Goal: Task Accomplishment & Management: Complete application form

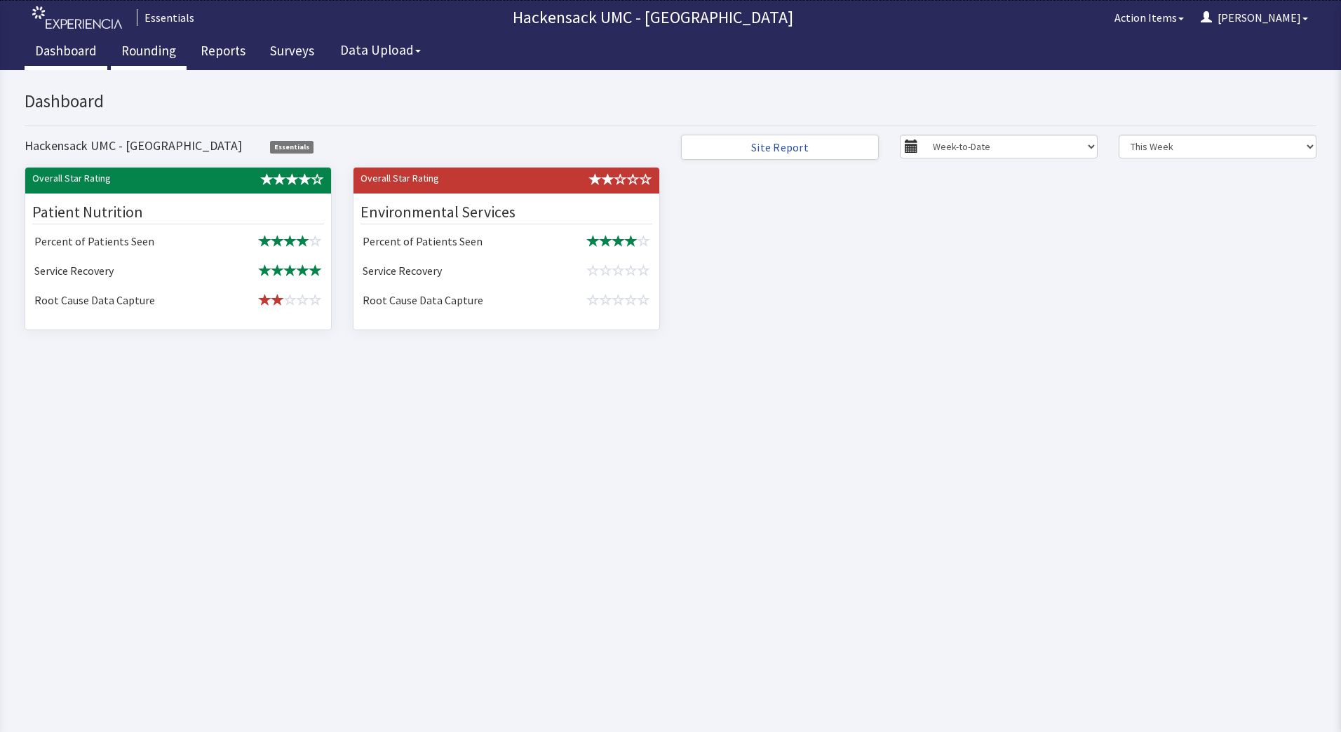
click at [156, 50] on link "Rounding" at bounding box center [149, 52] width 76 height 35
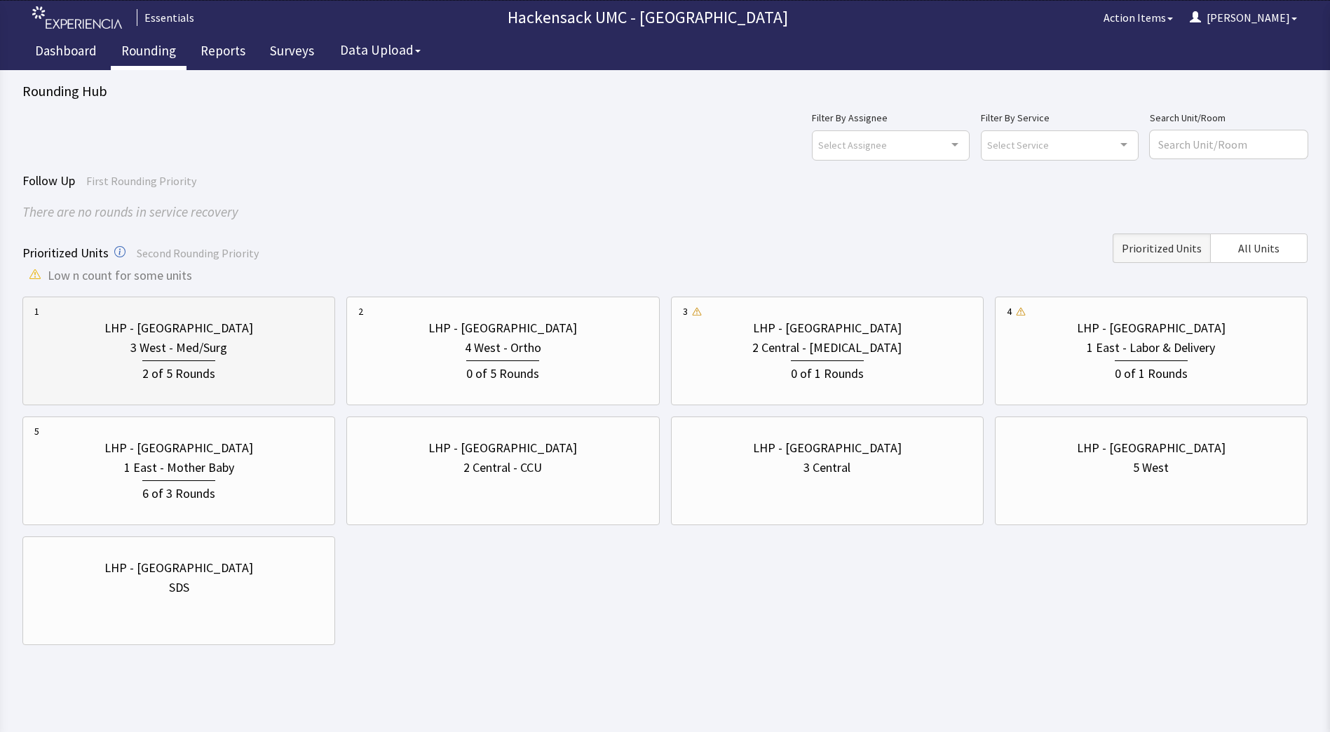
click at [224, 328] on div "LHP - [GEOGRAPHIC_DATA]" at bounding box center [178, 328] width 149 height 20
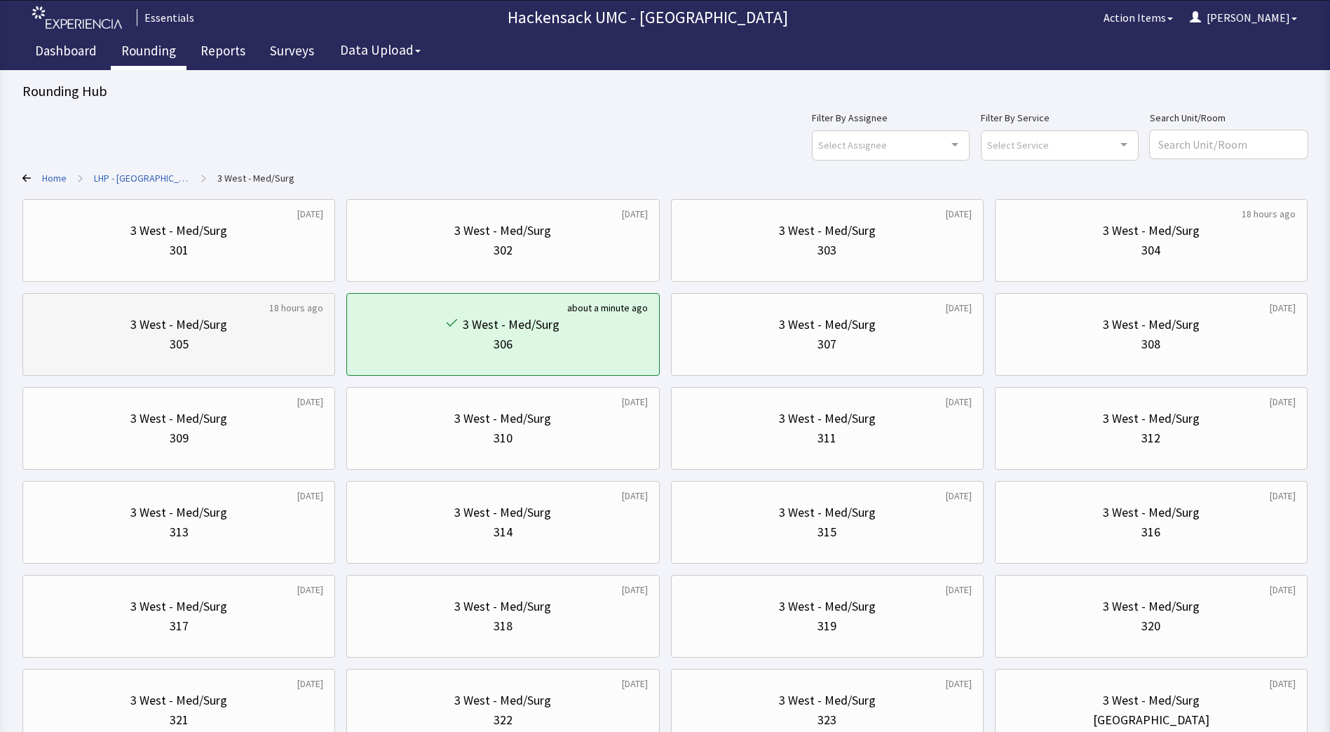
click at [222, 330] on div "3 West - Med/Surg" at bounding box center [178, 325] width 97 height 20
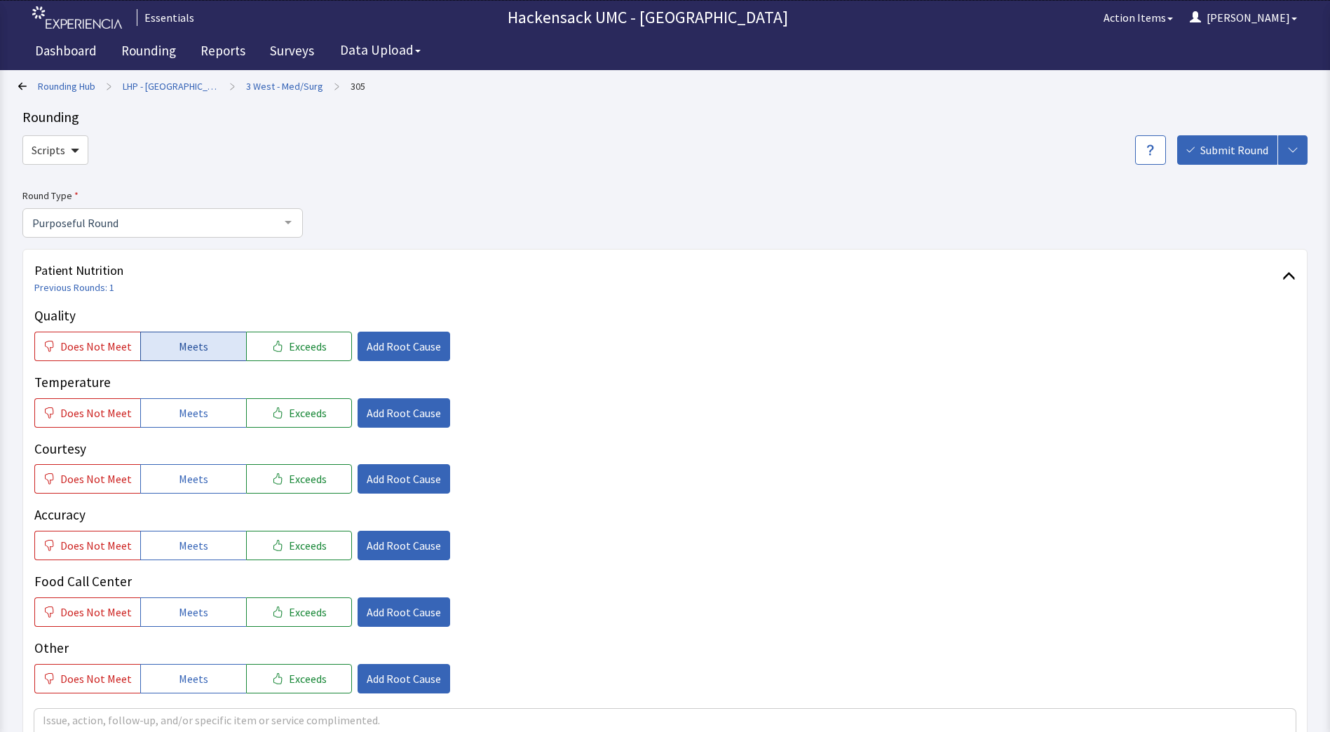
click at [186, 346] on span "Meets" at bounding box center [193, 346] width 29 height 17
click at [193, 419] on span "Meets" at bounding box center [193, 413] width 29 height 17
click at [196, 470] on span "Meets" at bounding box center [193, 478] width 29 height 17
click at [193, 542] on span "Meets" at bounding box center [193, 545] width 29 height 17
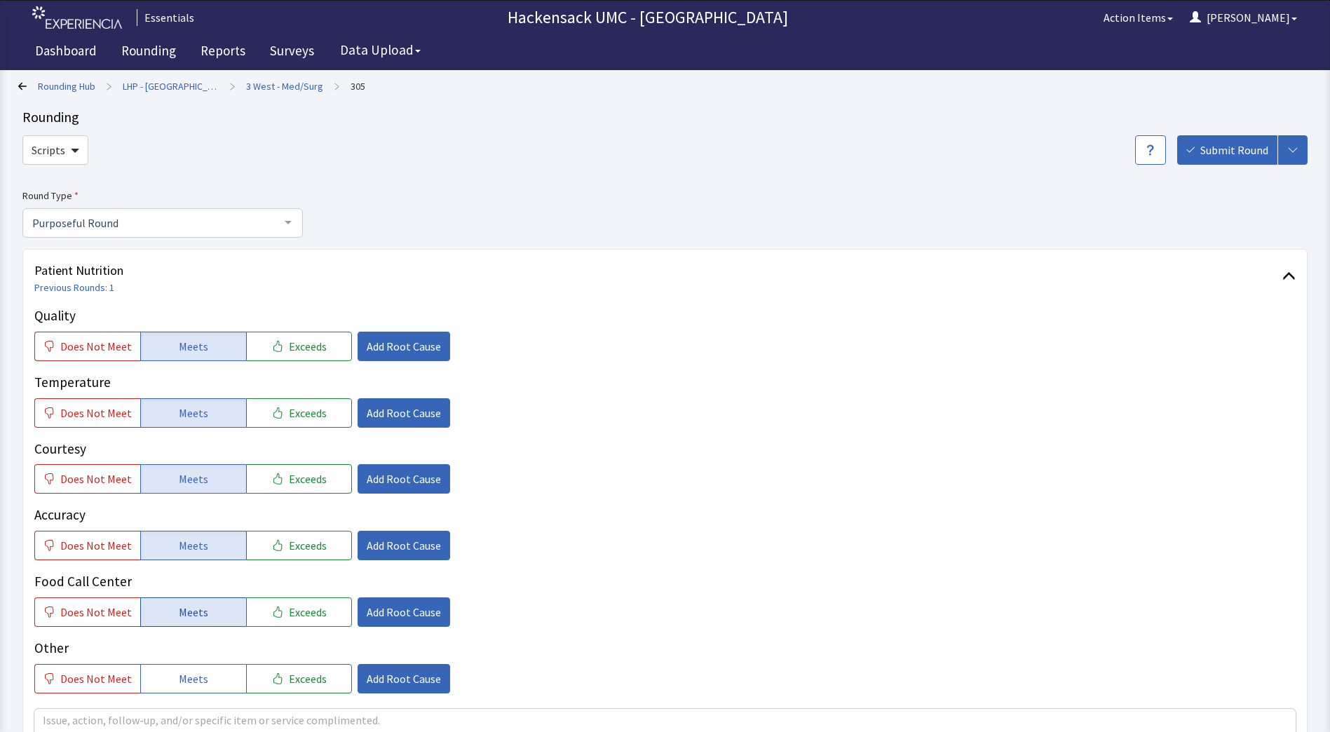
click at [191, 612] on span "Meets" at bounding box center [193, 612] width 29 height 17
click at [189, 678] on span "Meets" at bounding box center [193, 678] width 29 height 17
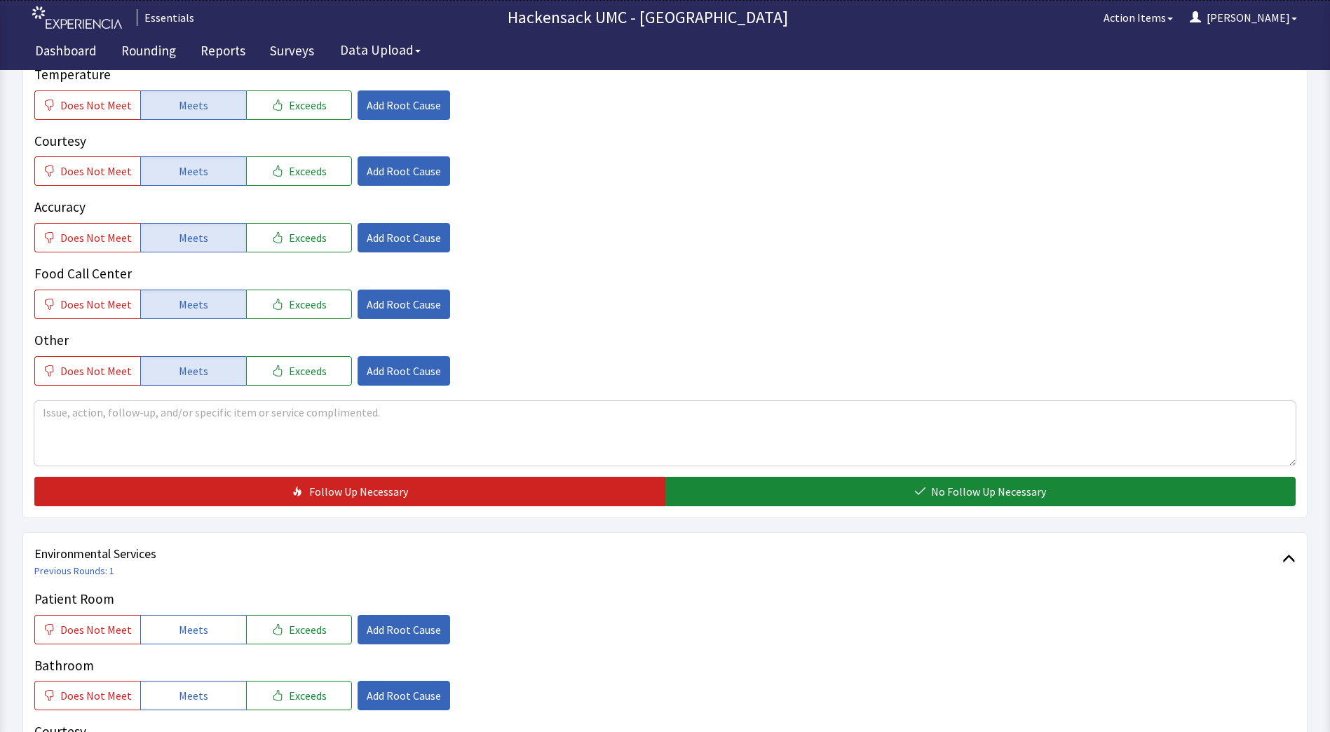
scroll to position [330, 0]
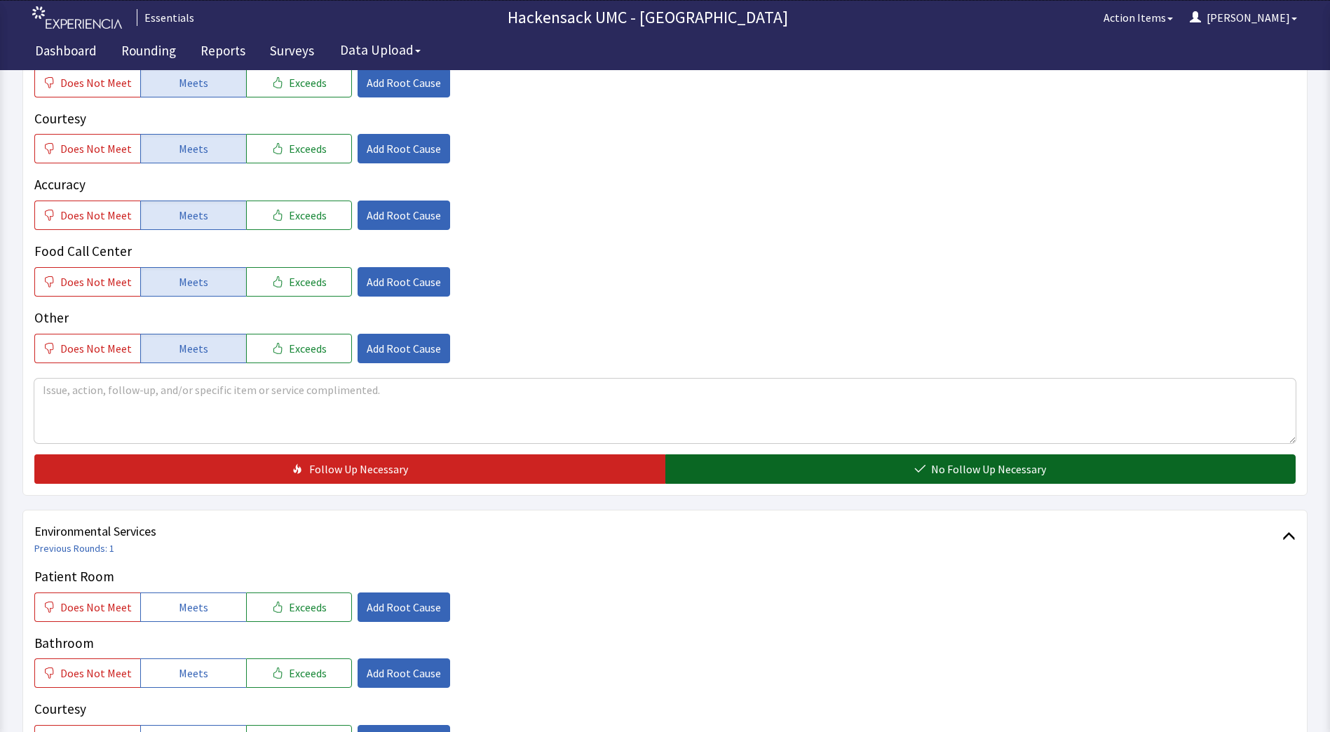
click at [932, 463] on span "No Follow Up Necessary" at bounding box center [988, 469] width 115 height 17
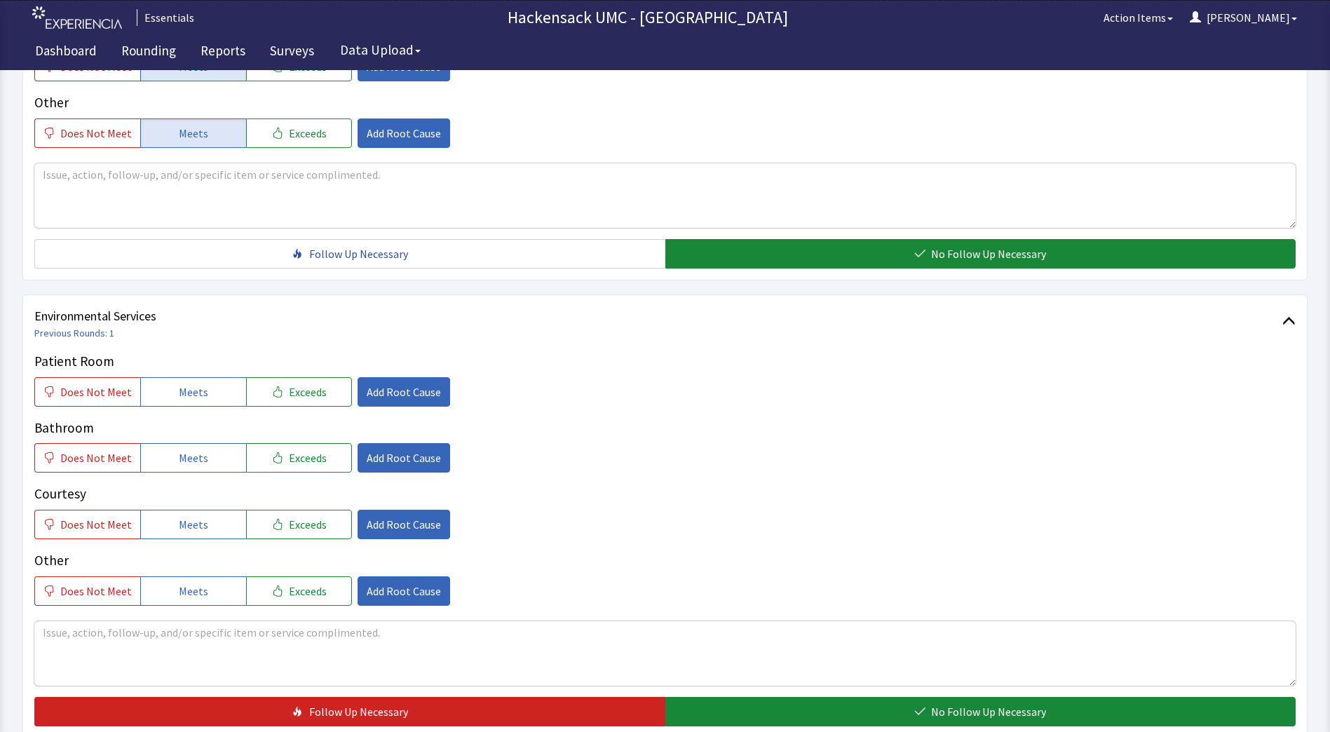
scroll to position [561, 0]
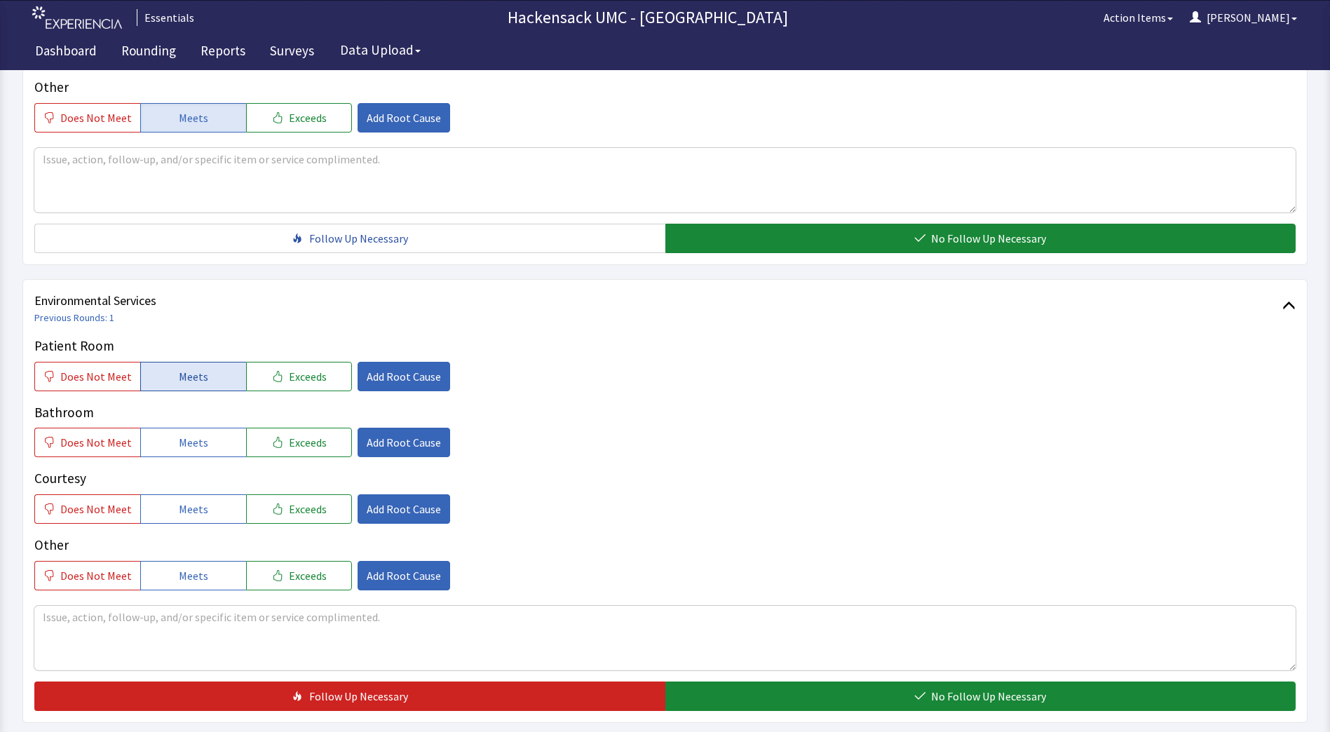
click at [189, 384] on span "Meets" at bounding box center [193, 376] width 29 height 17
click at [202, 439] on button "Meets" at bounding box center [193, 442] width 106 height 29
click at [201, 508] on span "Meets" at bounding box center [193, 509] width 29 height 17
click at [197, 577] on span "Meets" at bounding box center [193, 575] width 29 height 17
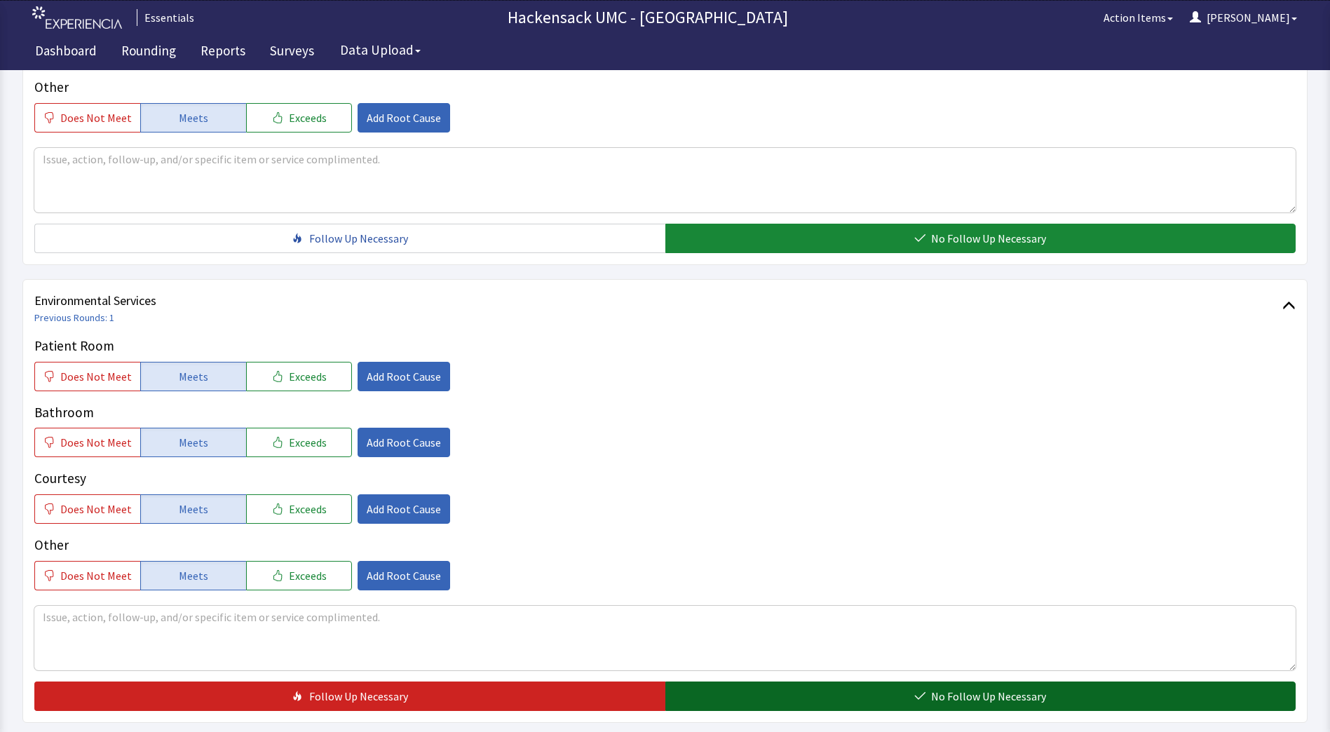
click at [808, 708] on button "No Follow Up Necessary" at bounding box center [980, 695] width 631 height 29
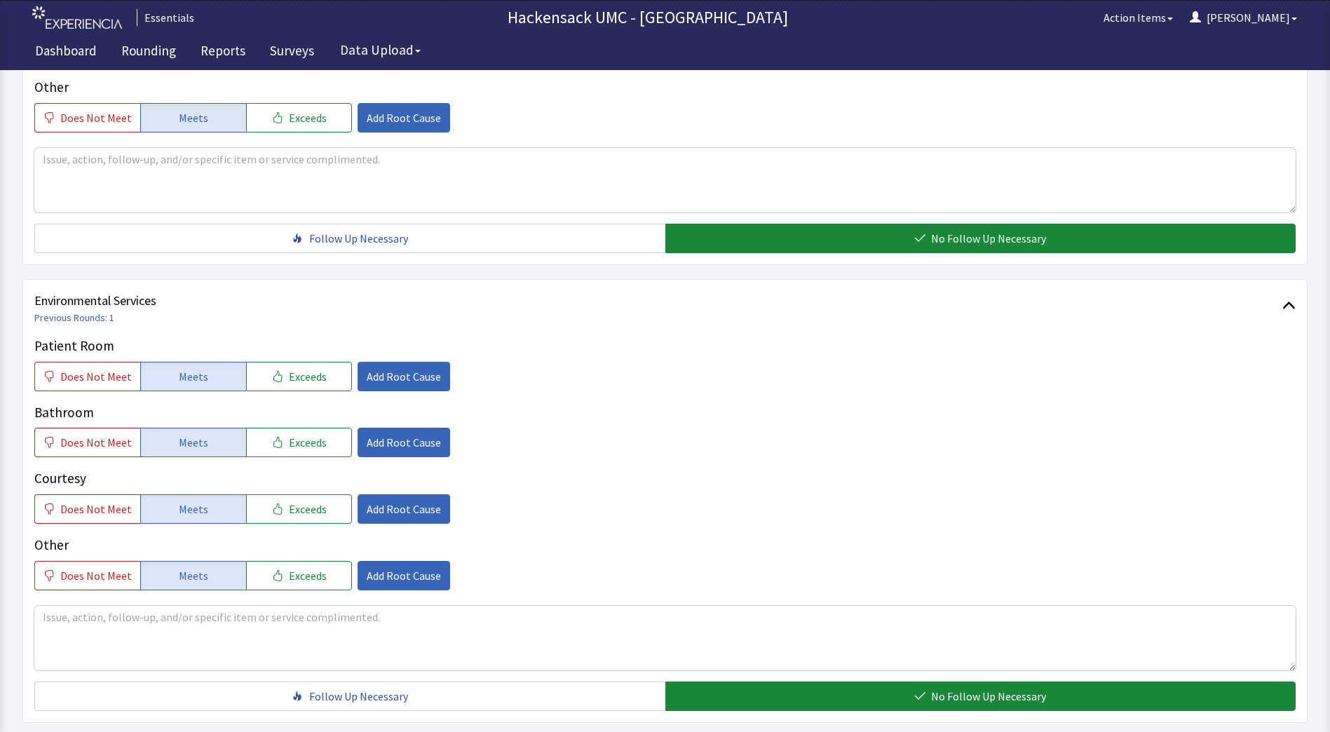
scroll to position [688, 0]
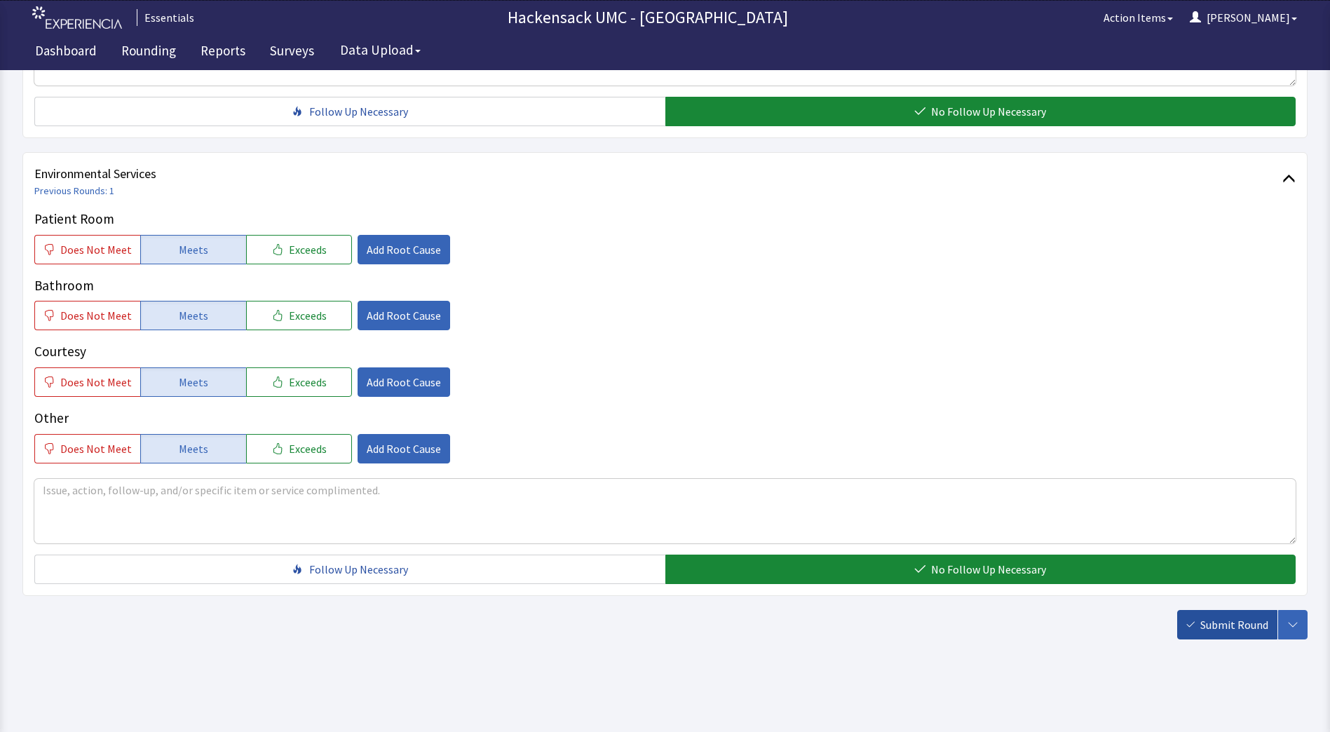
click at [1209, 630] on span "Submit Round" at bounding box center [1234, 624] width 68 height 17
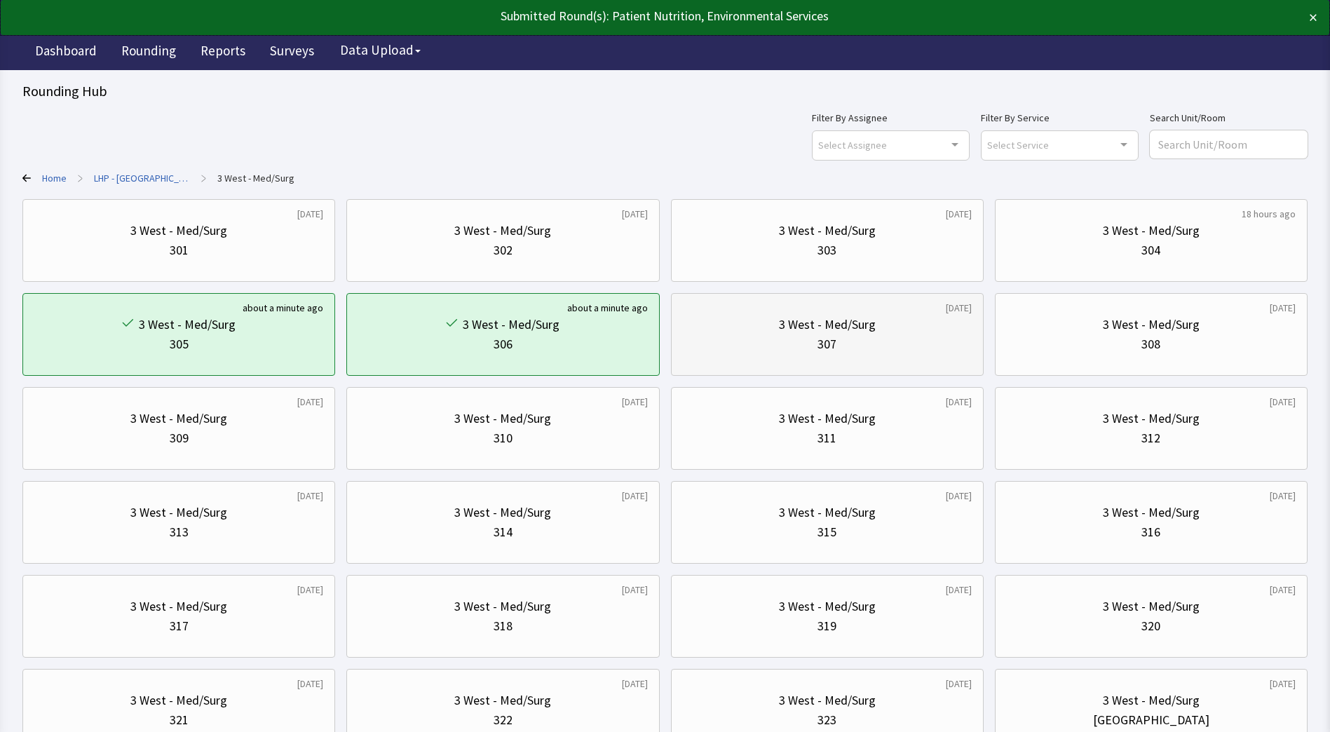
click at [803, 345] on div "307" at bounding box center [827, 344] width 289 height 20
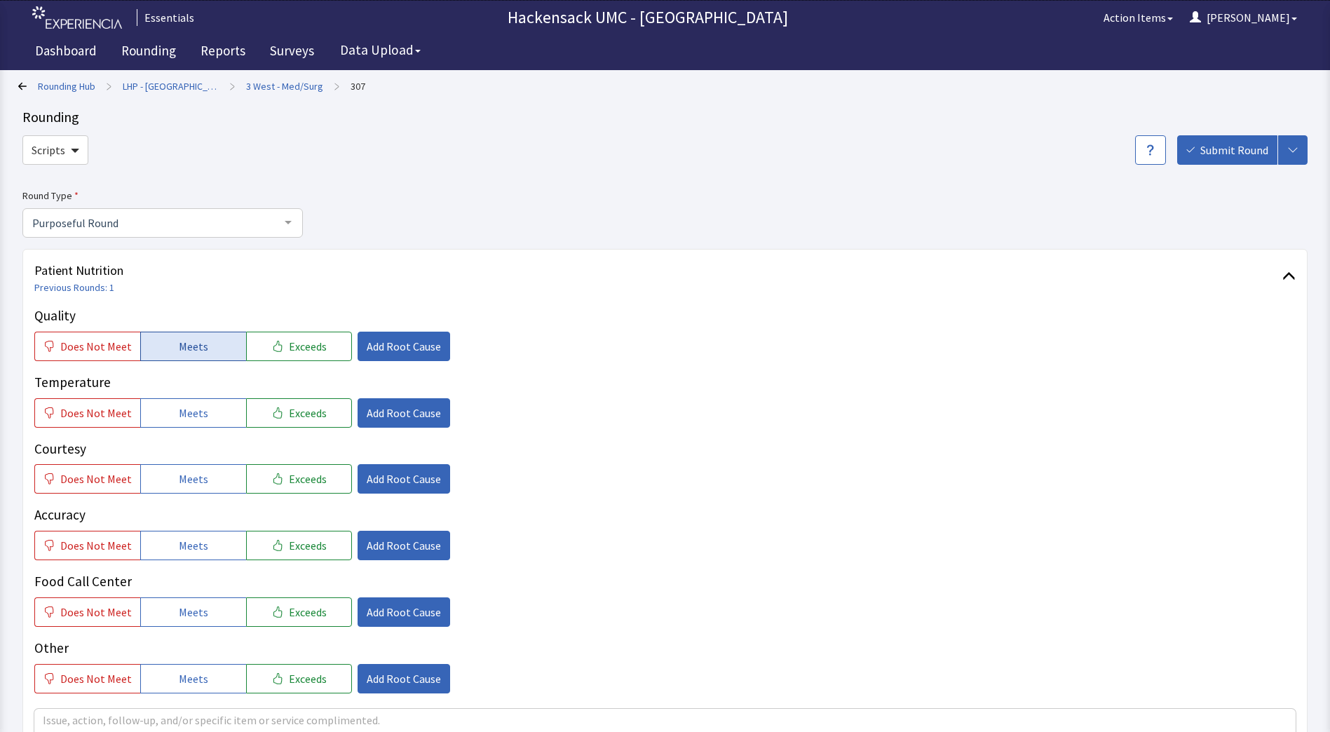
click at [189, 348] on span "Meets" at bounding box center [193, 346] width 29 height 17
click at [186, 412] on span "Meets" at bounding box center [193, 413] width 29 height 17
click at [184, 496] on div "Quality Does Not Meet Meets Exceeds Add Root Cause Temperature Does Not Meet Me…" at bounding box center [664, 500] width 1261 height 388
click at [192, 487] on span "Meets" at bounding box center [193, 478] width 29 height 17
click at [183, 552] on span "Meets" at bounding box center [193, 545] width 29 height 17
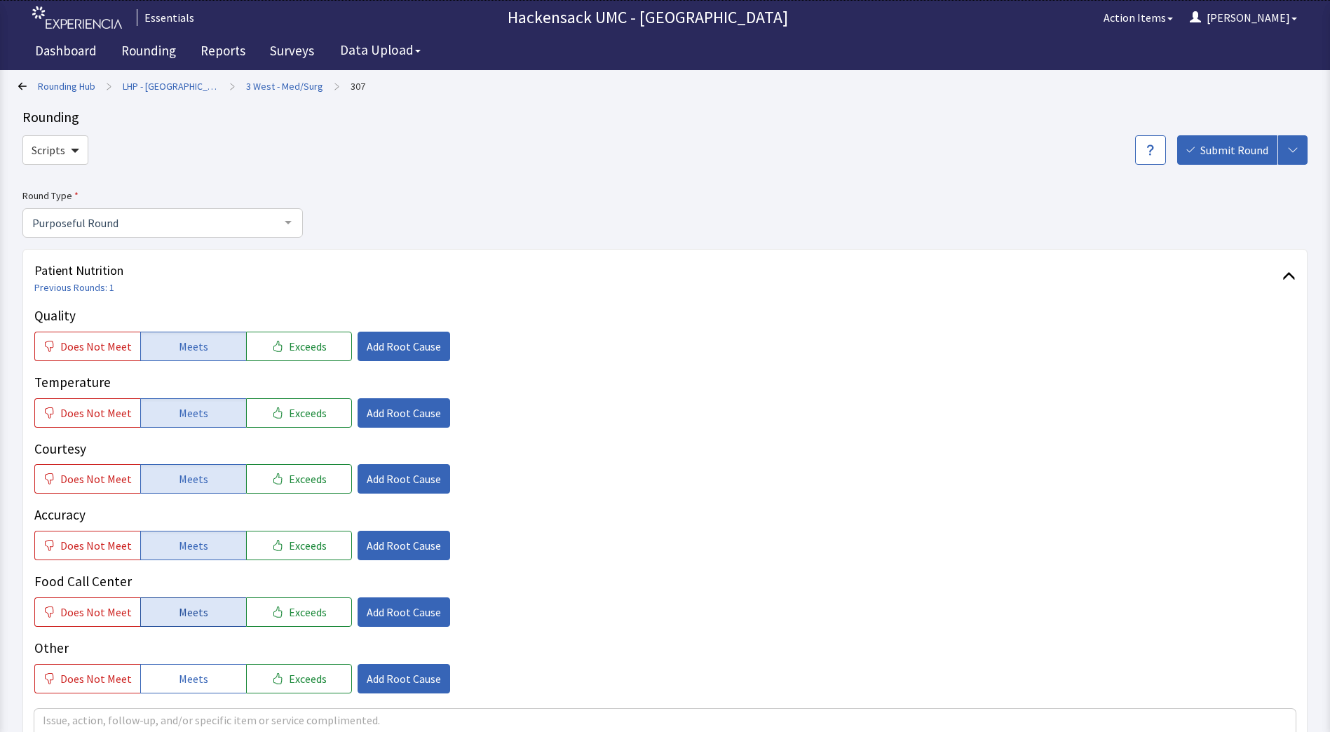
click at [189, 602] on button "Meets" at bounding box center [193, 611] width 106 height 29
click at [189, 678] on span "Meets" at bounding box center [193, 678] width 29 height 17
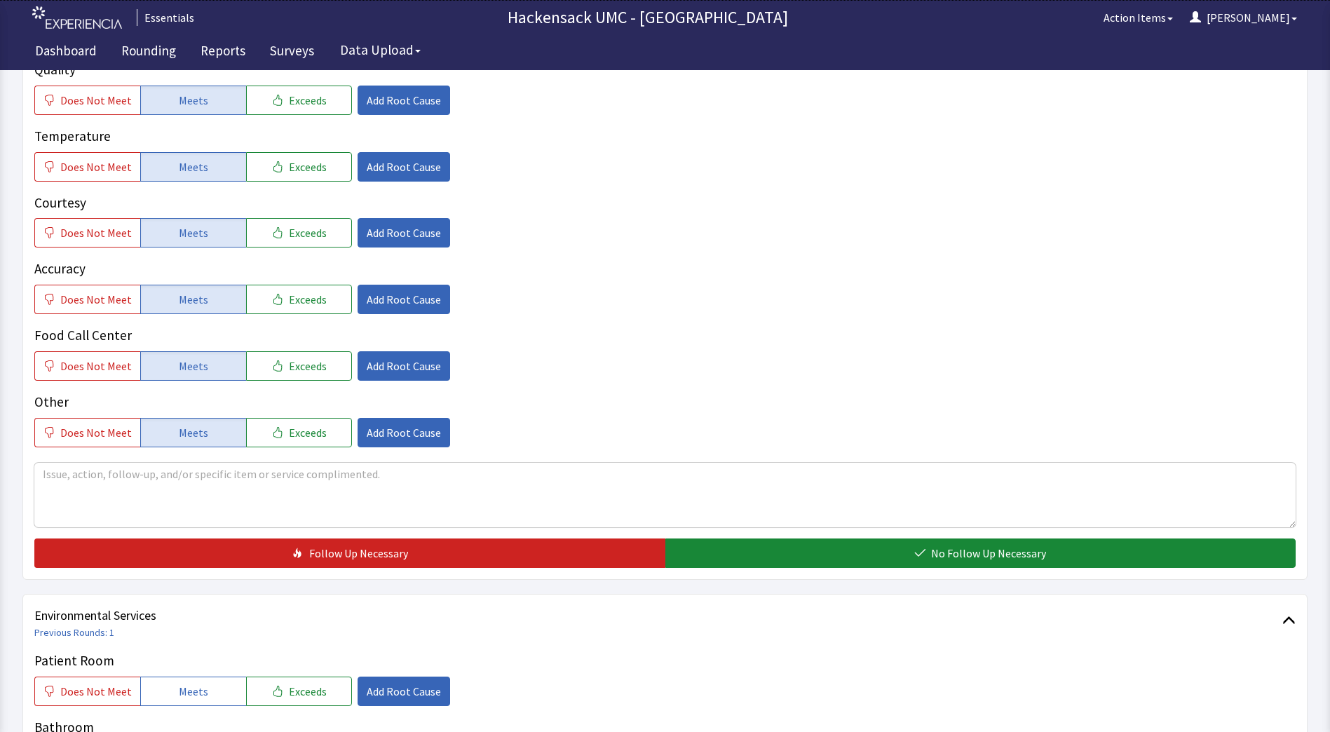
scroll to position [305, 0]
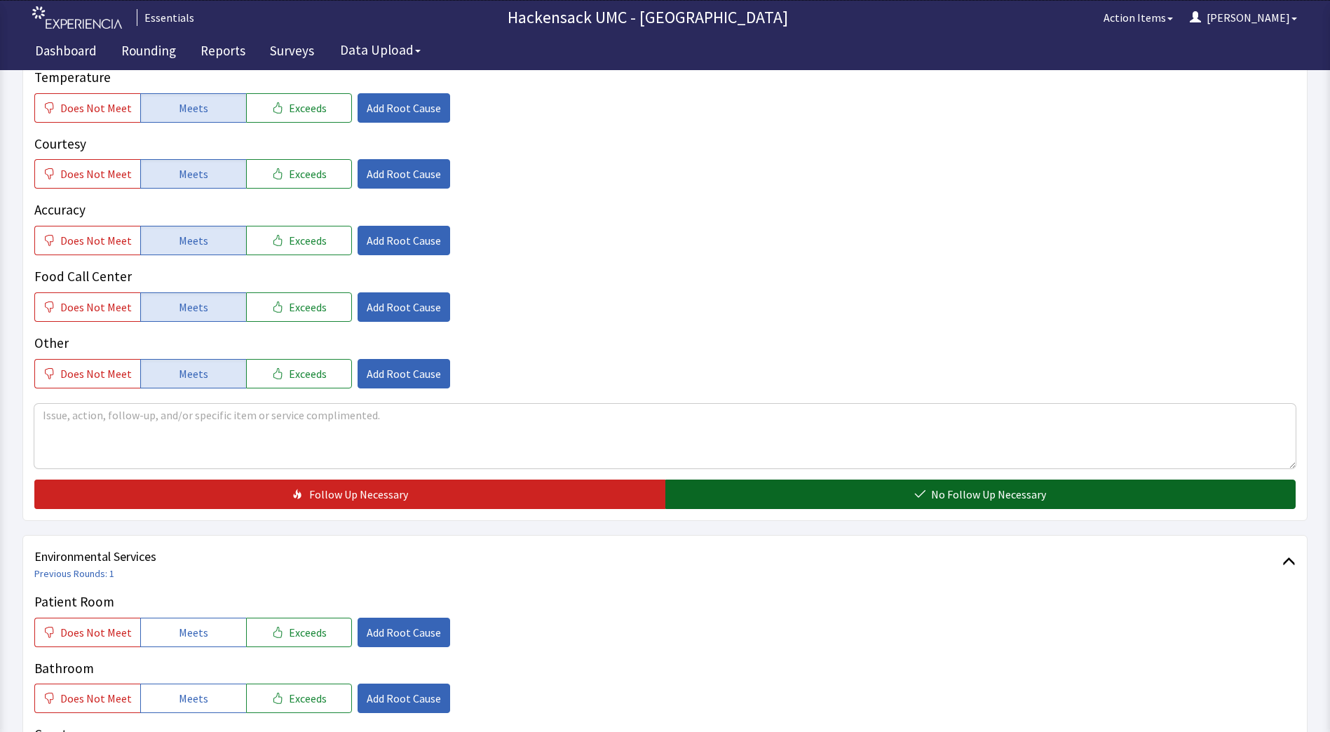
click at [928, 495] on button "No Follow Up Necessary" at bounding box center [980, 494] width 631 height 29
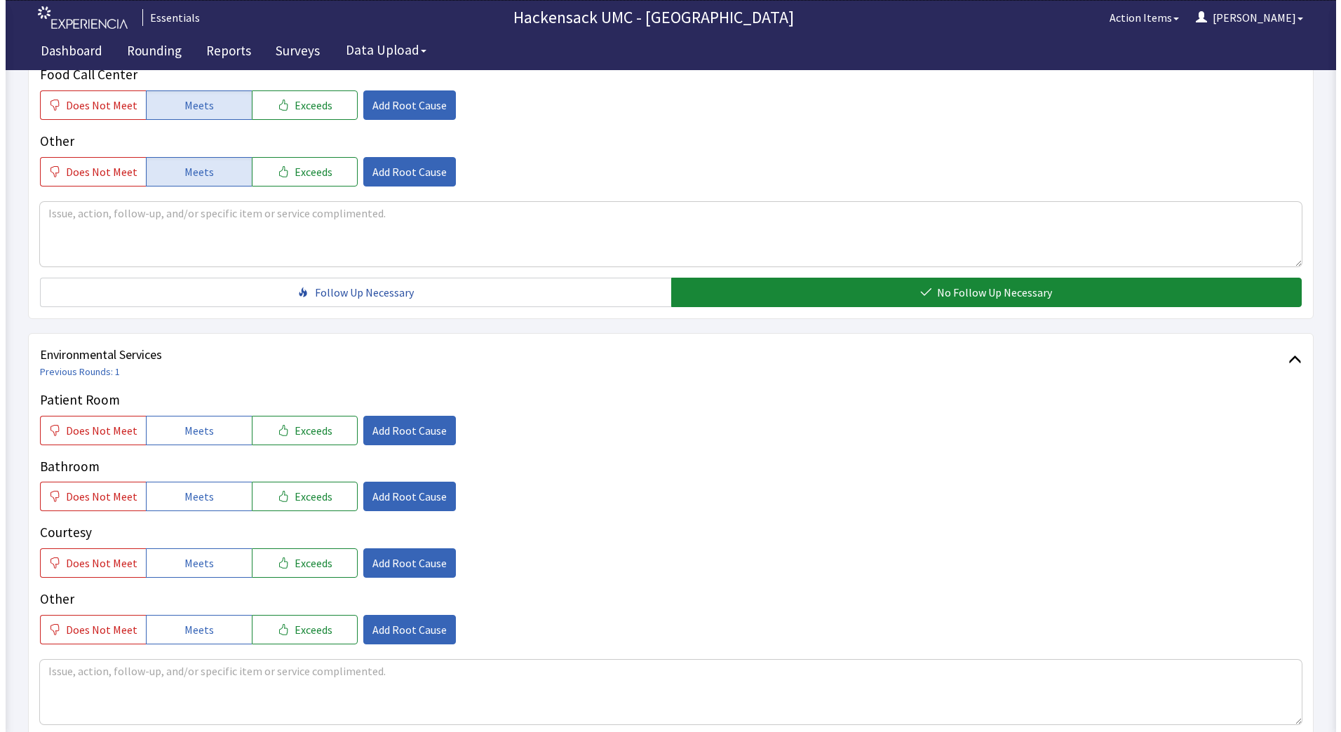
scroll to position [518, 0]
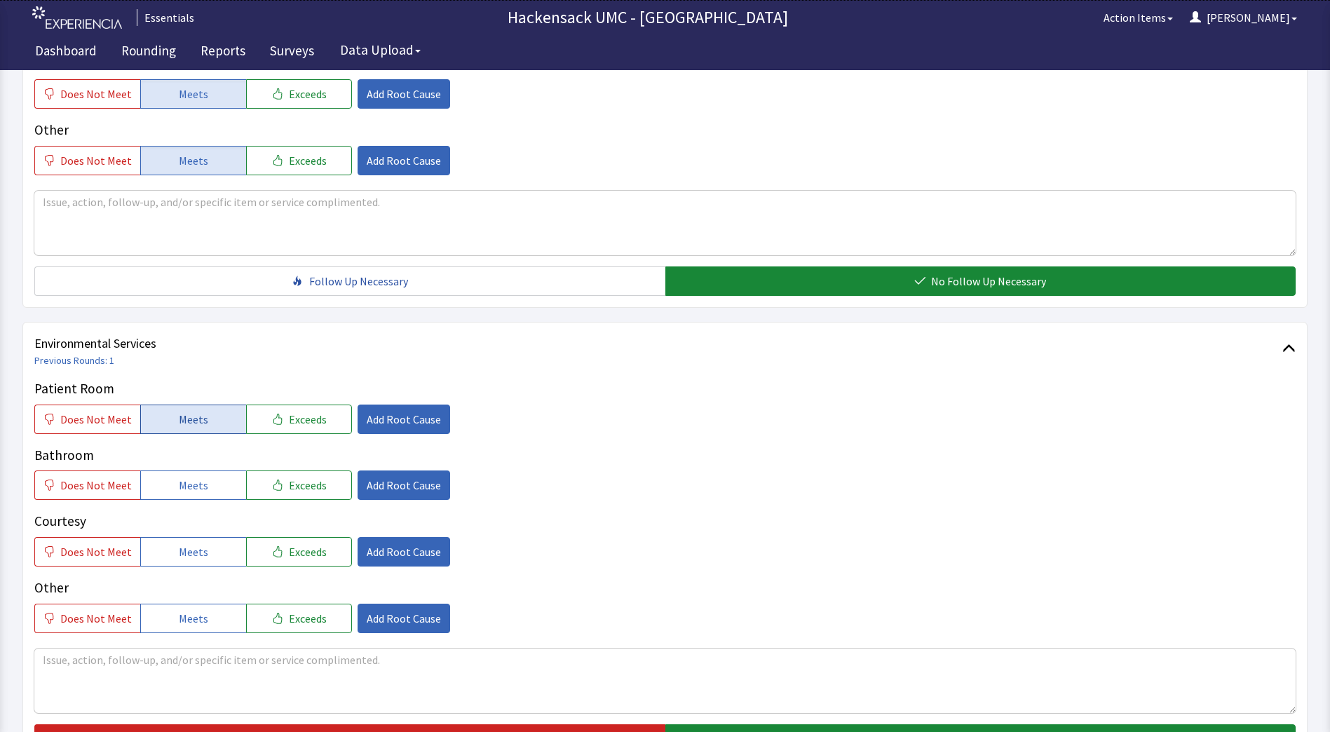
click at [205, 428] on button "Meets" at bounding box center [193, 419] width 106 height 29
click at [205, 474] on button "Meets" at bounding box center [193, 484] width 106 height 29
click at [196, 546] on span "Meets" at bounding box center [193, 551] width 29 height 17
click at [191, 633] on div "Patient Room Does Not Meet Meets Exceeds Add Root Cause Bathroom Does Not Meet …" at bounding box center [664, 566] width 1261 height 375
click at [200, 621] on span "Meets" at bounding box center [193, 618] width 29 height 17
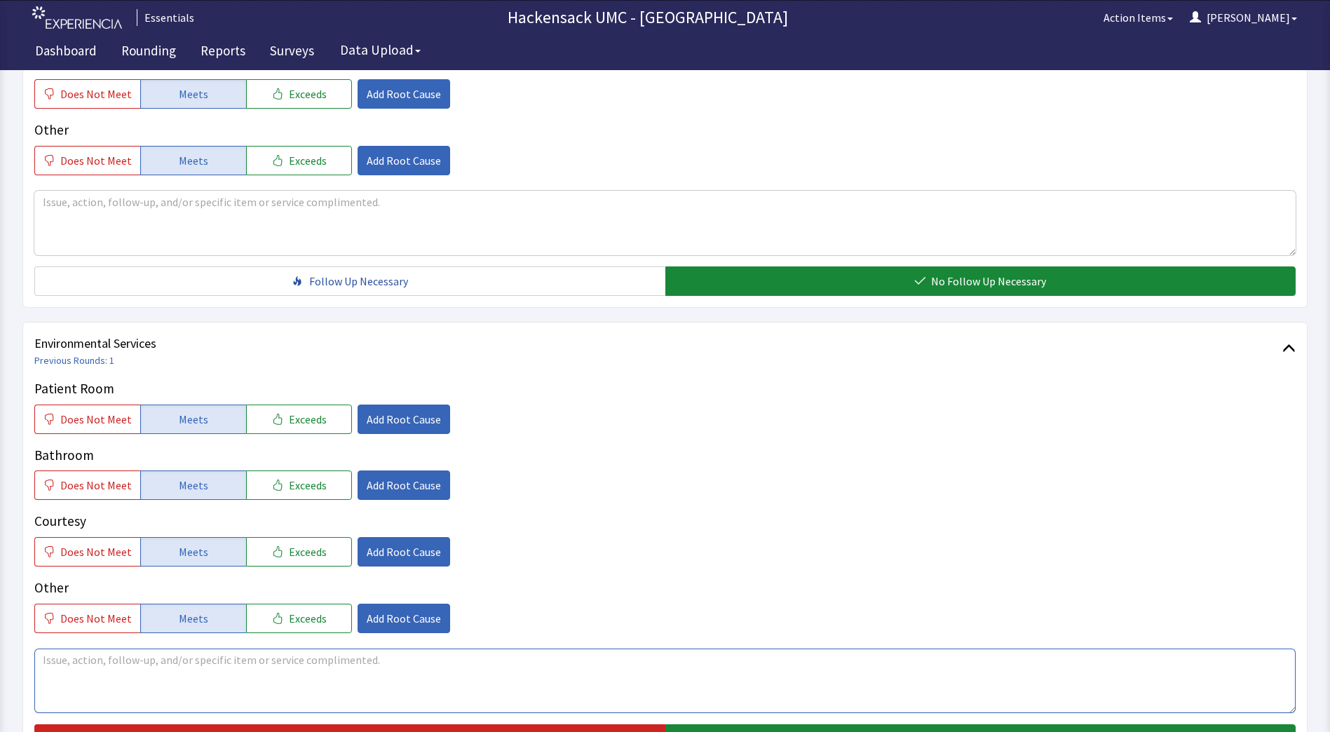
click at [529, 667] on textarea at bounding box center [664, 681] width 1261 height 65
type textarea "Shower is still out of order ... status"
click at [86, 612] on span "Does Not Meet" at bounding box center [96, 618] width 72 height 17
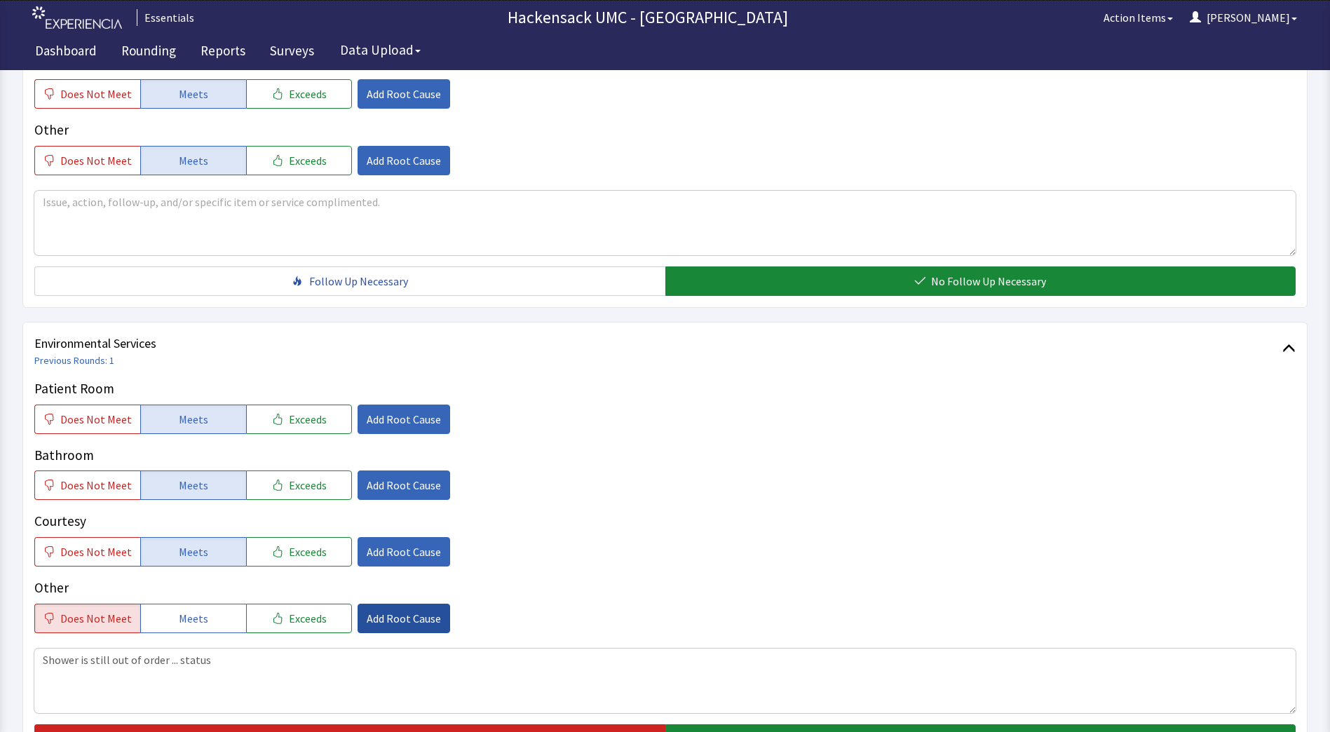
click at [400, 623] on span "Add Root Cause" at bounding box center [404, 618] width 74 height 17
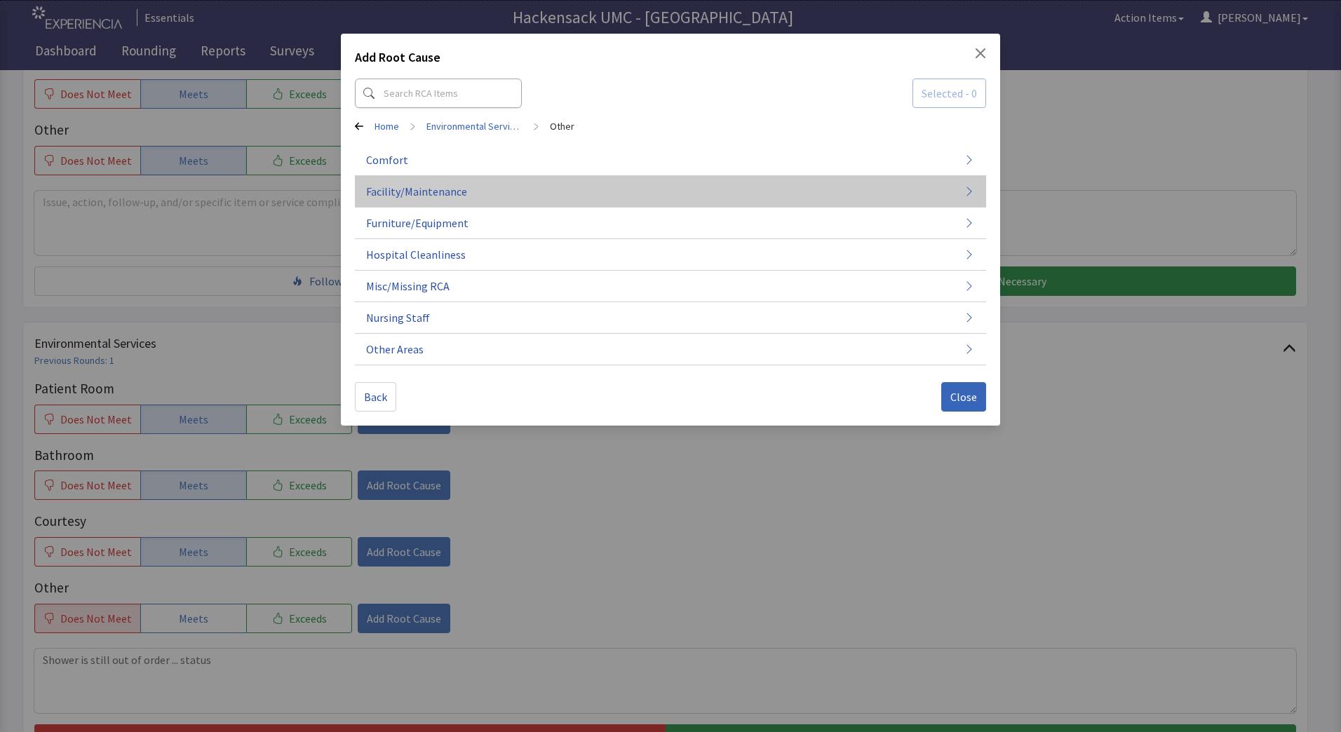
click at [492, 198] on button "Facility/Maintenance" at bounding box center [670, 192] width 631 height 32
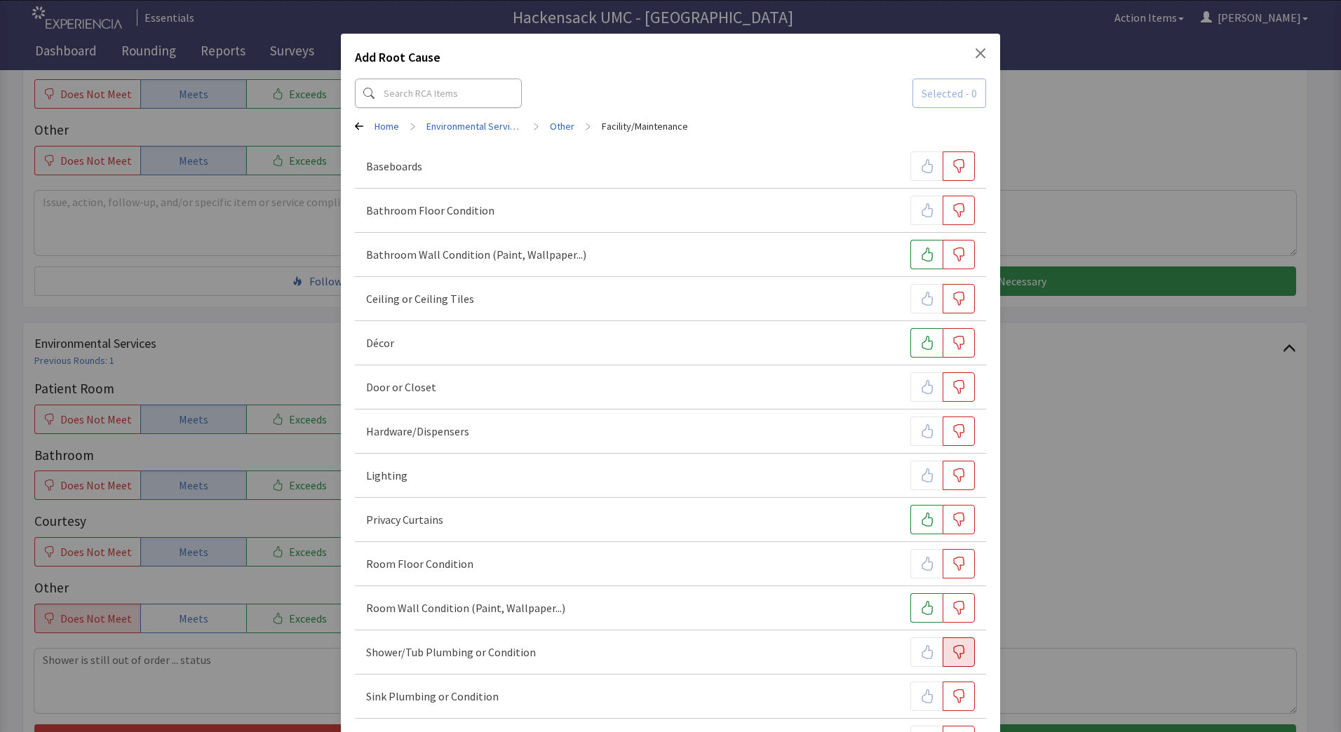
click at [955, 658] on icon "button" at bounding box center [958, 652] width 14 height 14
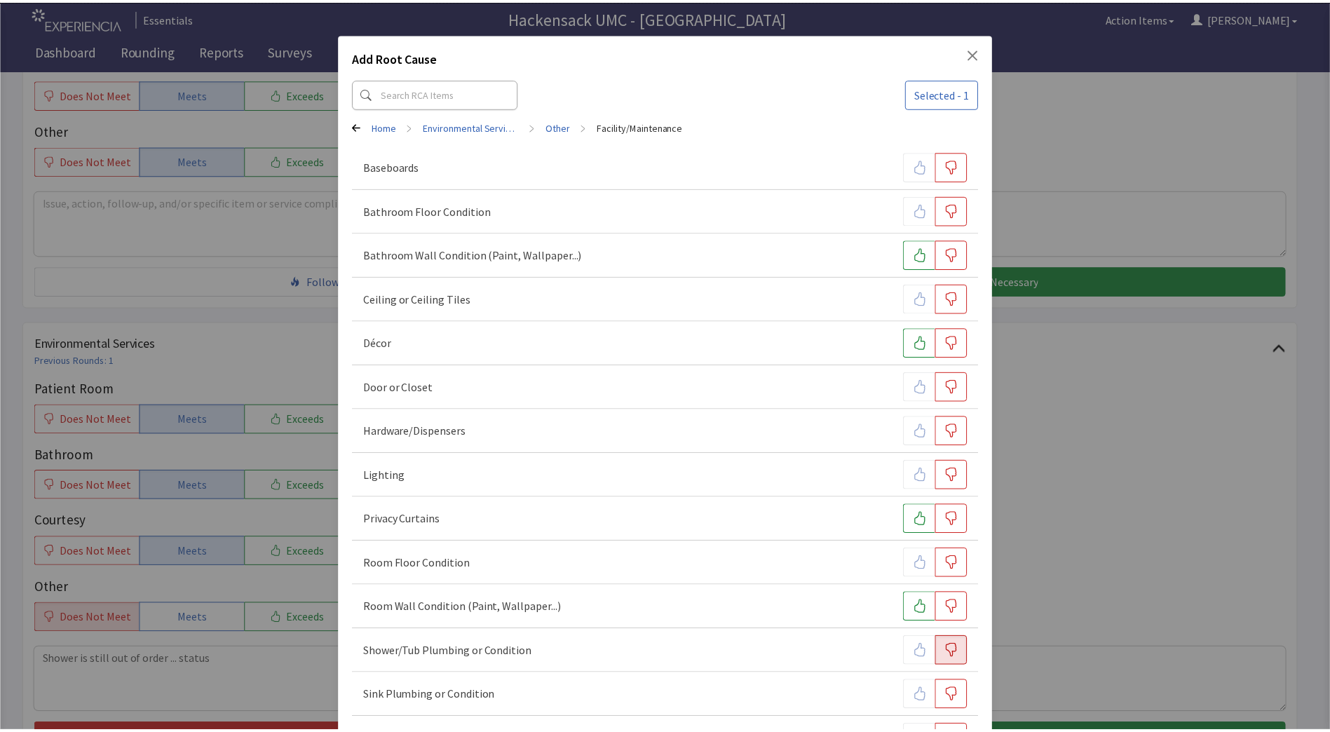
scroll to position [191, 0]
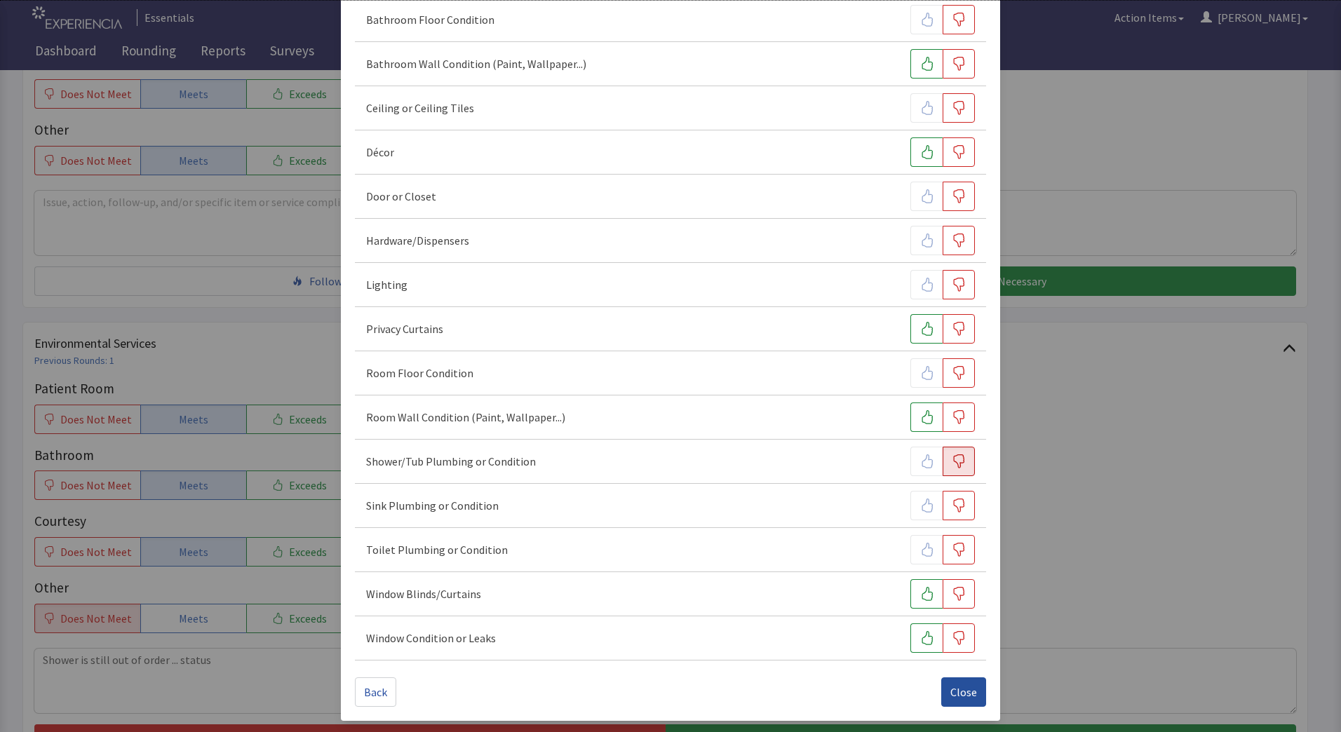
click at [958, 687] on span "Close" at bounding box center [963, 692] width 27 height 17
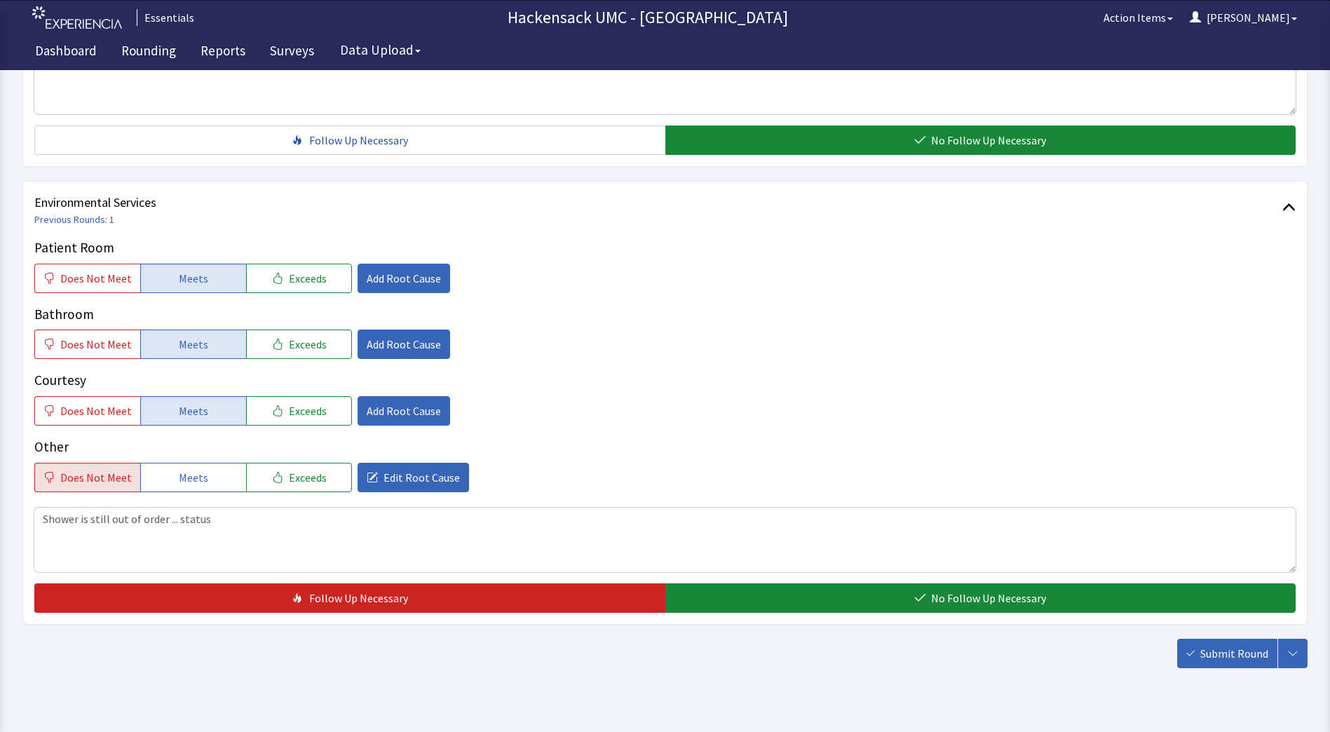
scroll to position [672, 0]
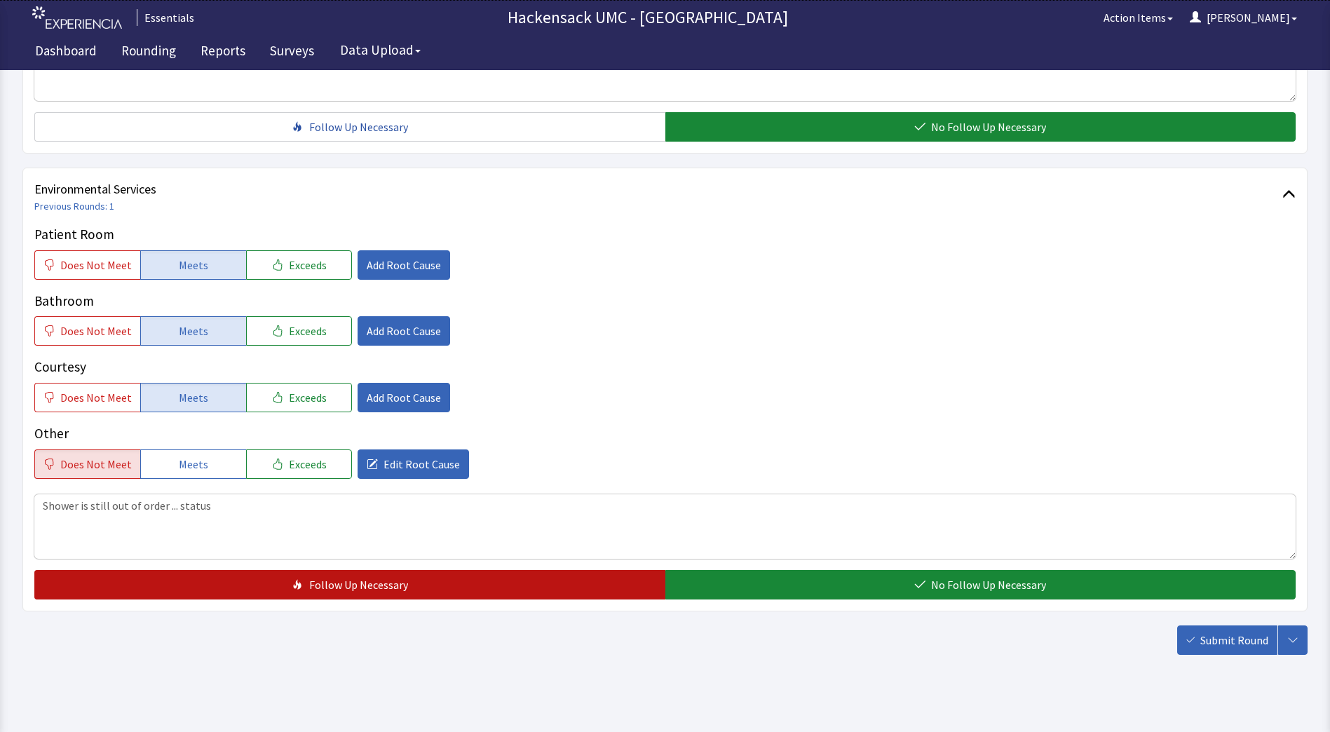
click at [538, 573] on button "Follow Up Necessary" at bounding box center [349, 584] width 631 height 29
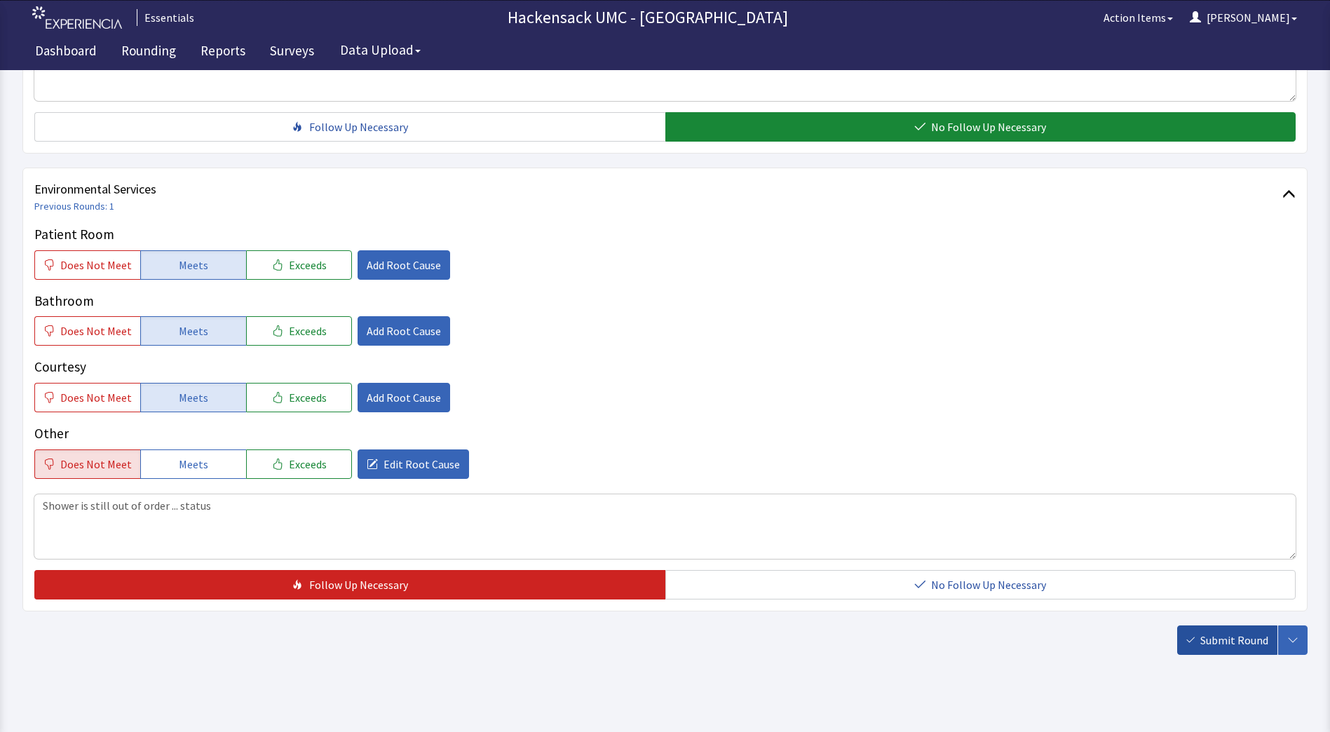
click at [1209, 643] on span "Submit Round" at bounding box center [1234, 640] width 68 height 17
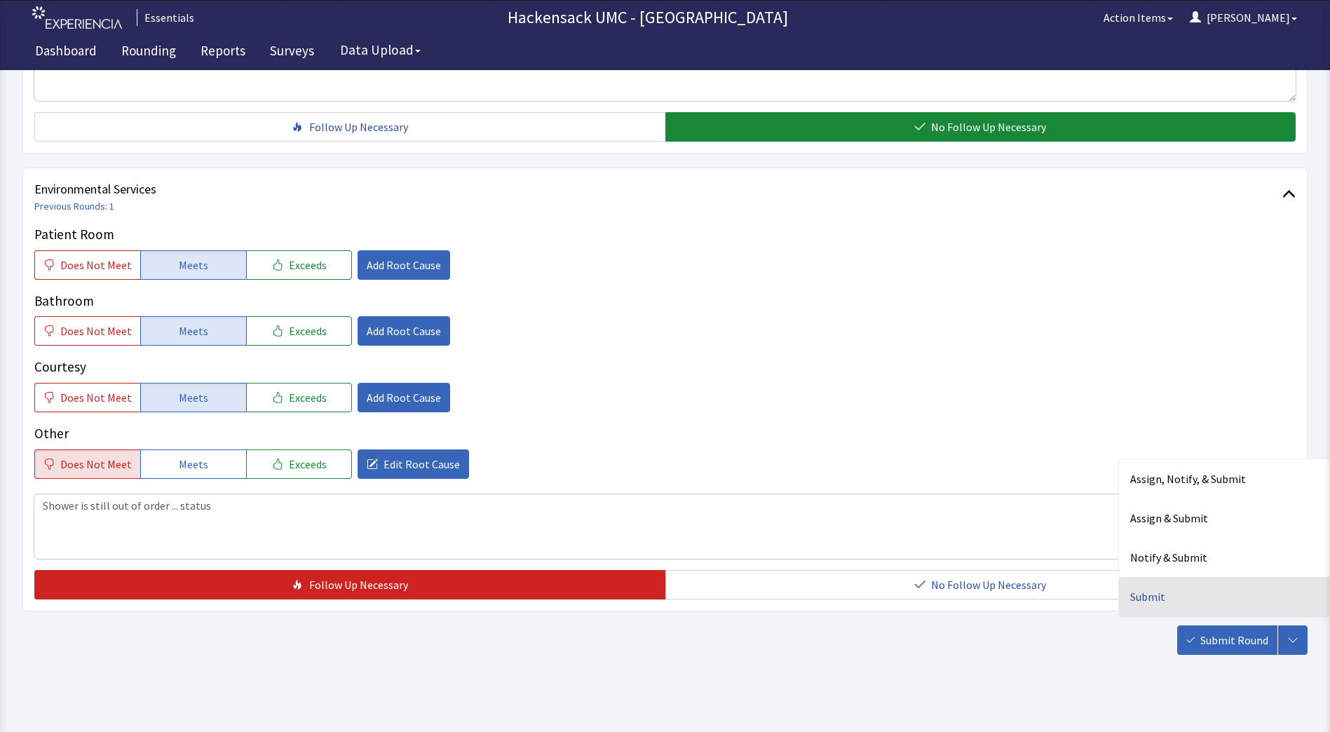
click at [1153, 595] on div "Submit" at bounding box center [1224, 596] width 210 height 39
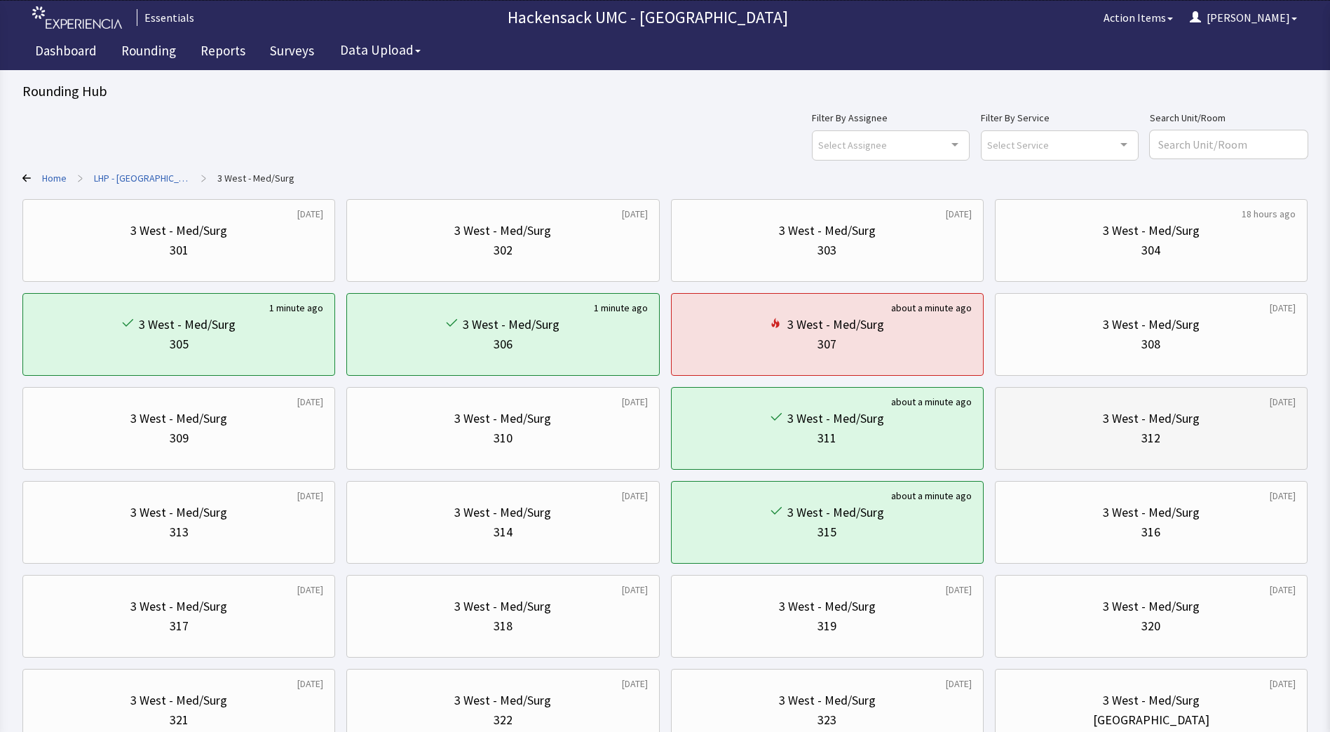
click at [1146, 440] on div "312" at bounding box center [1150, 438] width 19 height 20
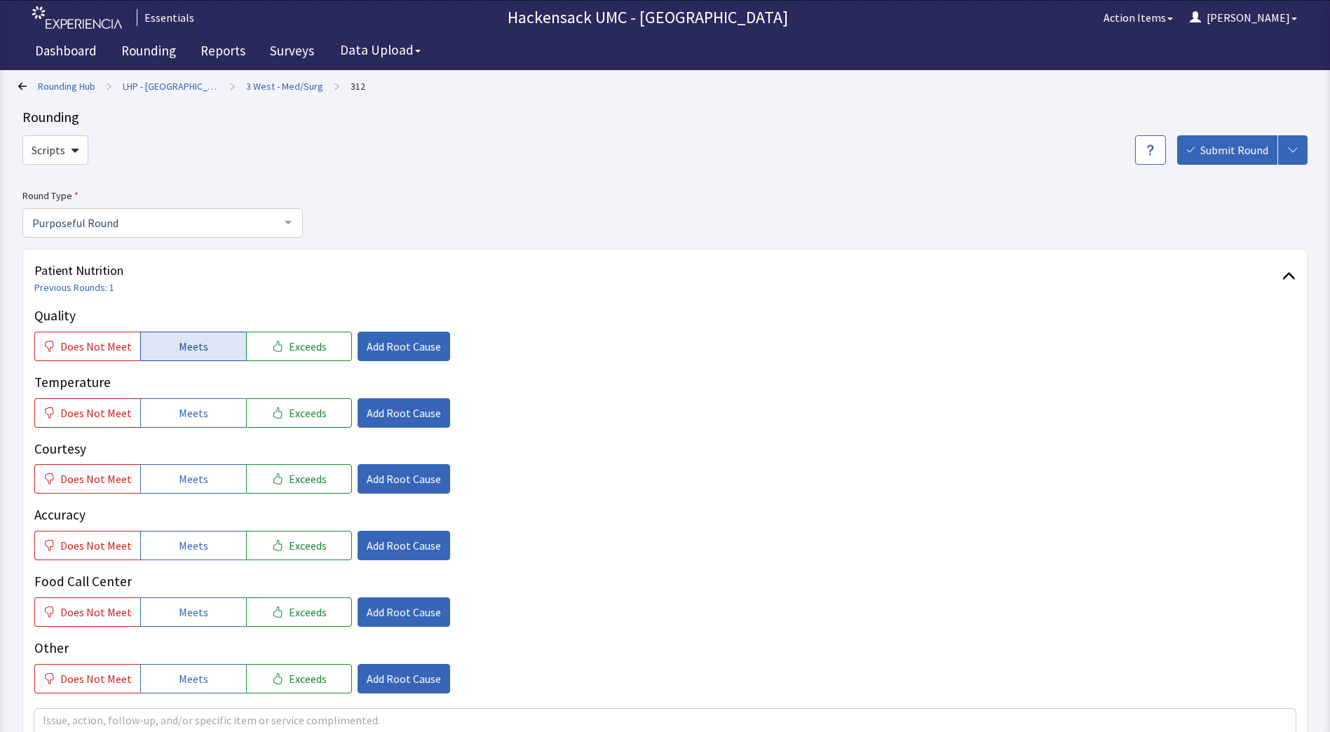
click at [170, 348] on button "Meets" at bounding box center [193, 346] width 106 height 29
click at [190, 412] on span "Meets" at bounding box center [193, 413] width 29 height 17
click at [83, 351] on span "Does Not Meet" at bounding box center [96, 346] width 72 height 17
click at [430, 346] on button "Add Root Cause" at bounding box center [404, 346] width 93 height 29
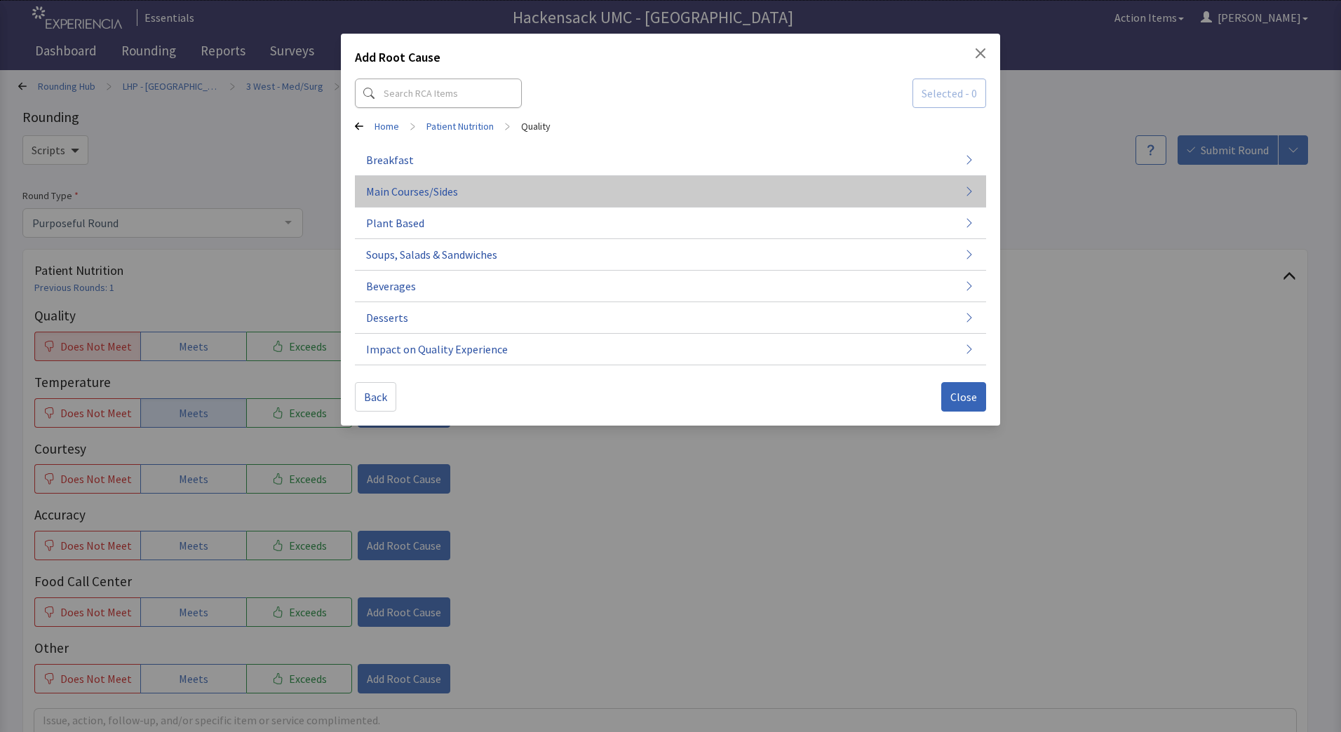
click at [466, 187] on button "Main Courses/Sides" at bounding box center [670, 192] width 631 height 32
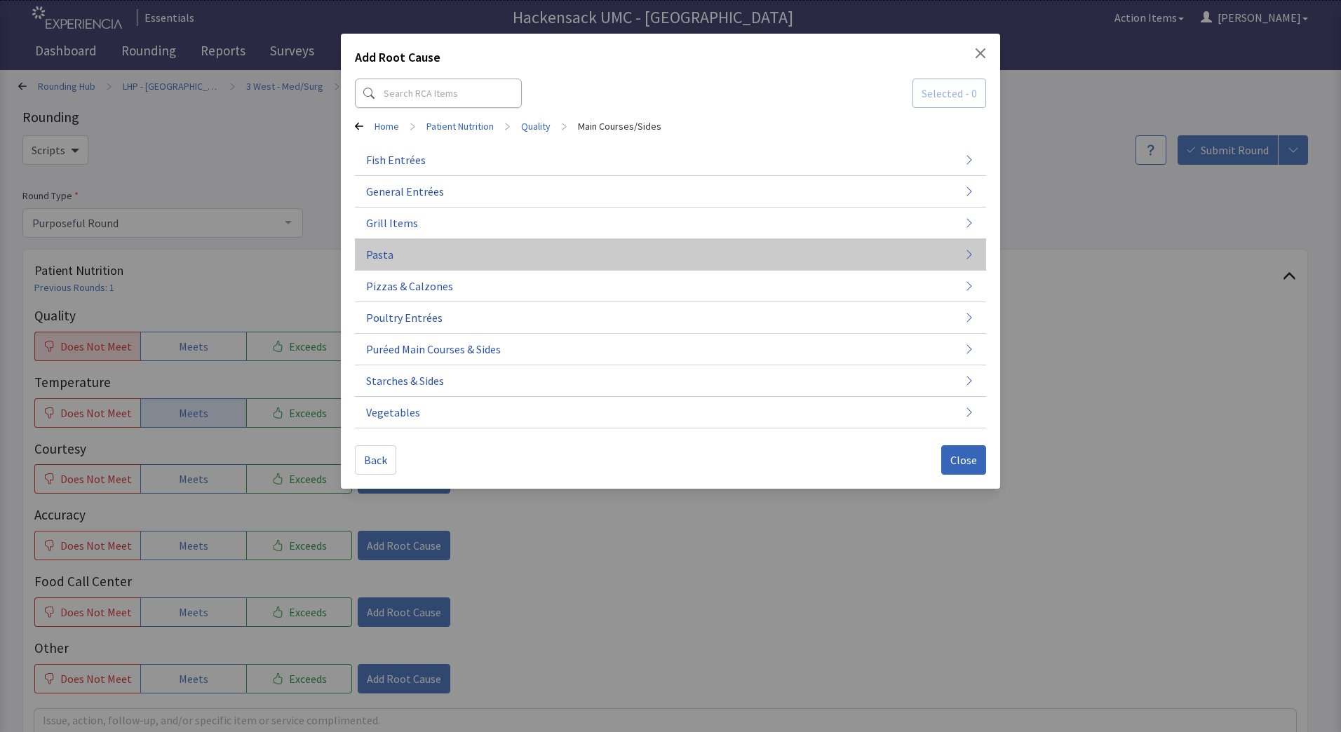
click at [407, 264] on button "Pasta" at bounding box center [670, 255] width 631 height 32
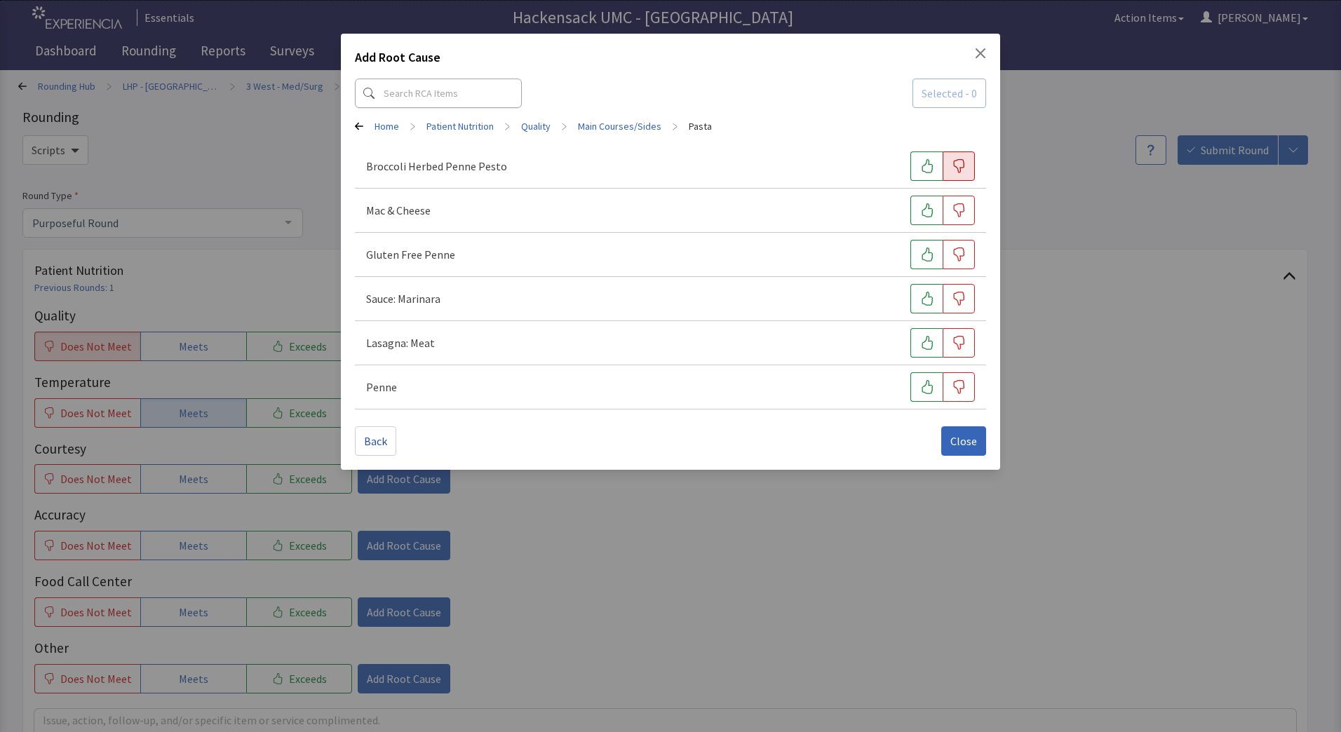
click at [952, 172] on icon "button" at bounding box center [958, 166] width 14 height 14
click at [972, 437] on span "Close" at bounding box center [963, 441] width 27 height 17
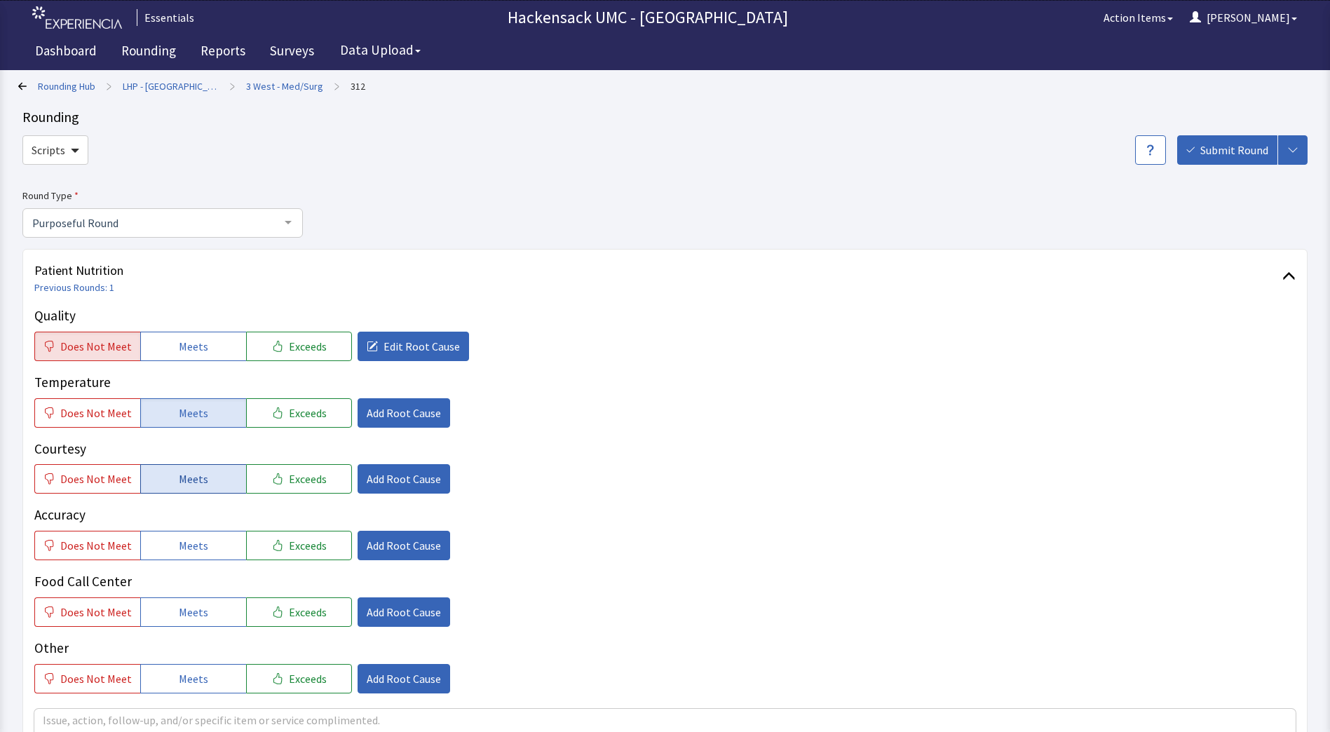
click at [203, 480] on button "Meets" at bounding box center [193, 478] width 106 height 29
click at [190, 554] on span "Meets" at bounding box center [193, 545] width 29 height 17
click at [189, 601] on button "Meets" at bounding box center [193, 611] width 106 height 29
click at [191, 668] on button "Meets" at bounding box center [193, 678] width 106 height 29
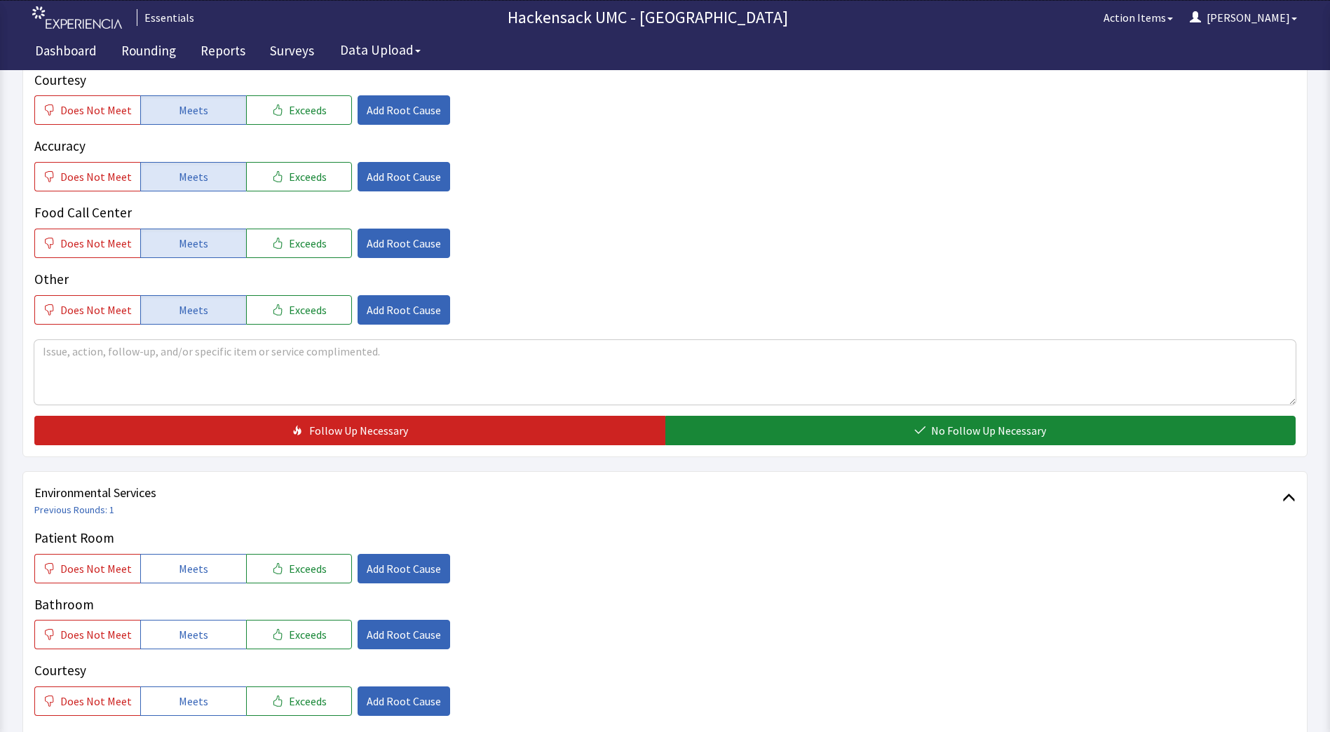
scroll to position [386, 0]
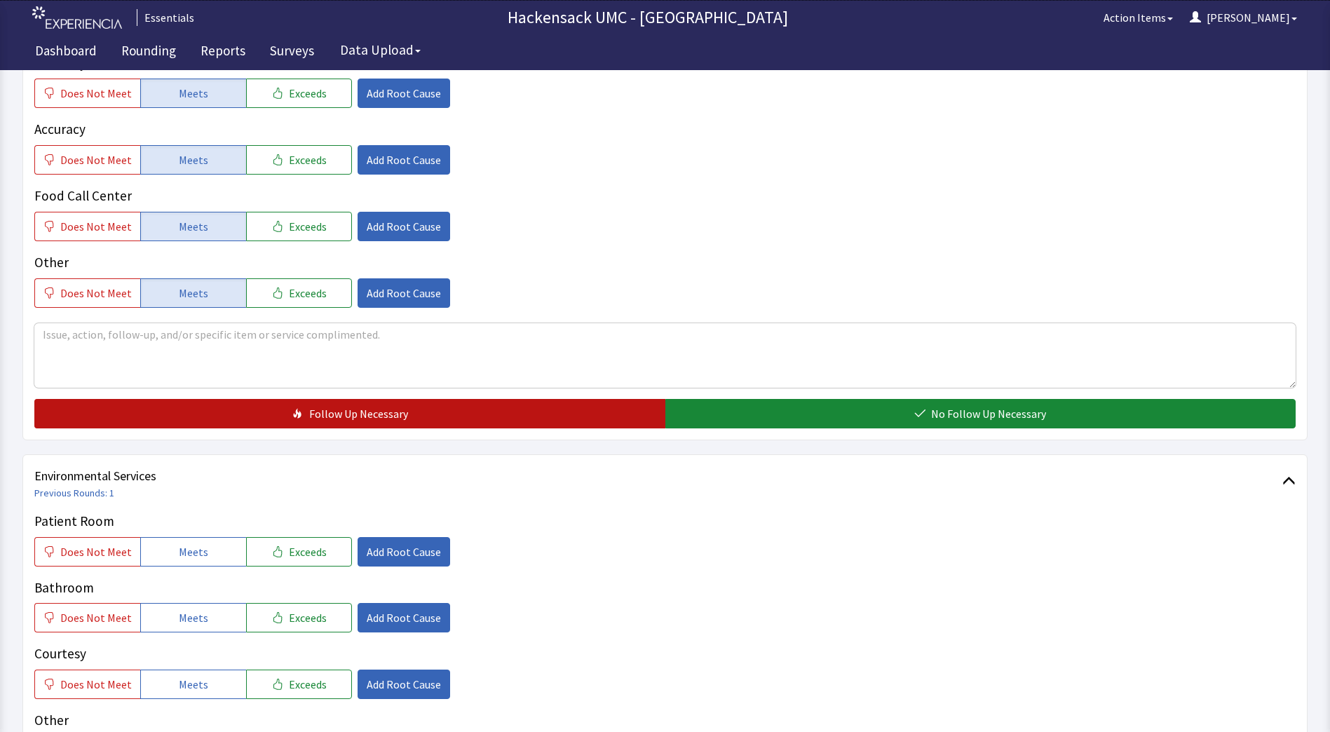
click at [545, 423] on button "Follow Up Necessary" at bounding box center [349, 413] width 631 height 29
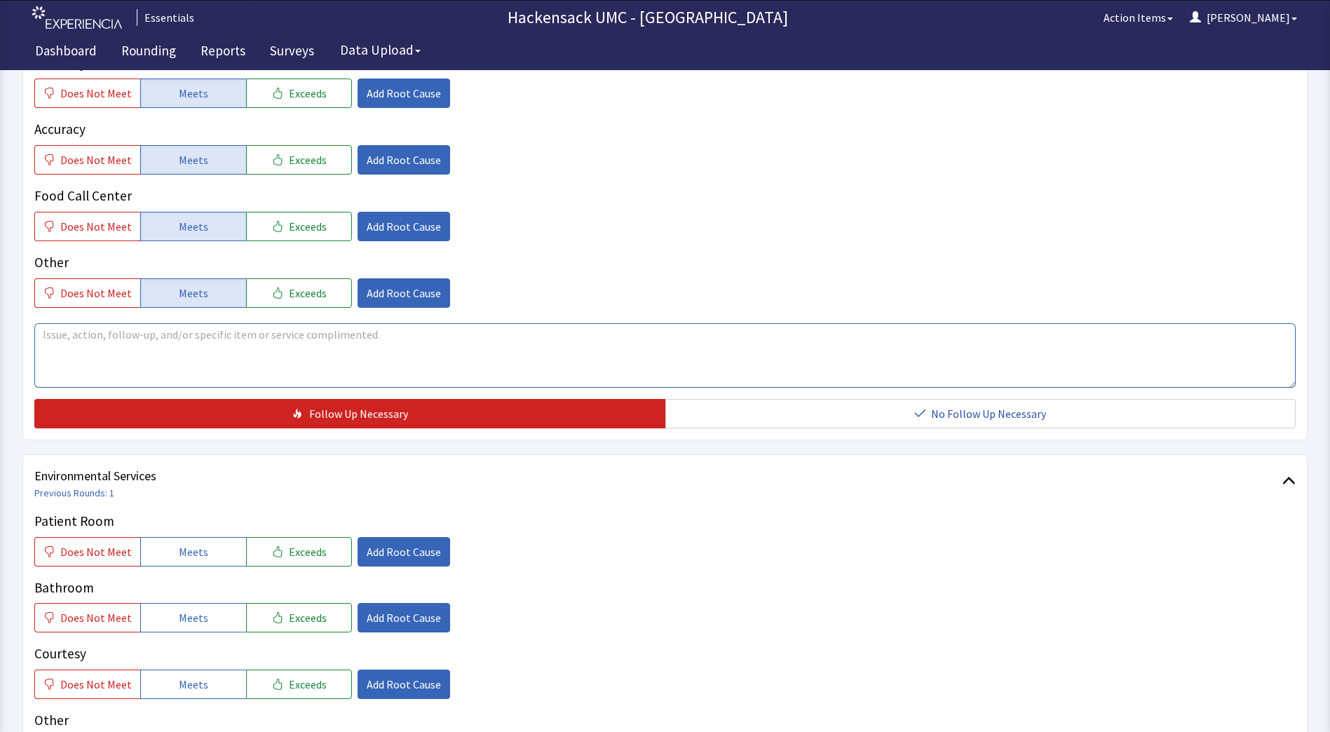
click at [247, 372] on textarea at bounding box center [664, 355] width 1261 height 65
type textarea "Patient does not like pesto penne"
click at [203, 555] on button "Meets" at bounding box center [193, 551] width 106 height 29
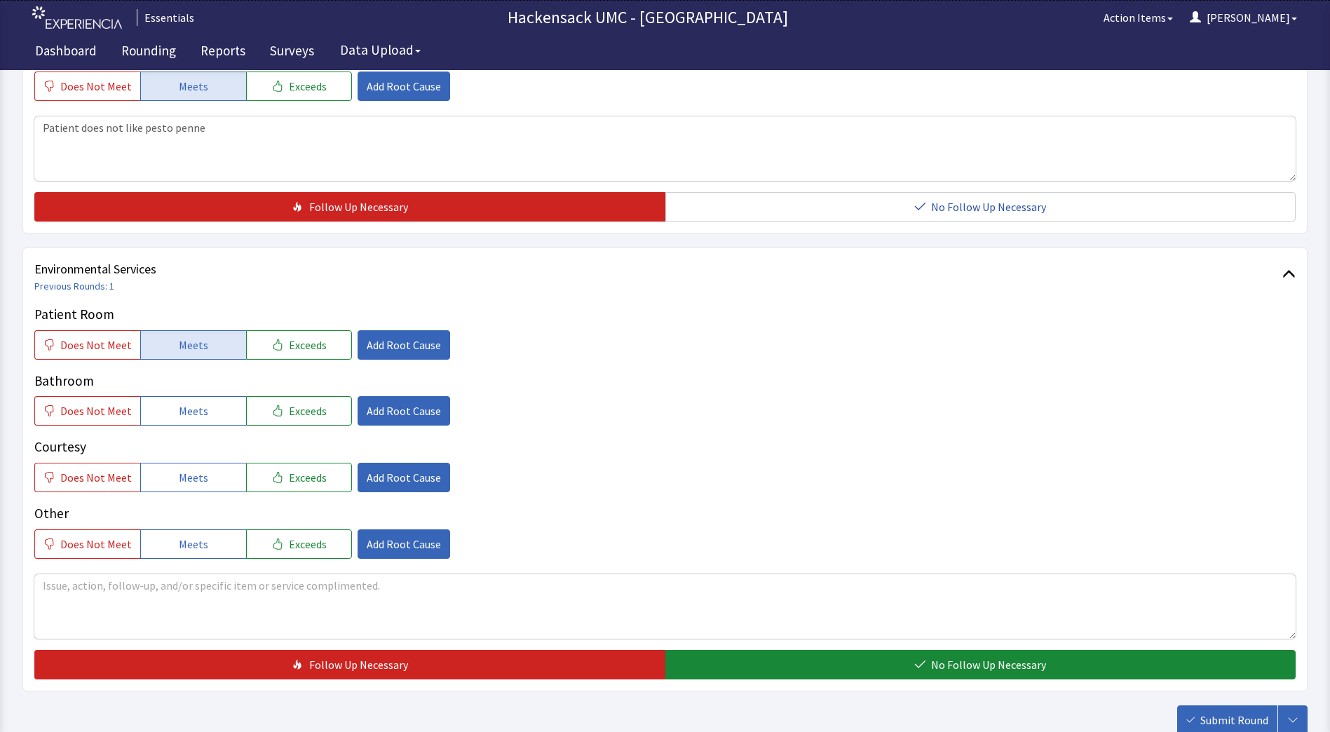
scroll to position [634, 0]
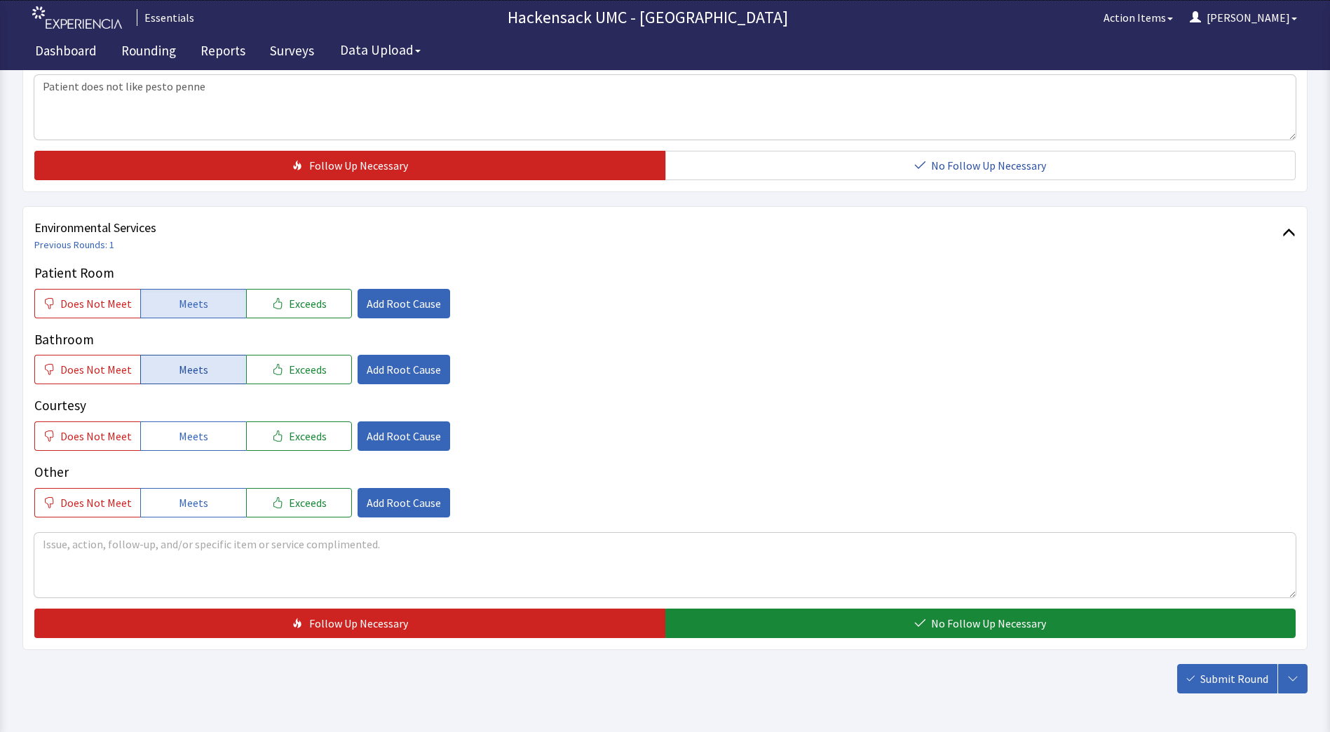
click at [182, 370] on span "Meets" at bounding box center [193, 369] width 29 height 17
click at [184, 440] on span "Meets" at bounding box center [193, 436] width 29 height 17
click at [183, 496] on span "Meets" at bounding box center [193, 502] width 29 height 17
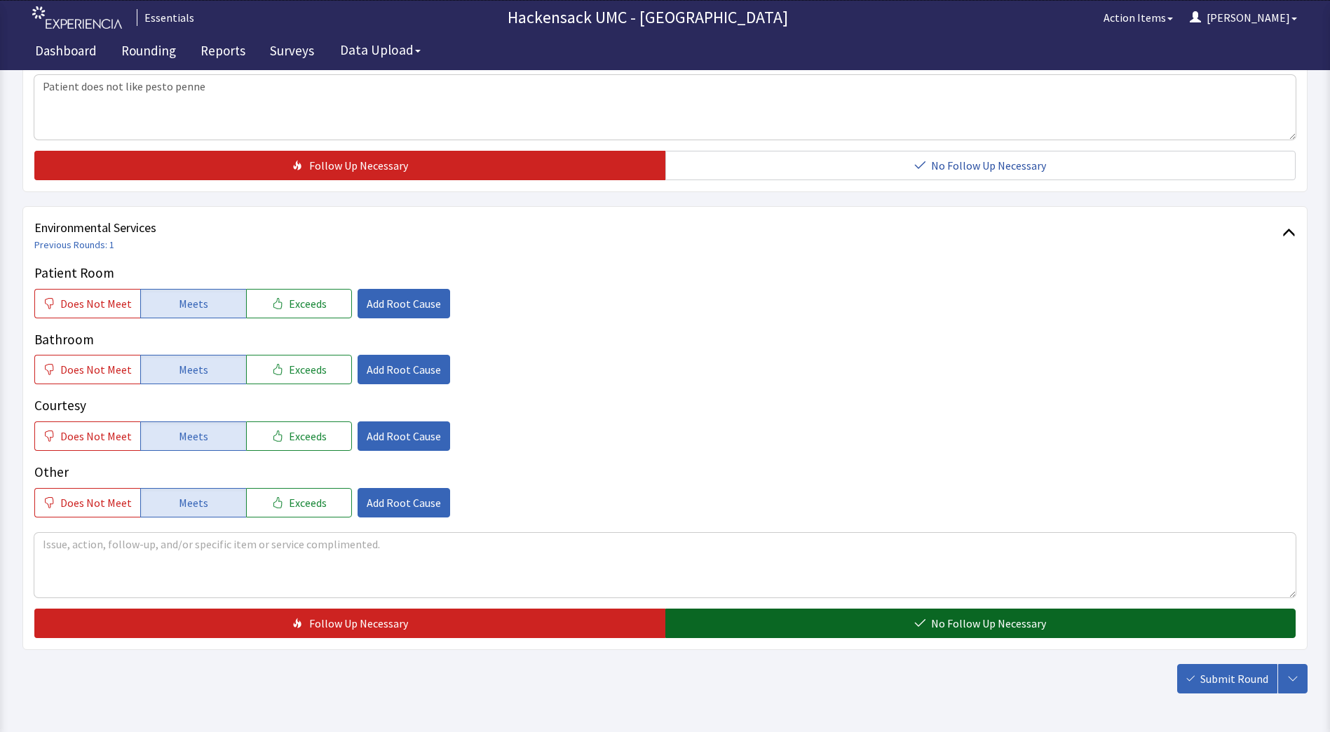
click at [745, 623] on button "No Follow Up Necessary" at bounding box center [980, 623] width 631 height 29
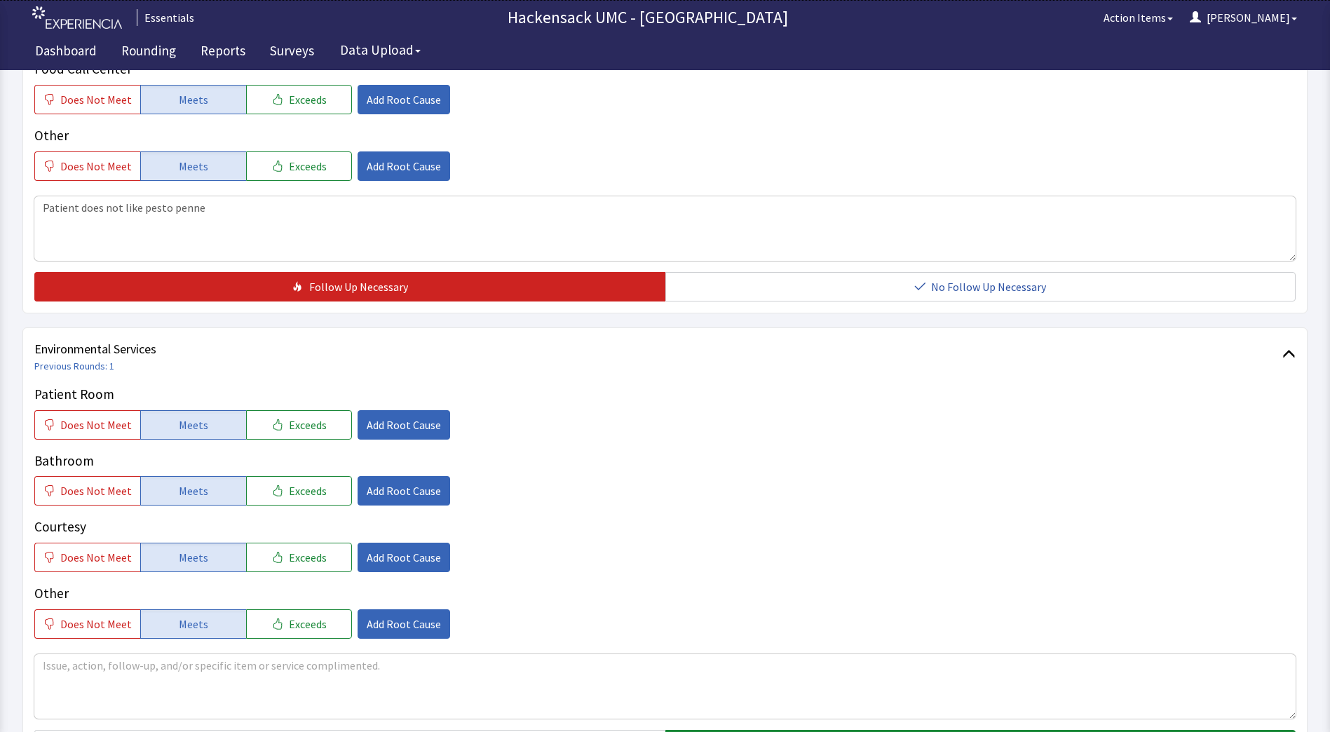
scroll to position [688, 0]
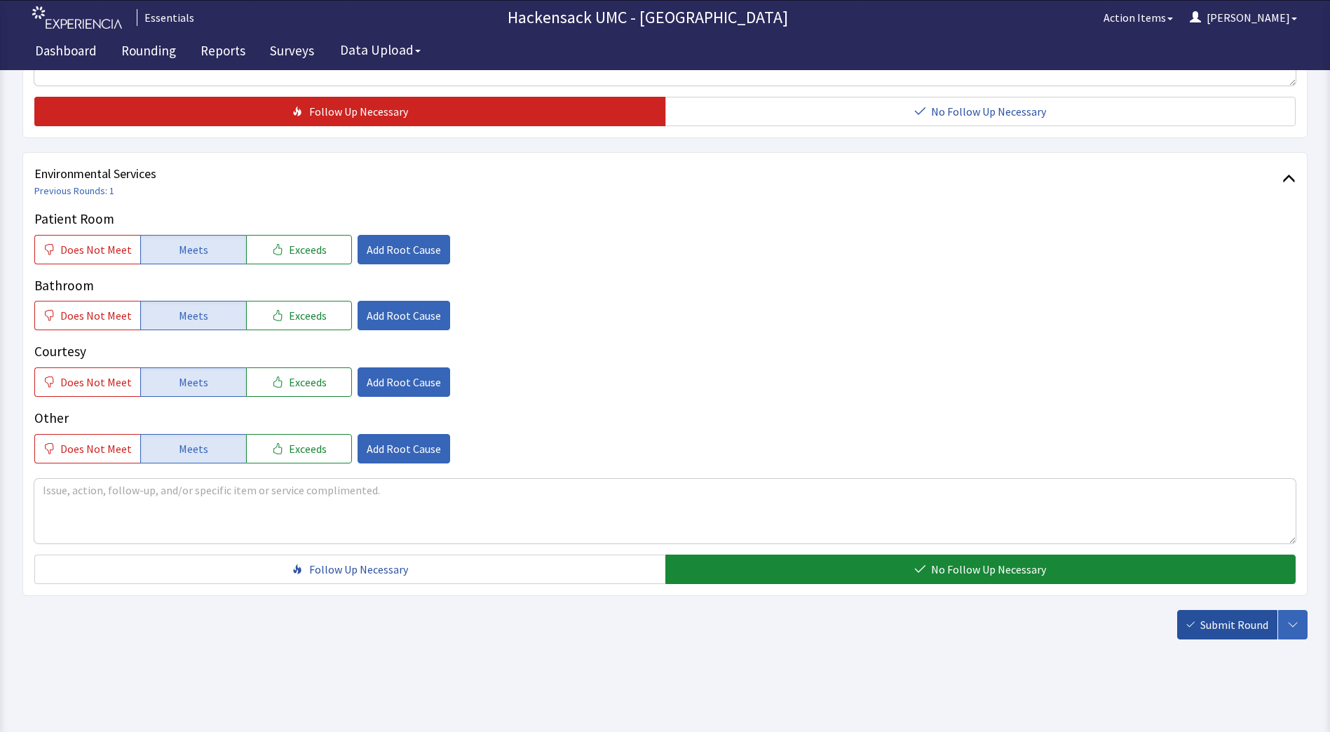
click at [1226, 630] on span "Submit Round" at bounding box center [1234, 624] width 68 height 17
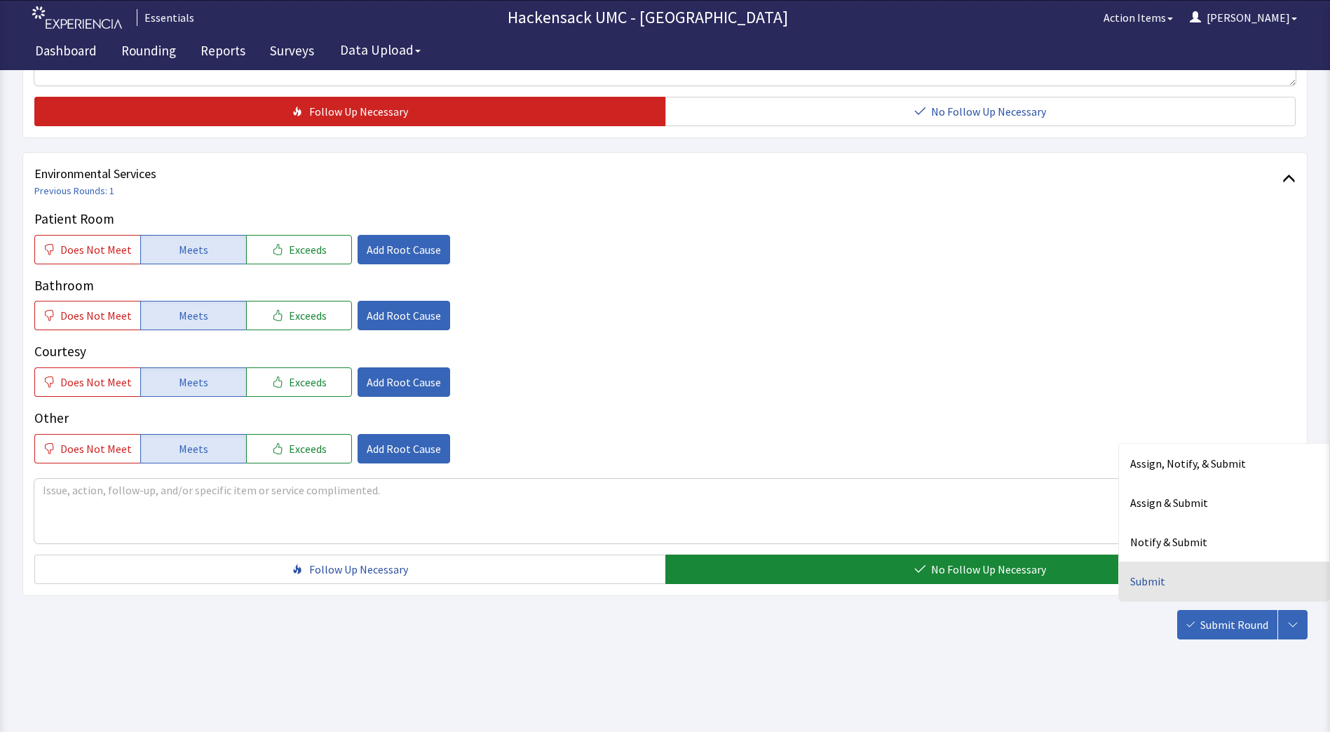
click at [1158, 581] on div "Submit" at bounding box center [1224, 581] width 210 height 39
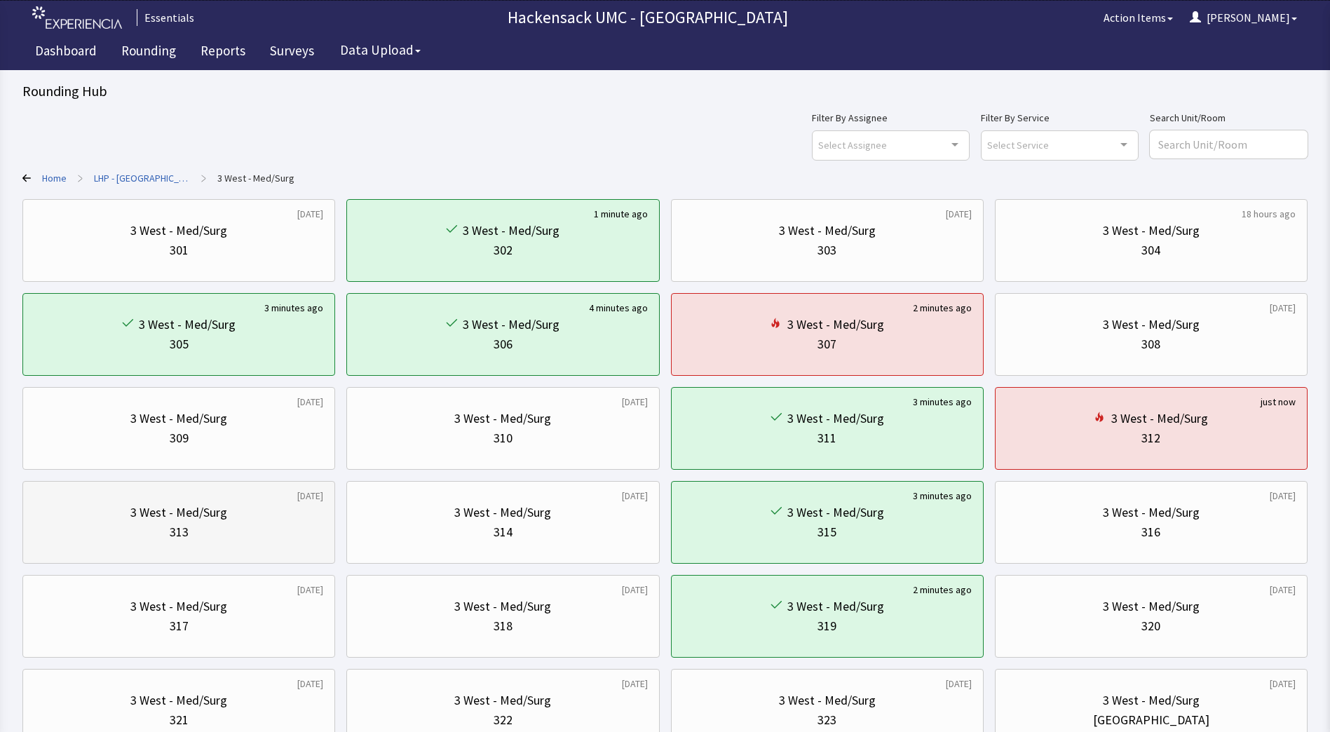
click at [250, 524] on div "313" at bounding box center [178, 532] width 289 height 20
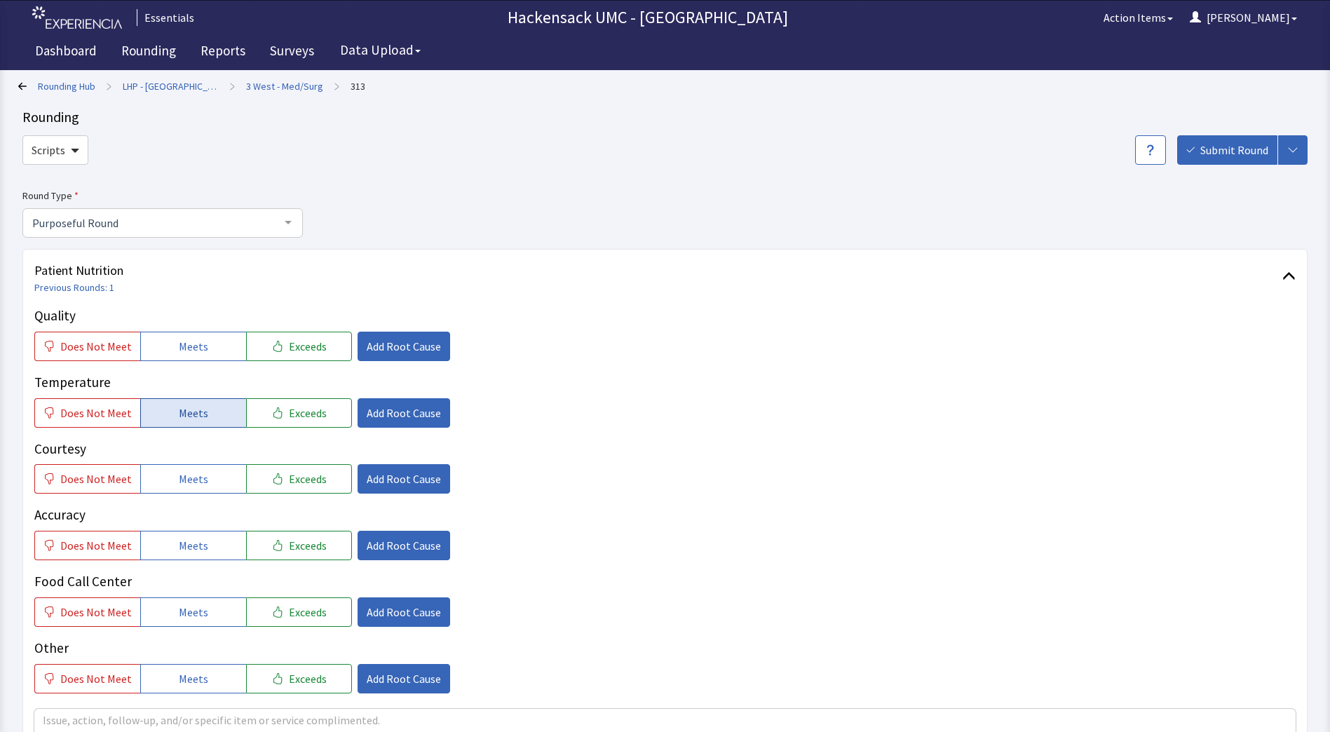
click at [194, 416] on span "Meets" at bounding box center [193, 413] width 29 height 17
click at [196, 471] on span "Meets" at bounding box center [193, 478] width 29 height 17
click at [193, 541] on span "Meets" at bounding box center [193, 545] width 29 height 17
click at [189, 618] on span "Meets" at bounding box center [193, 612] width 29 height 17
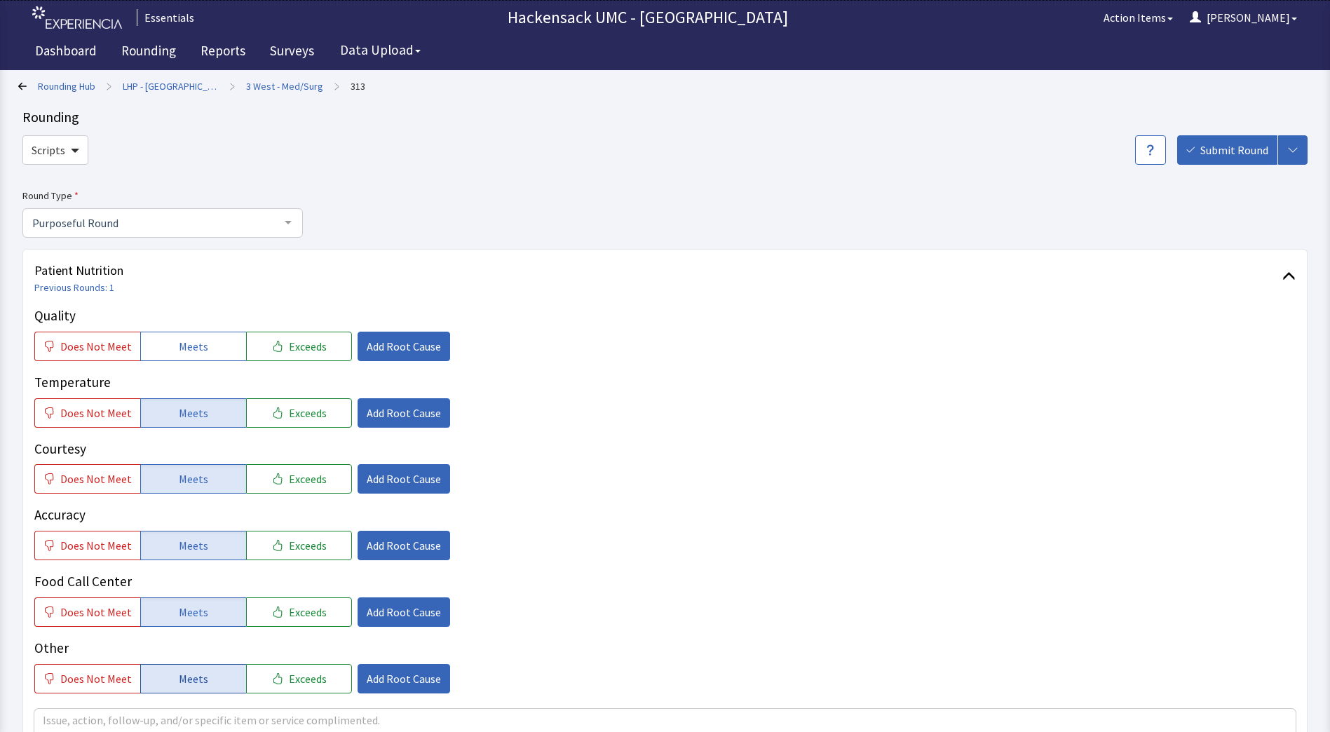
click at [189, 667] on button "Meets" at bounding box center [193, 678] width 106 height 29
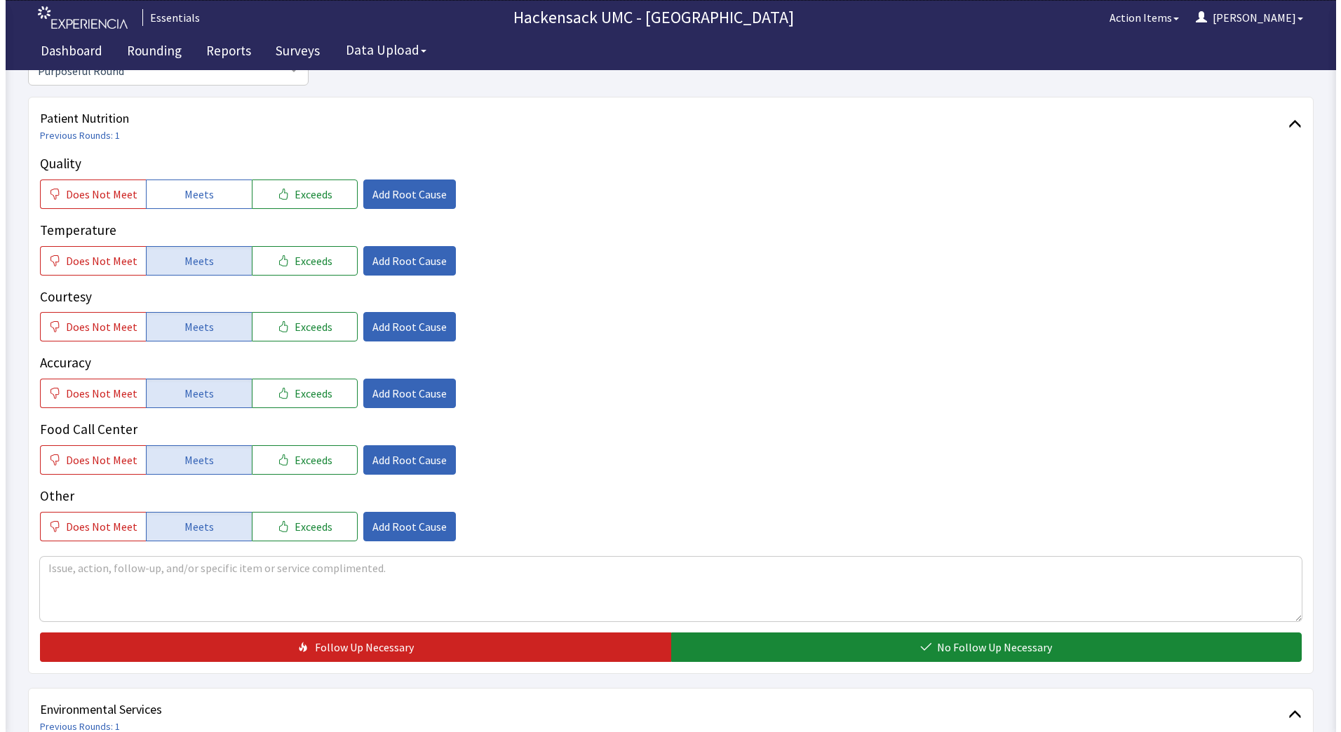
scroll to position [151, 0]
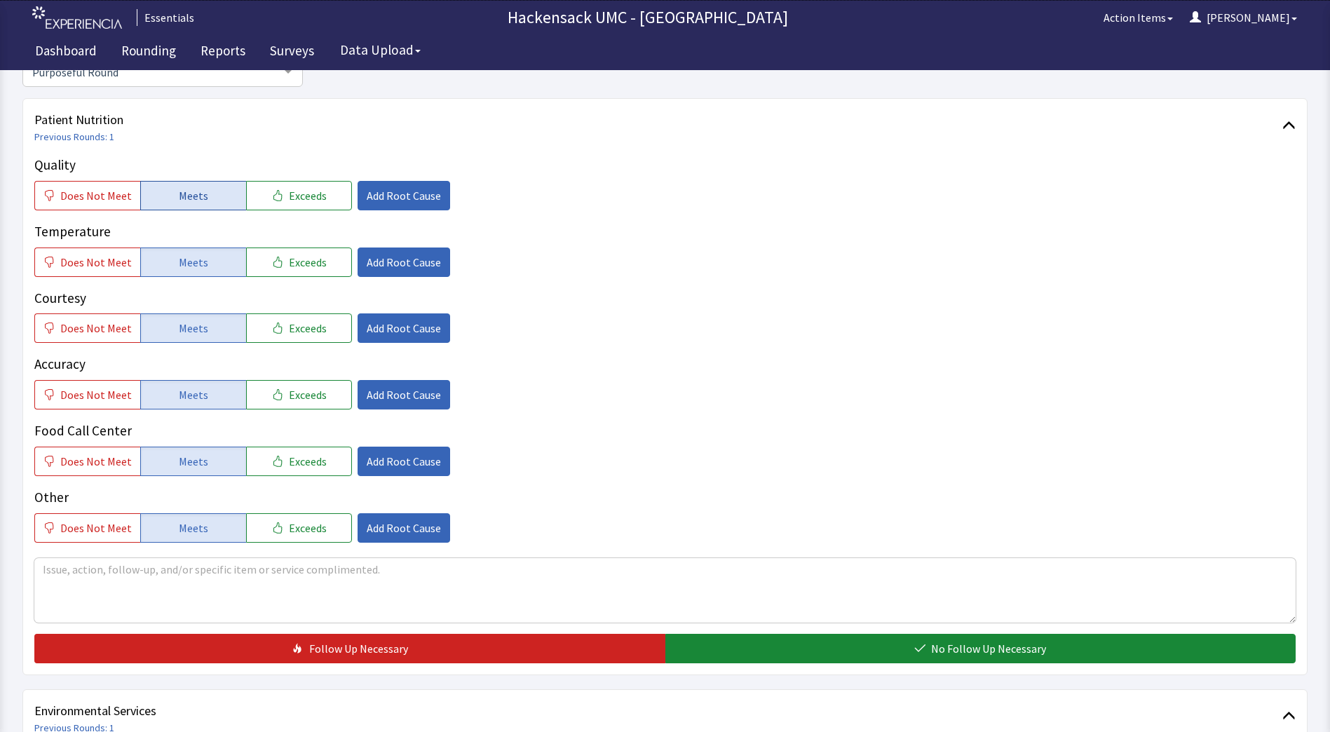
click at [190, 200] on span "Meets" at bounding box center [193, 195] width 29 height 17
click at [384, 395] on span "Add Root Cause" at bounding box center [404, 394] width 74 height 17
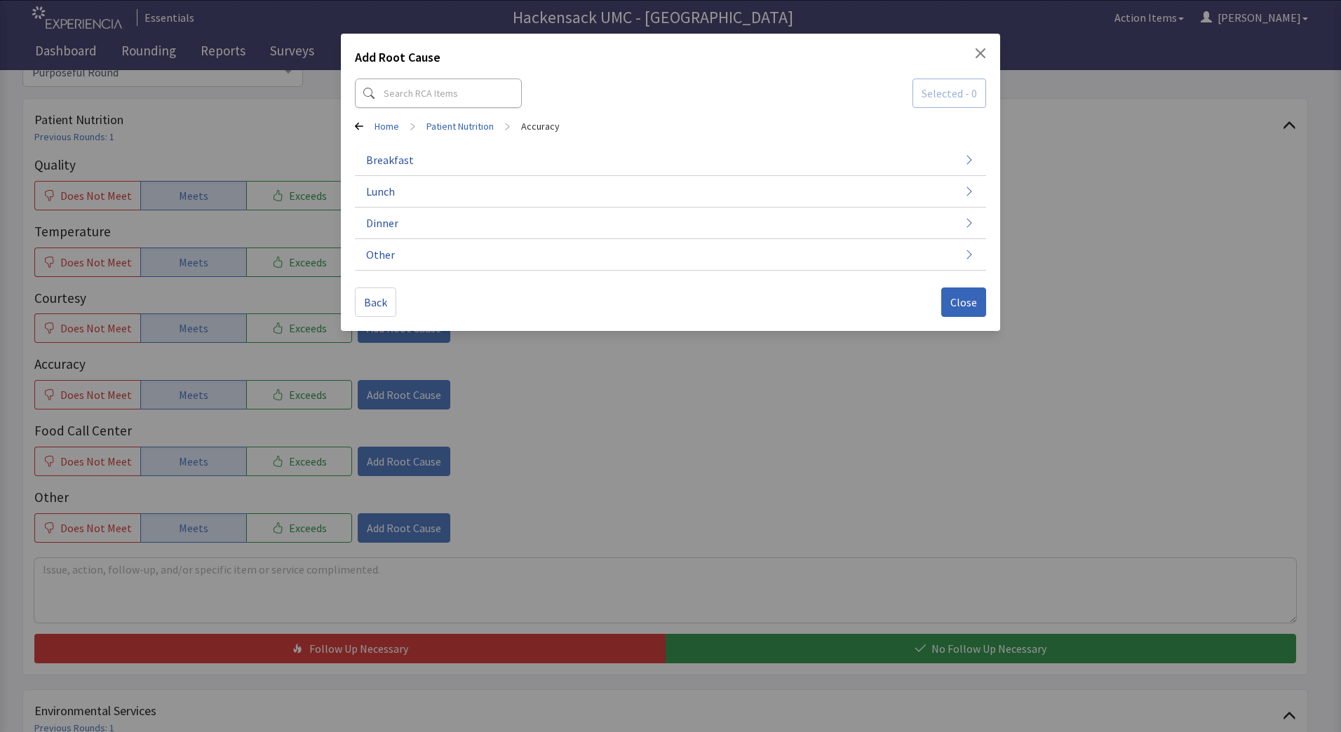
click at [384, 395] on div "Add Root Cause Selected - 0 Home > Patient Nutrition > Accuracy Breakfast Lunch…" at bounding box center [670, 366] width 1341 height 732
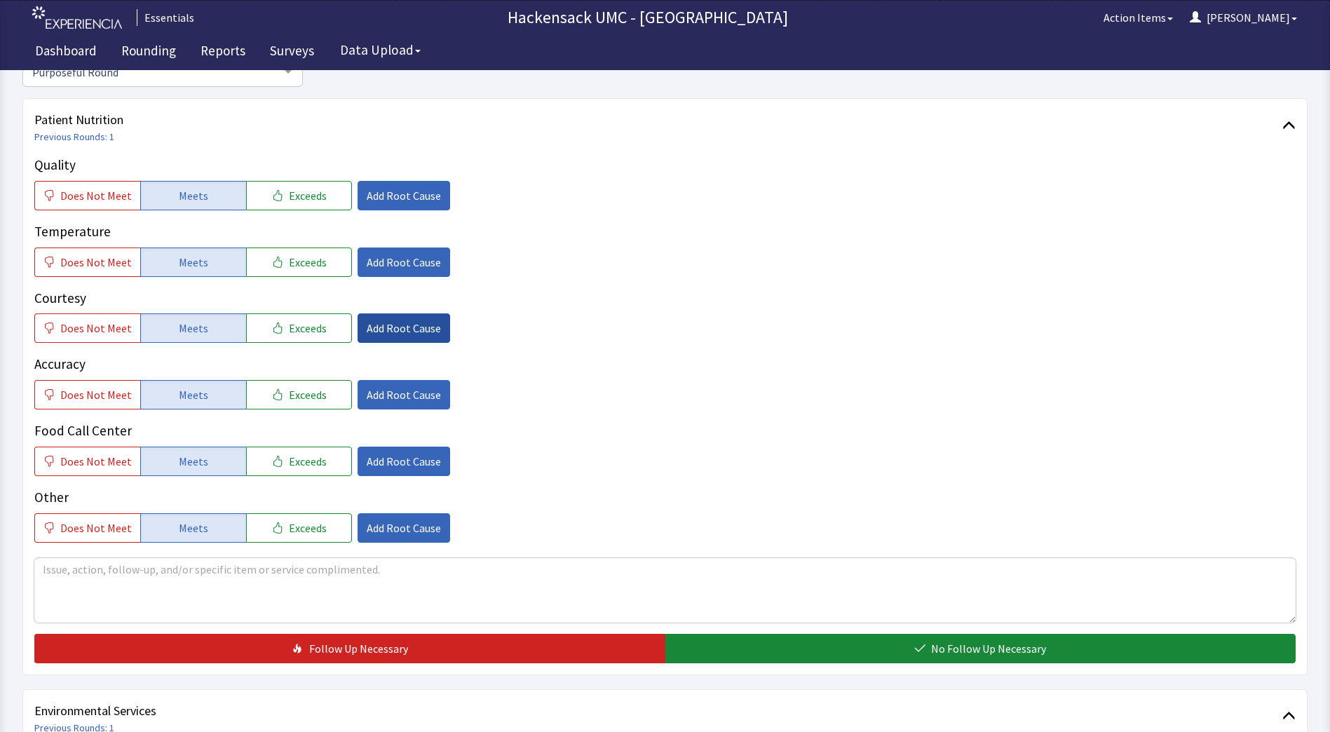
click at [382, 329] on span "Add Root Cause" at bounding box center [404, 328] width 74 height 17
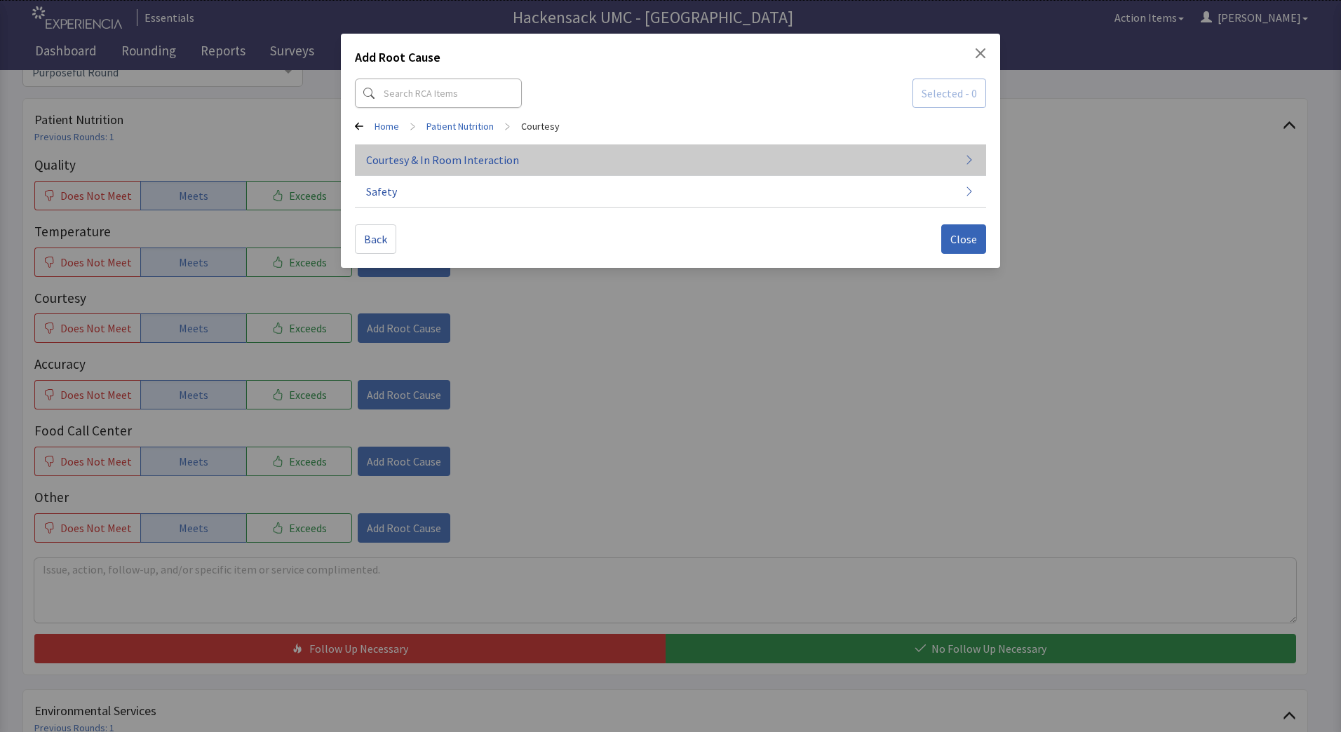
click at [486, 168] on button "Courtesy & In Room Interaction" at bounding box center [670, 160] width 631 height 32
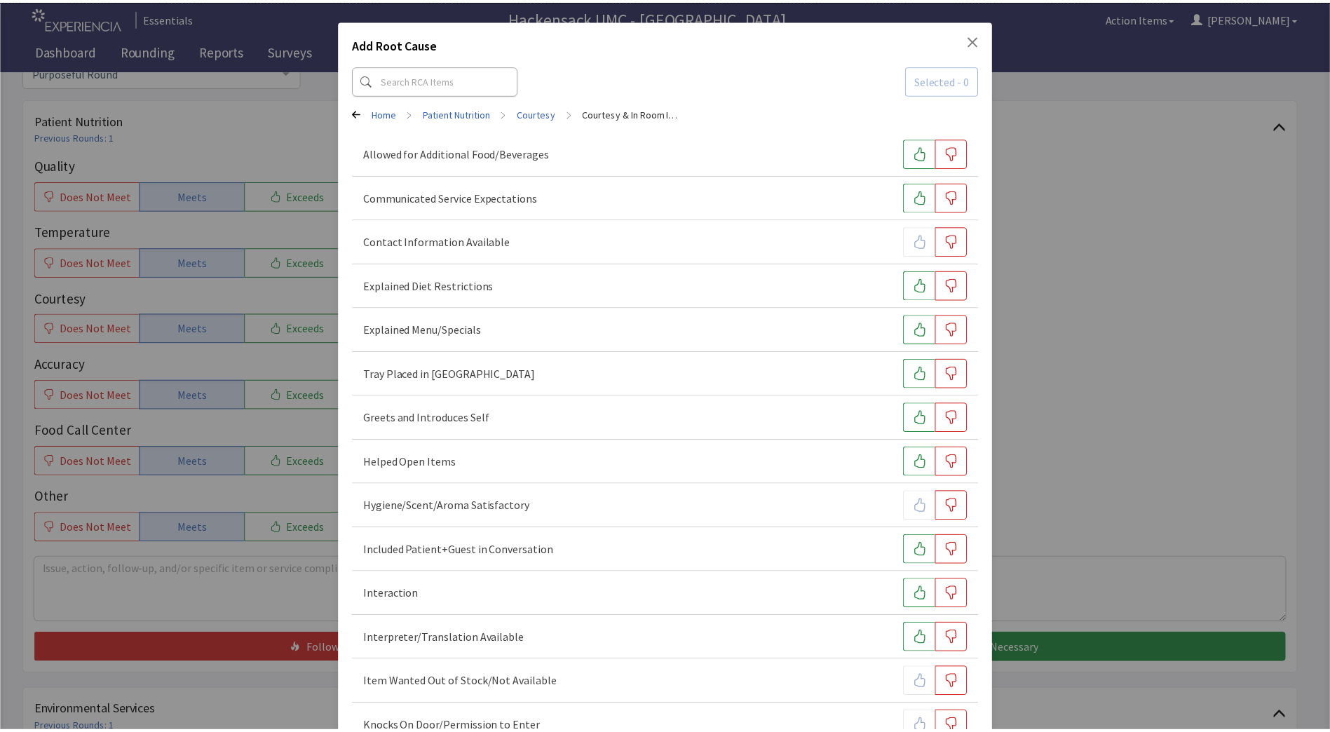
scroll to position [0, 0]
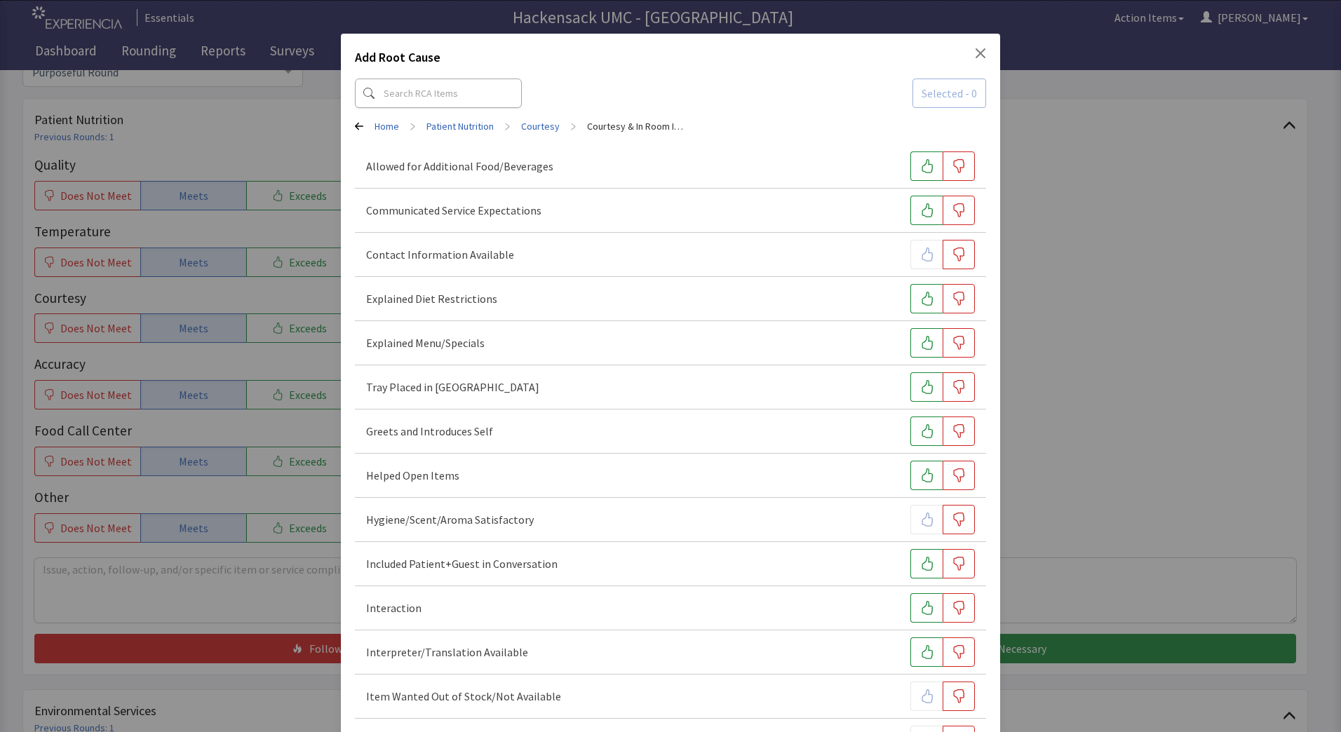
click at [975, 49] on icon "Close" at bounding box center [980, 53] width 11 height 11
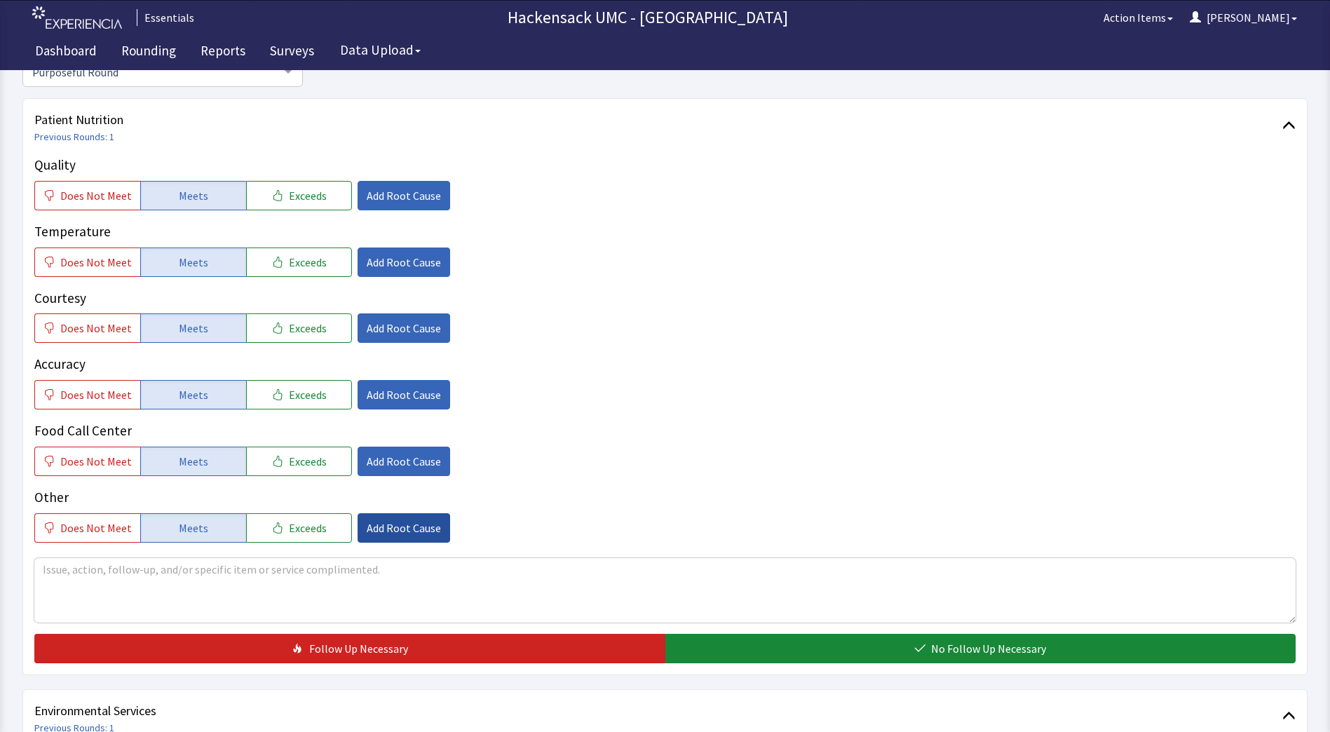
click at [381, 530] on span "Add Root Cause" at bounding box center [404, 528] width 74 height 17
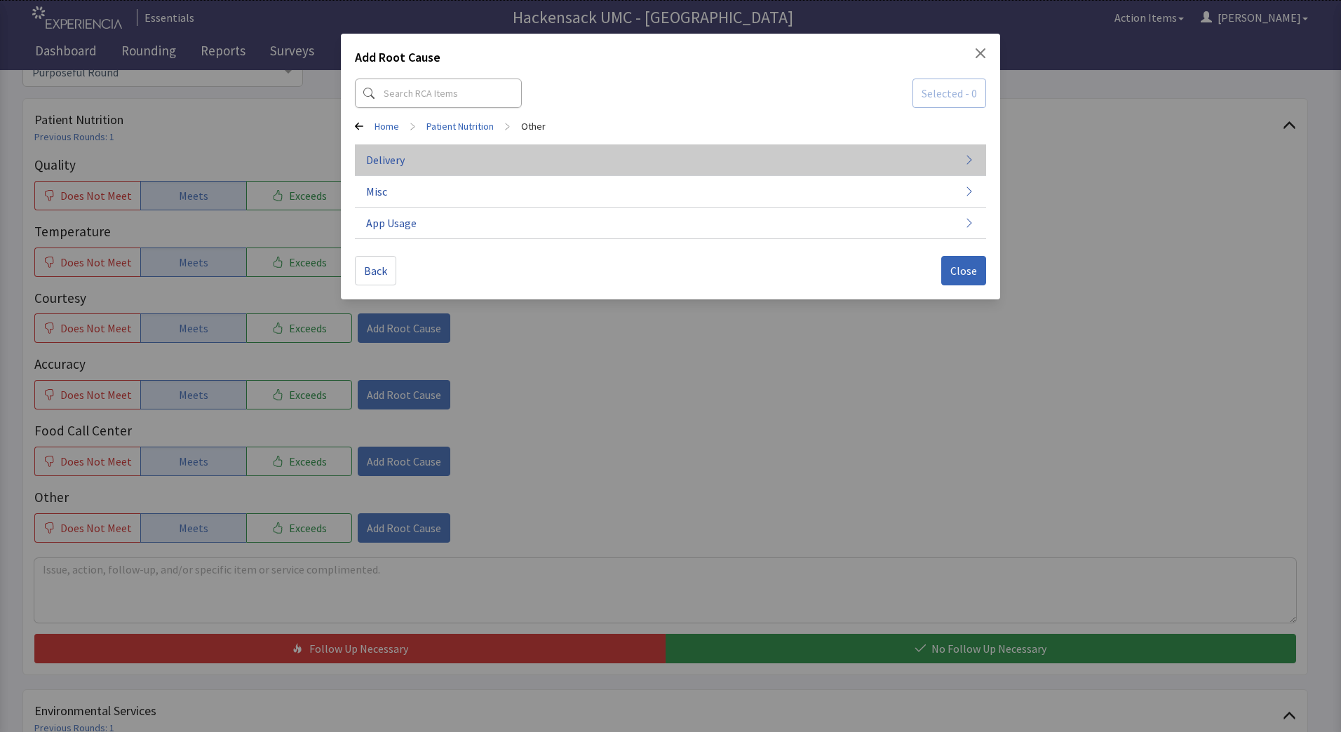
click at [392, 169] on button "Delivery" at bounding box center [670, 160] width 631 height 32
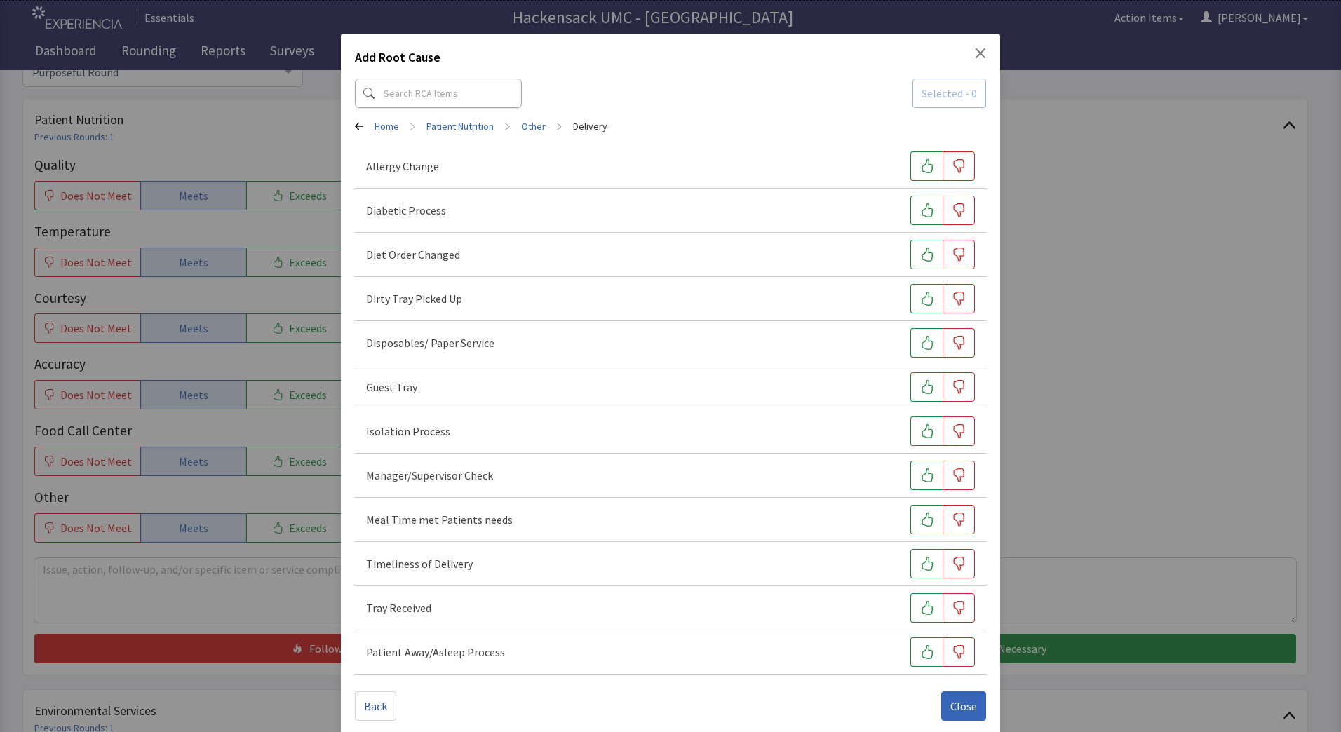
click at [975, 55] on icon "Close" at bounding box center [980, 53] width 10 height 10
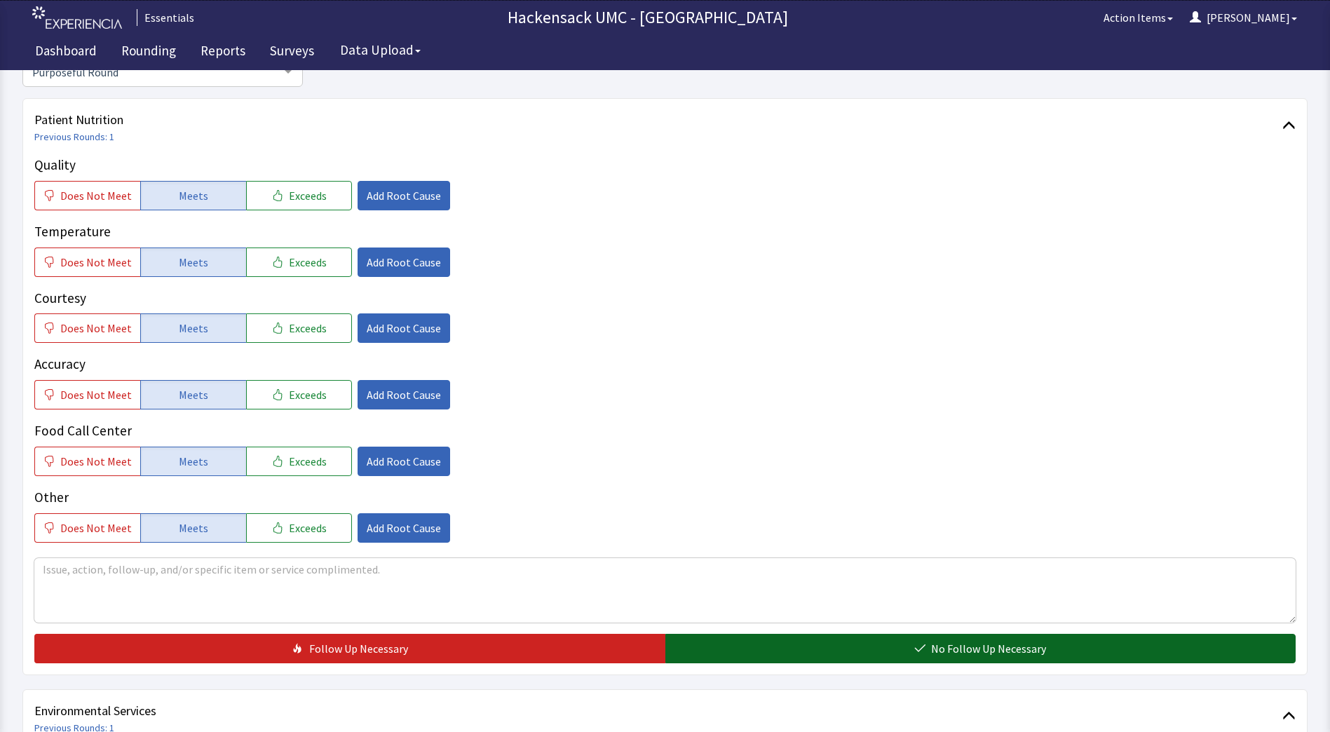
click at [773, 645] on button "No Follow Up Necessary" at bounding box center [980, 648] width 631 height 29
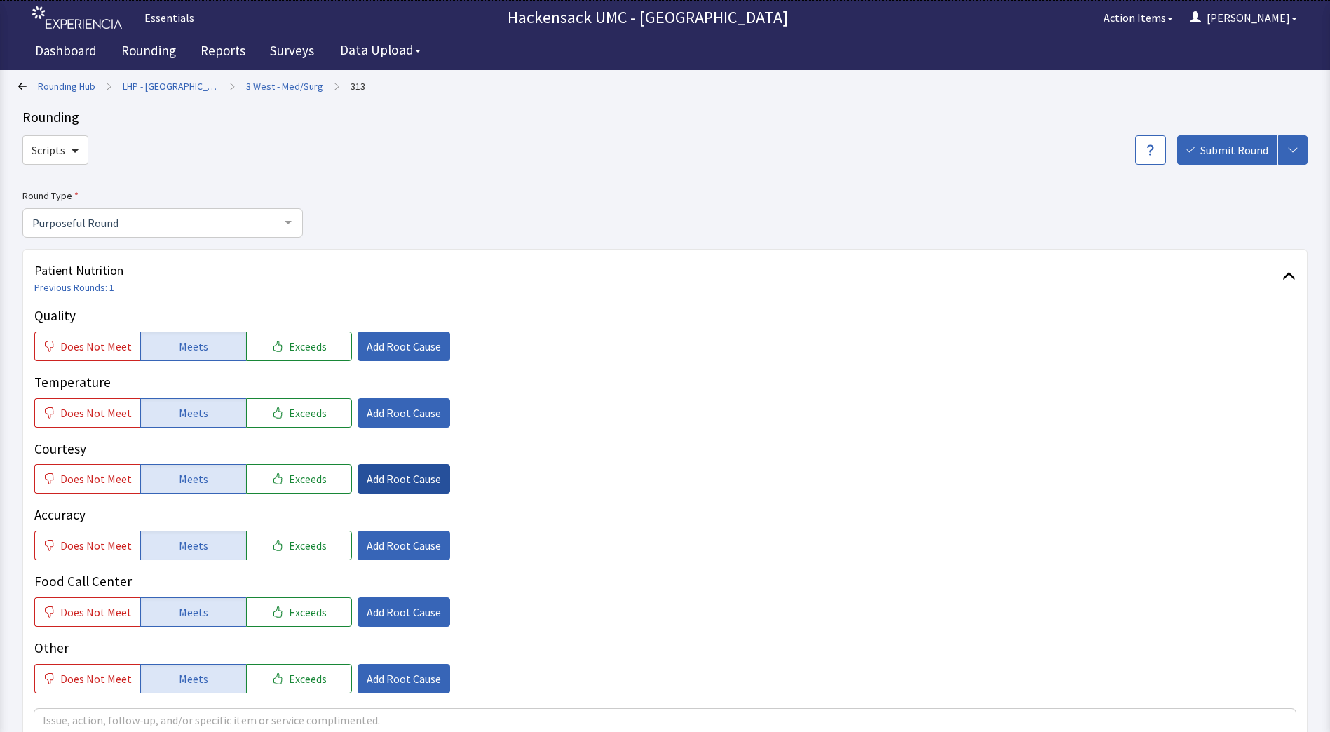
click at [416, 482] on span "Add Root Cause" at bounding box center [404, 478] width 74 height 17
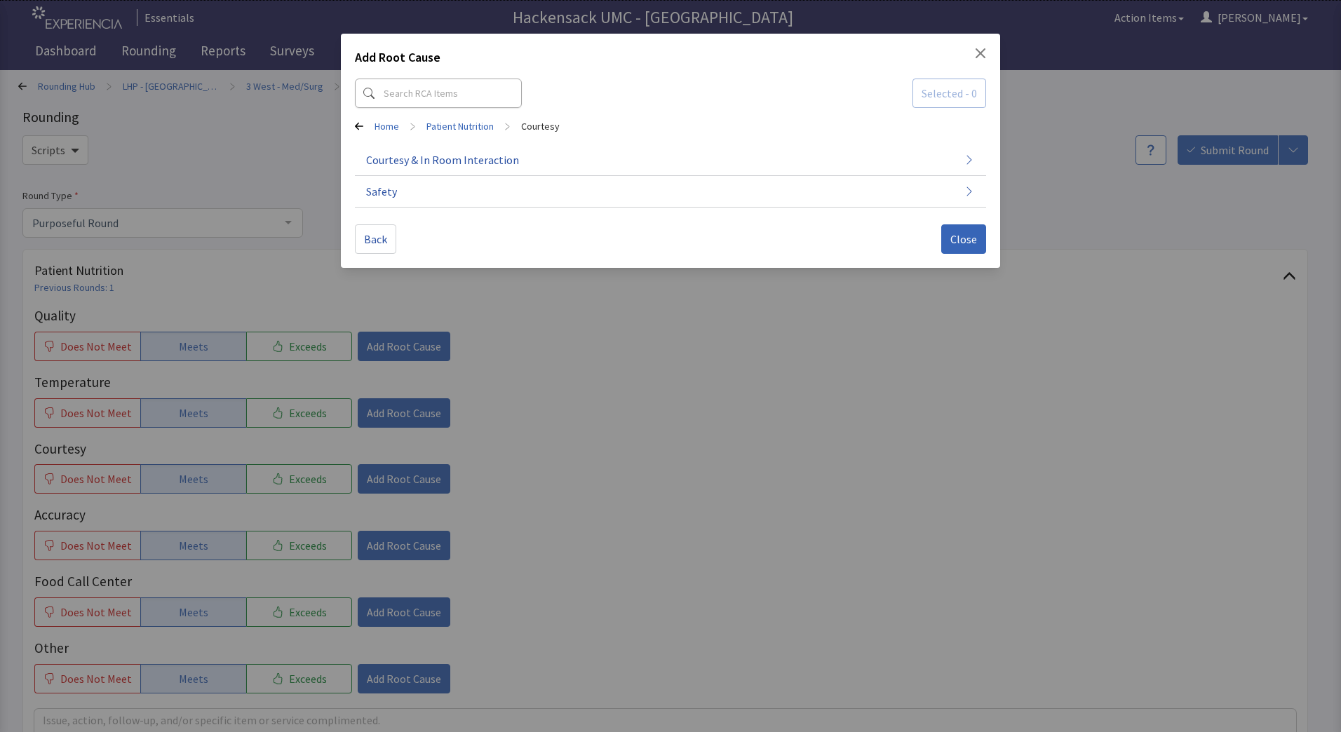
click at [975, 55] on icon "Close" at bounding box center [980, 53] width 11 height 11
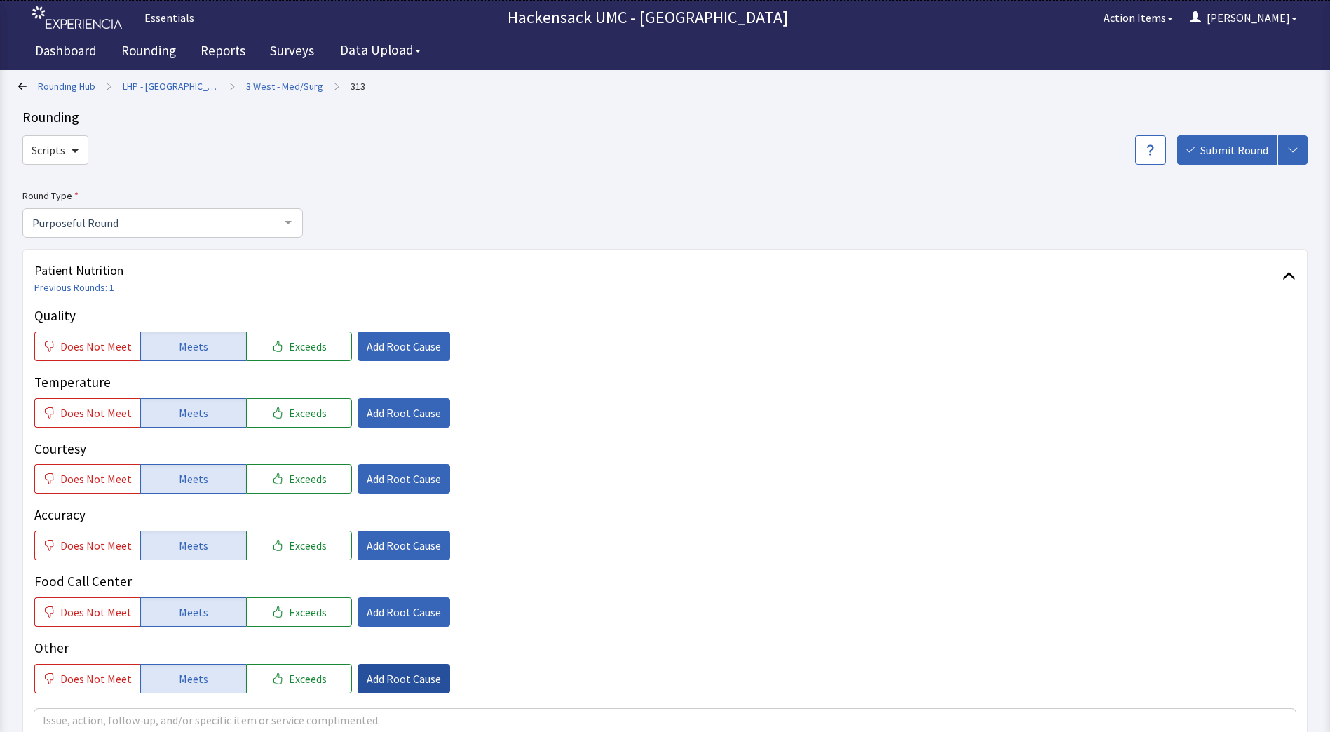
click at [399, 679] on span "Add Root Cause" at bounding box center [404, 678] width 74 height 17
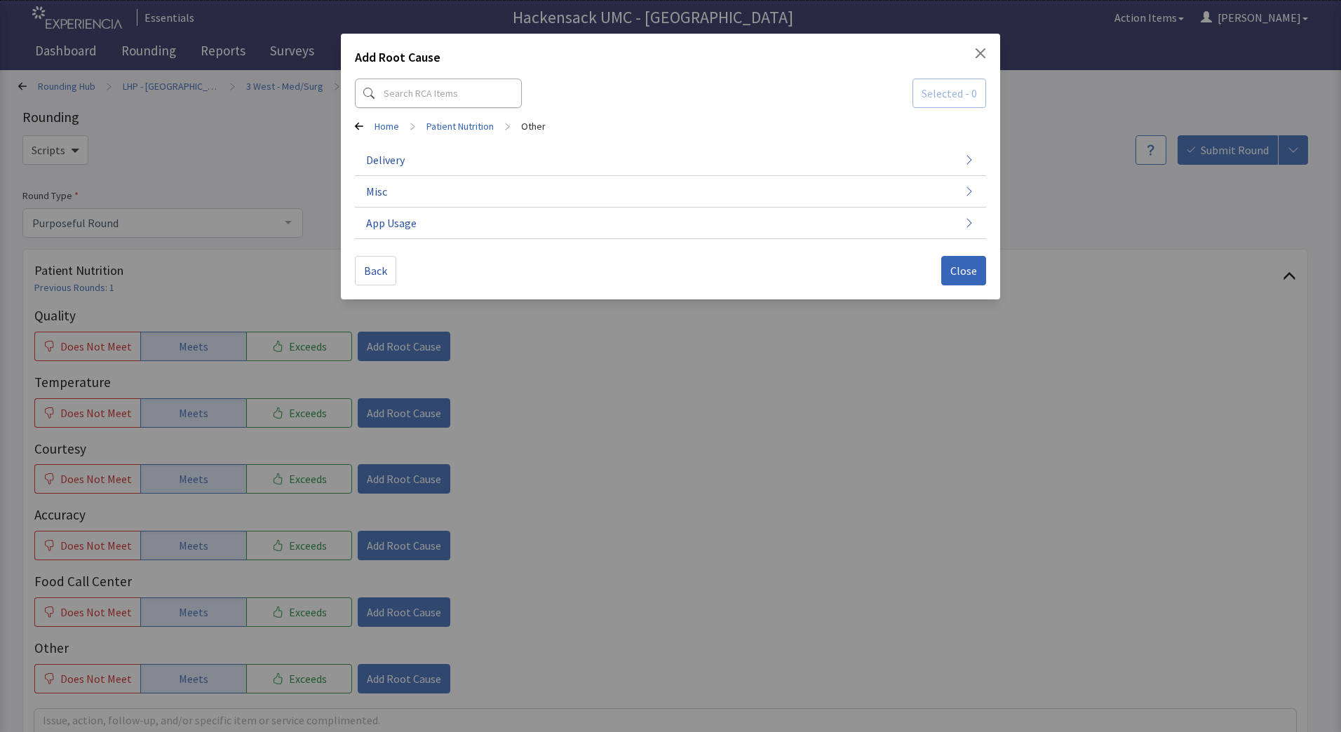
click at [355, 130] on icon at bounding box center [359, 126] width 8 height 8
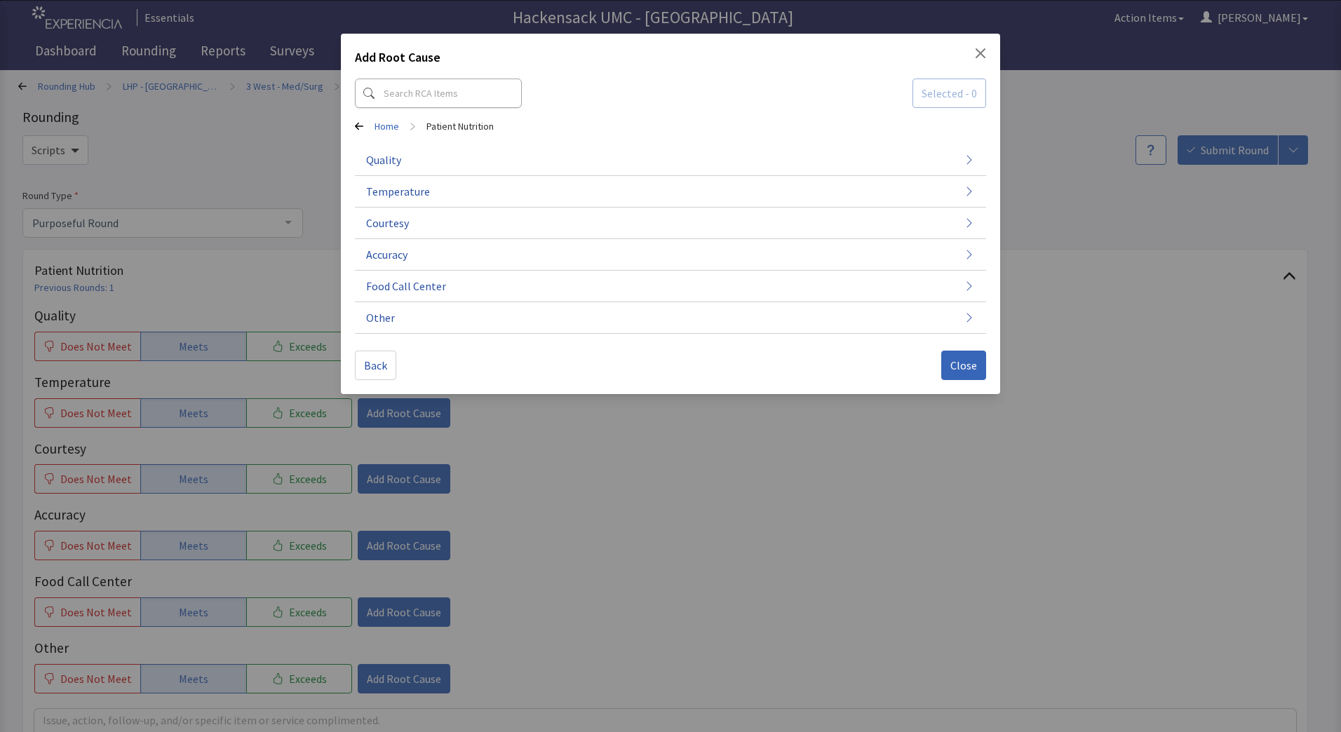
click at [977, 45] on div "Add Root Cause Selected - 0 Home > Patient Nutrition Quality Temperature Courte…" at bounding box center [670, 214] width 659 height 360
click at [984, 55] on icon "Close" at bounding box center [980, 53] width 11 height 11
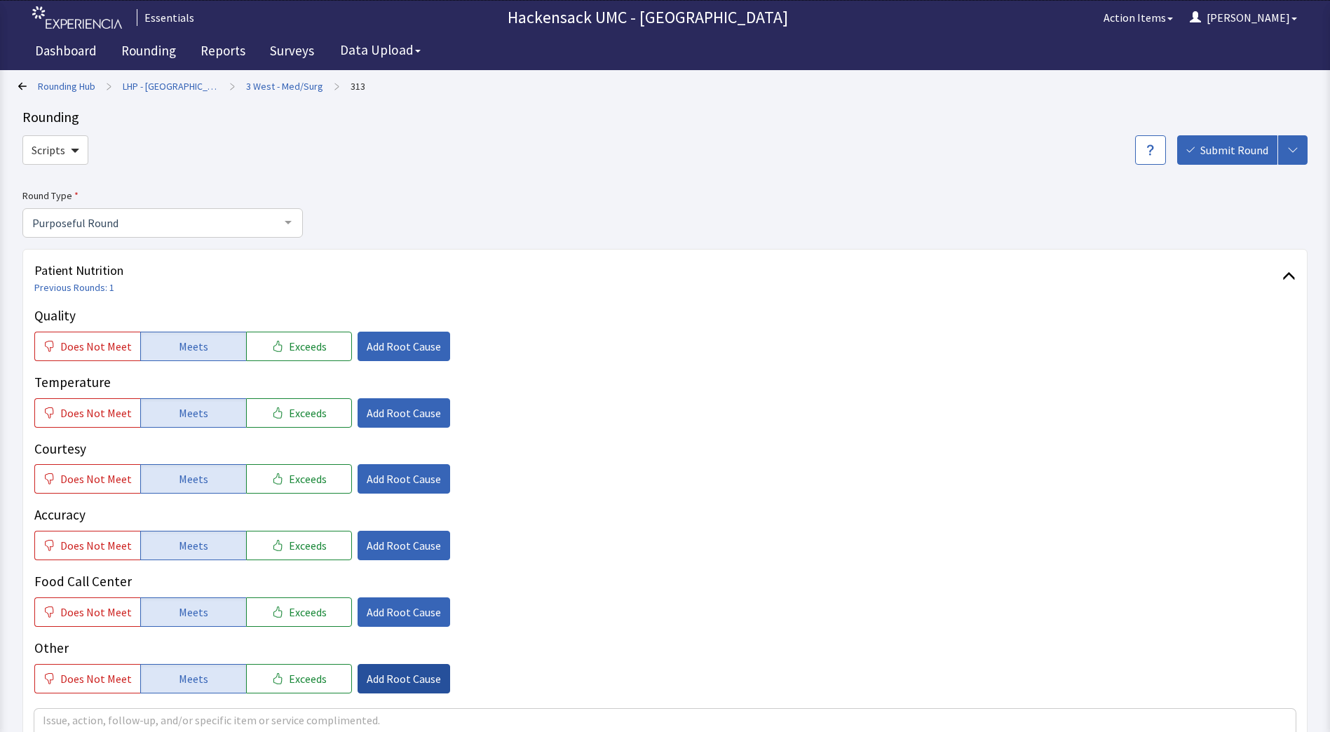
click at [415, 677] on span "Add Root Cause" at bounding box center [404, 678] width 74 height 17
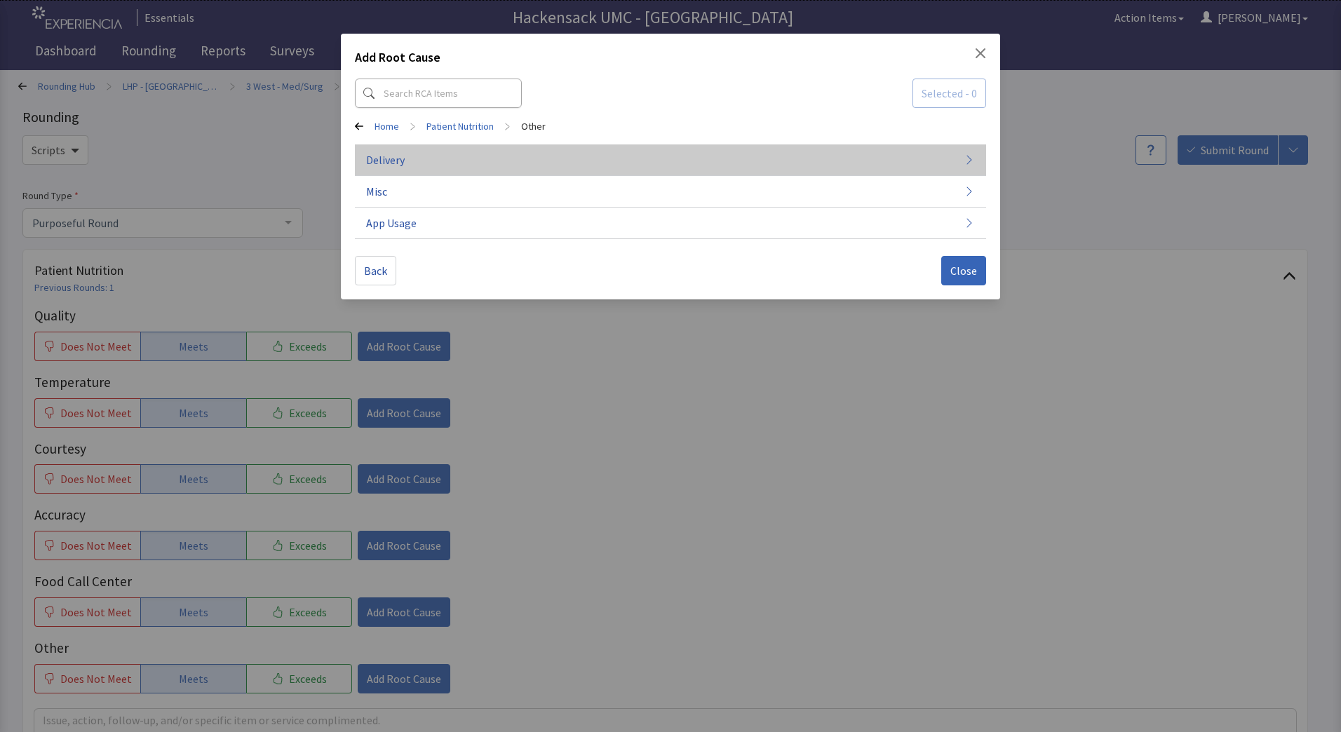
click at [424, 175] on button "Delivery" at bounding box center [670, 160] width 631 height 32
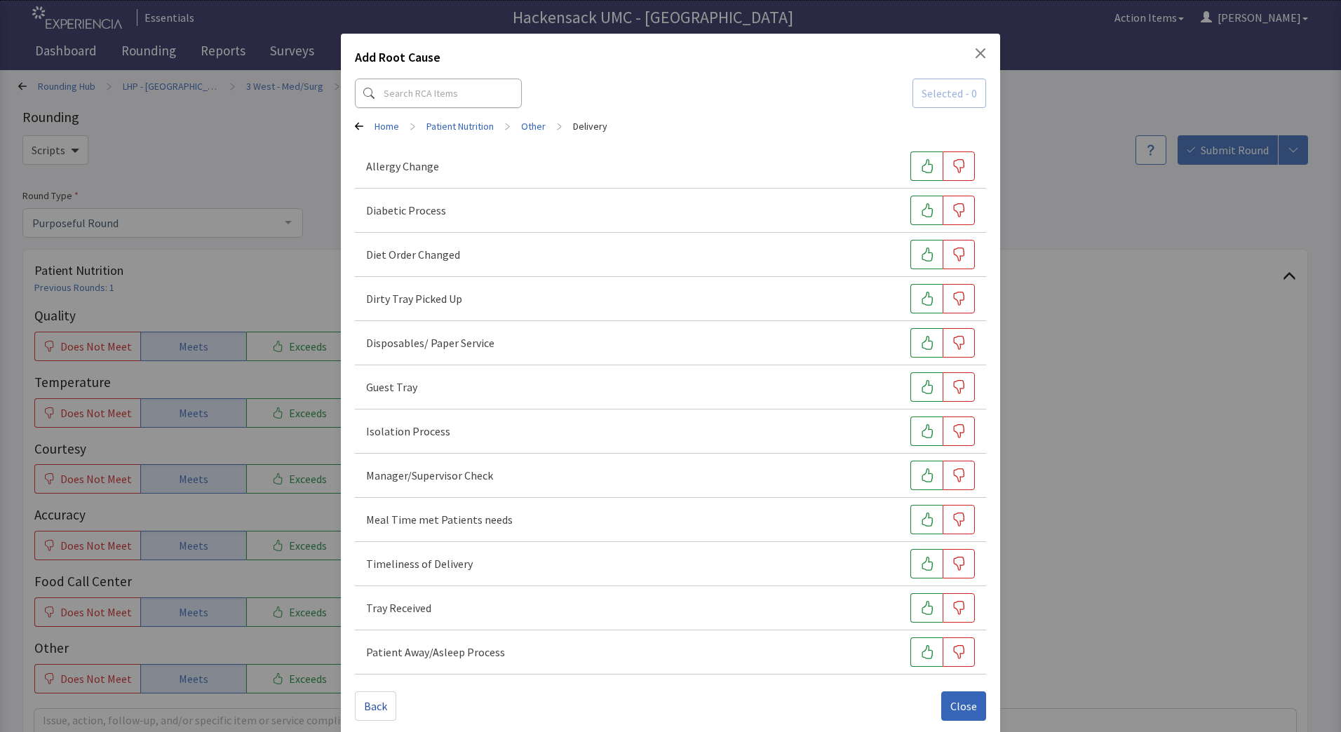
click at [972, 59] on div "Add Root Cause" at bounding box center [670, 60] width 631 height 25
click at [975, 53] on icon "Close" at bounding box center [980, 53] width 10 height 10
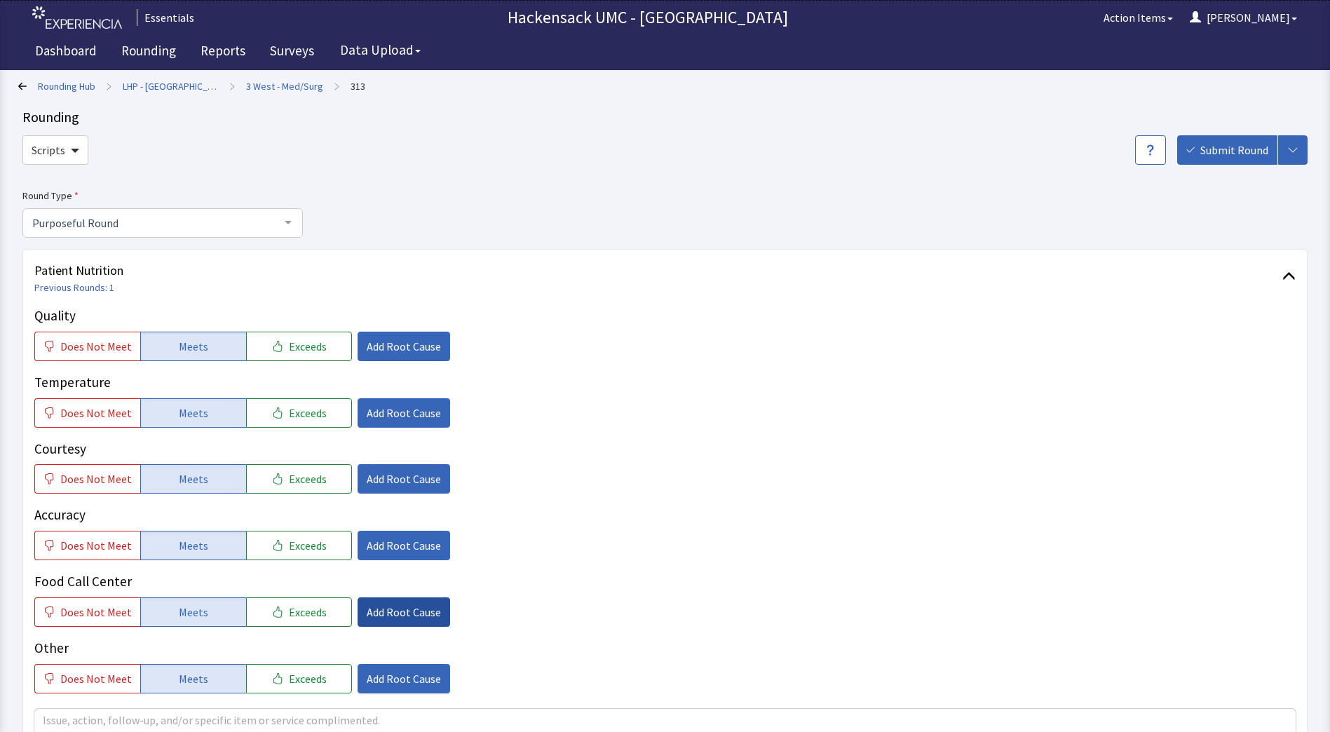
click at [422, 623] on button "Add Root Cause" at bounding box center [404, 611] width 93 height 29
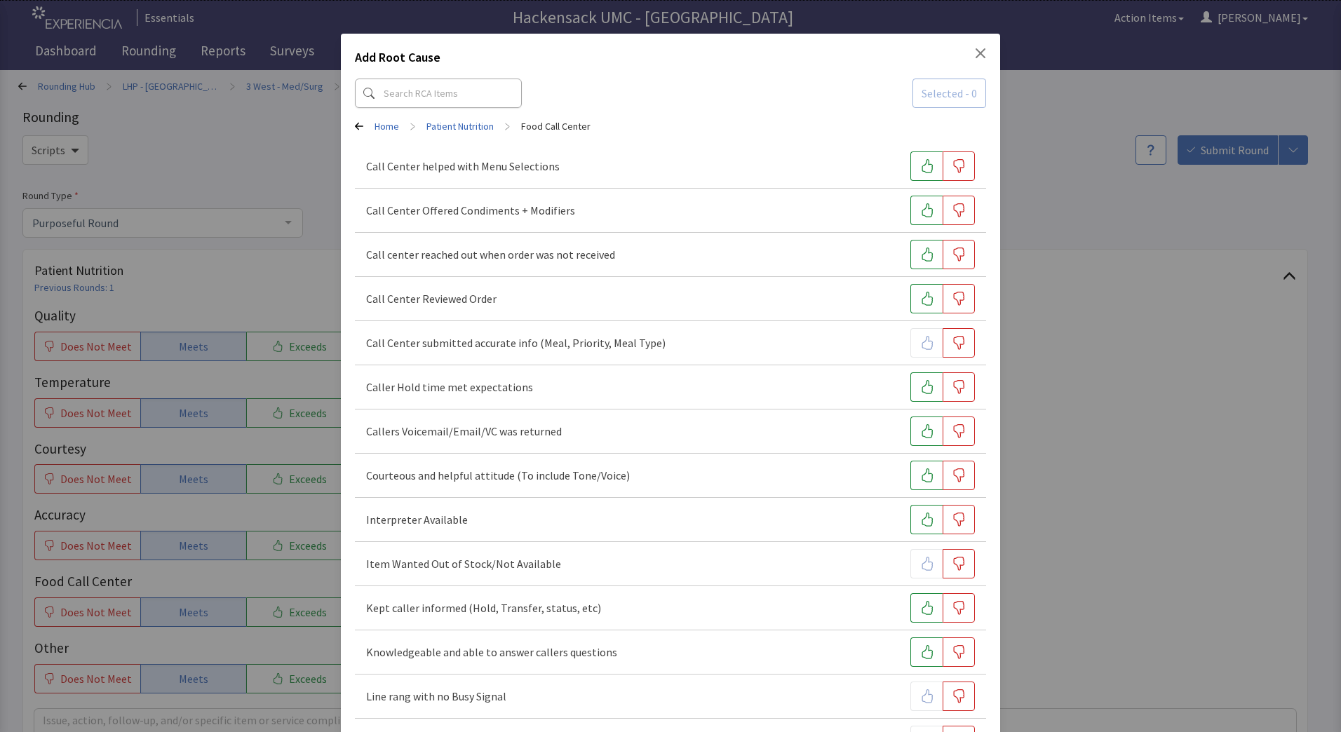
click at [975, 55] on icon "Close" at bounding box center [980, 53] width 10 height 10
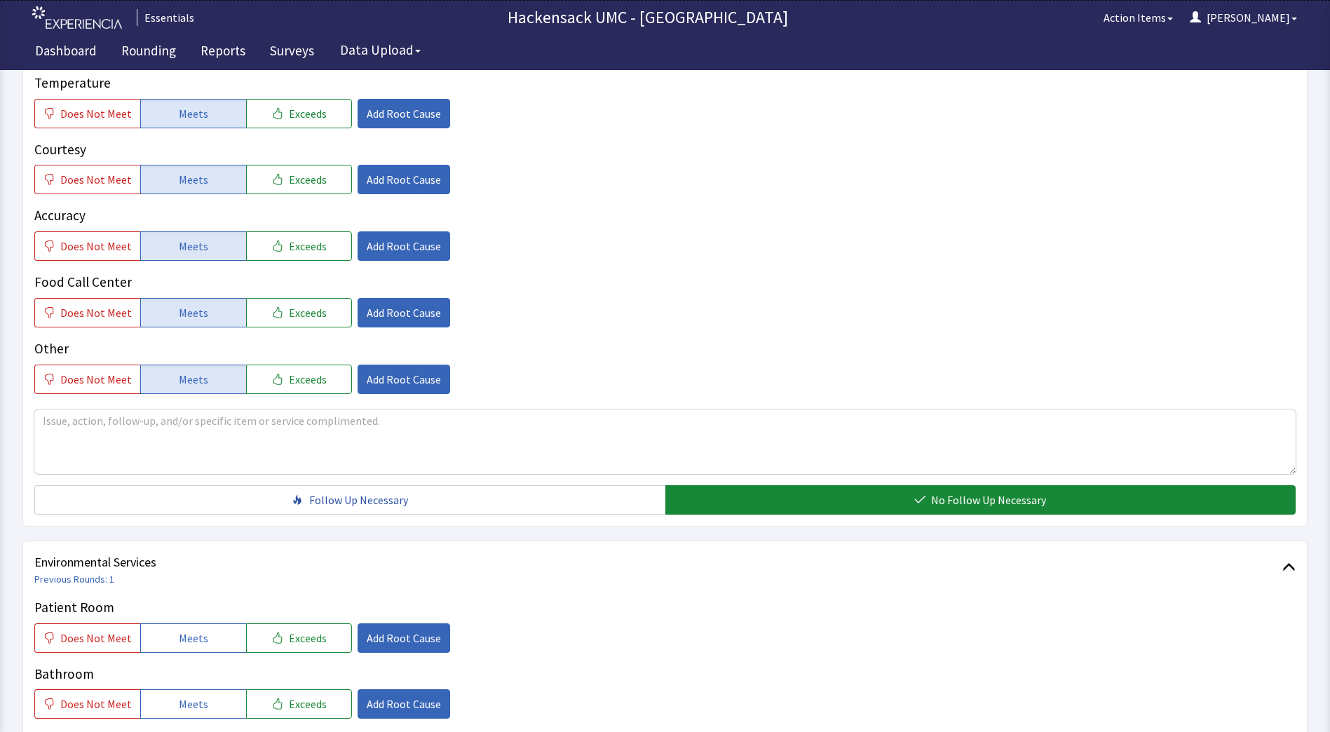
scroll to position [296, 0]
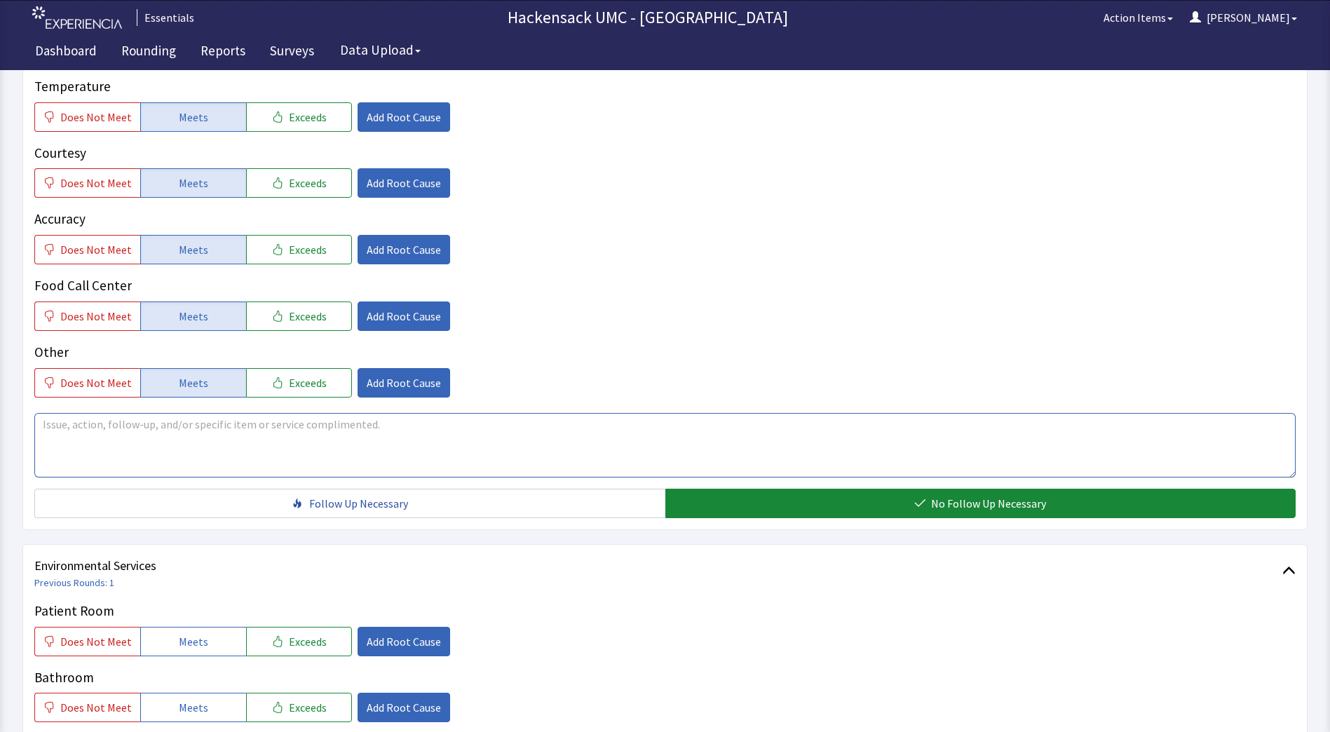
click at [412, 438] on textarea at bounding box center [664, 445] width 1261 height 65
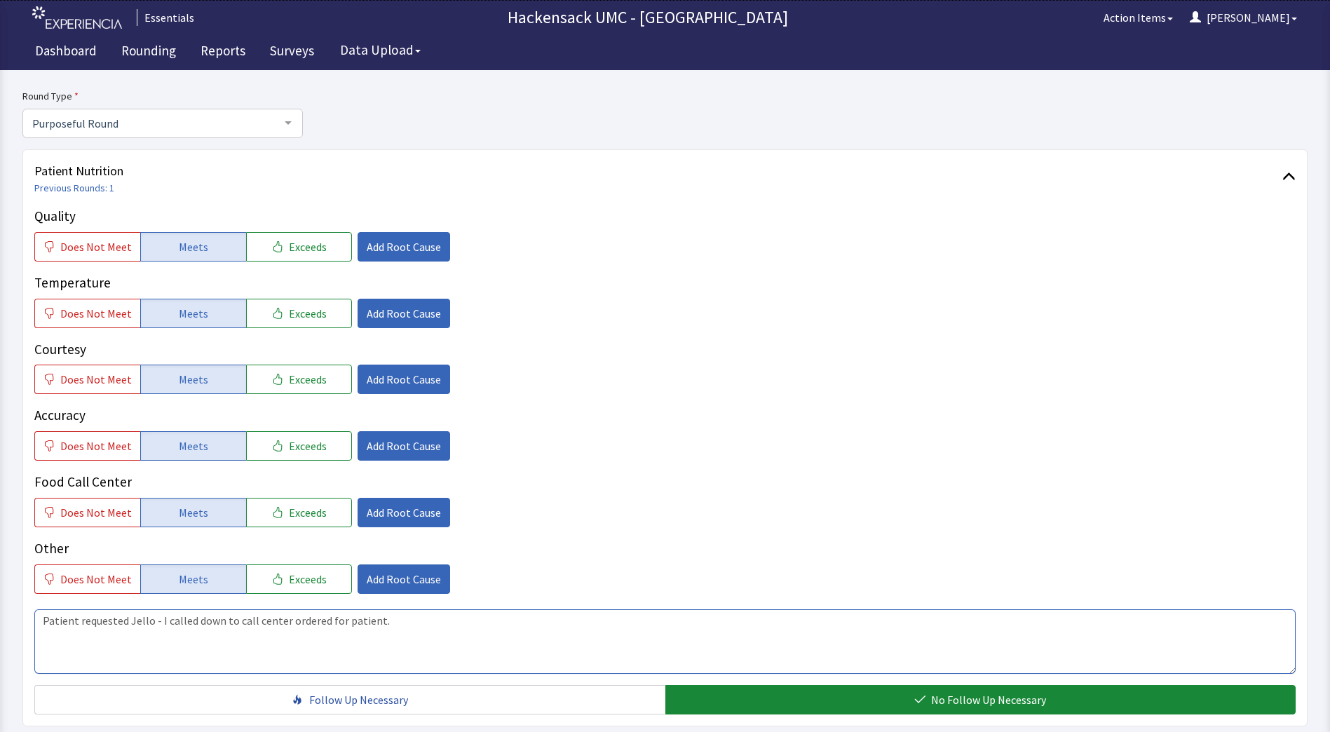
scroll to position [94, 0]
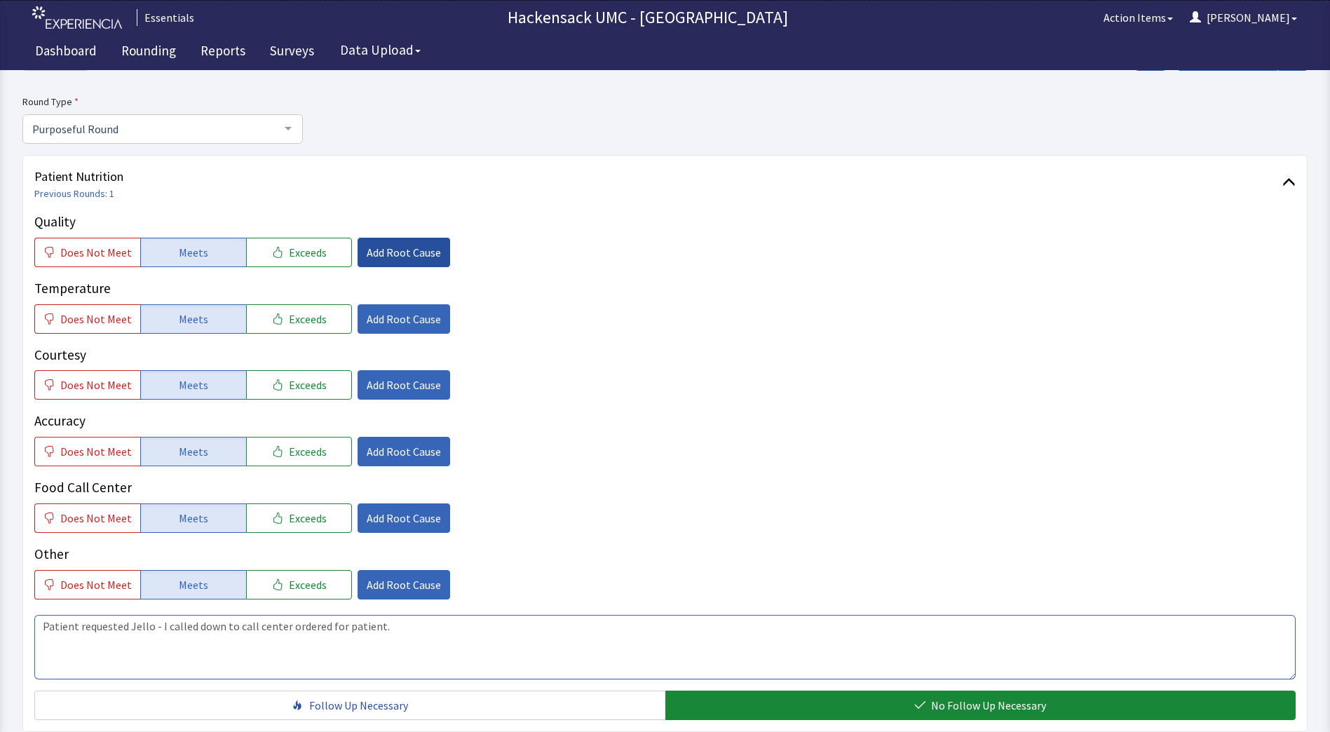
type textarea "Patient requested Jello - I called down to call center ordered for patient."
click at [379, 257] on span "Add Root Cause" at bounding box center [404, 252] width 74 height 17
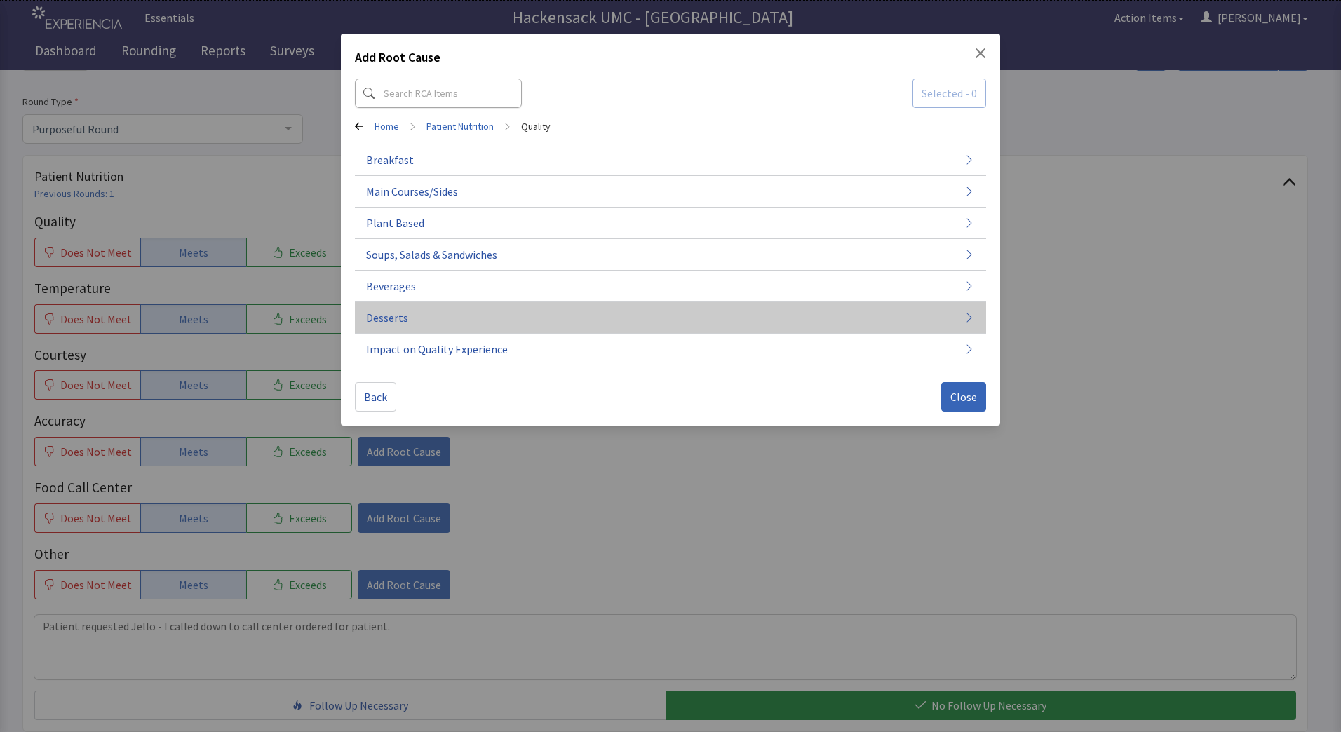
click at [396, 318] on span "Desserts" at bounding box center [387, 317] width 42 height 17
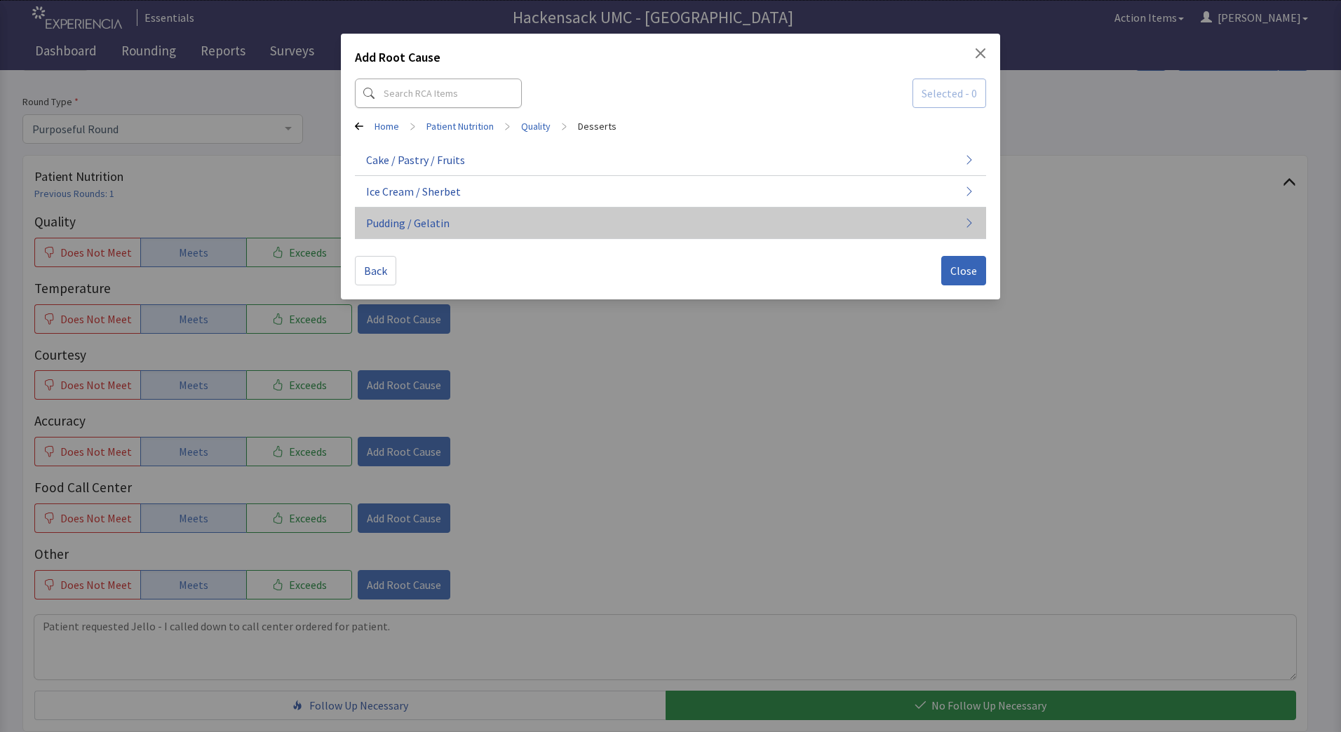
click at [454, 229] on button "Pudding / Gelatin" at bounding box center [670, 224] width 631 height 32
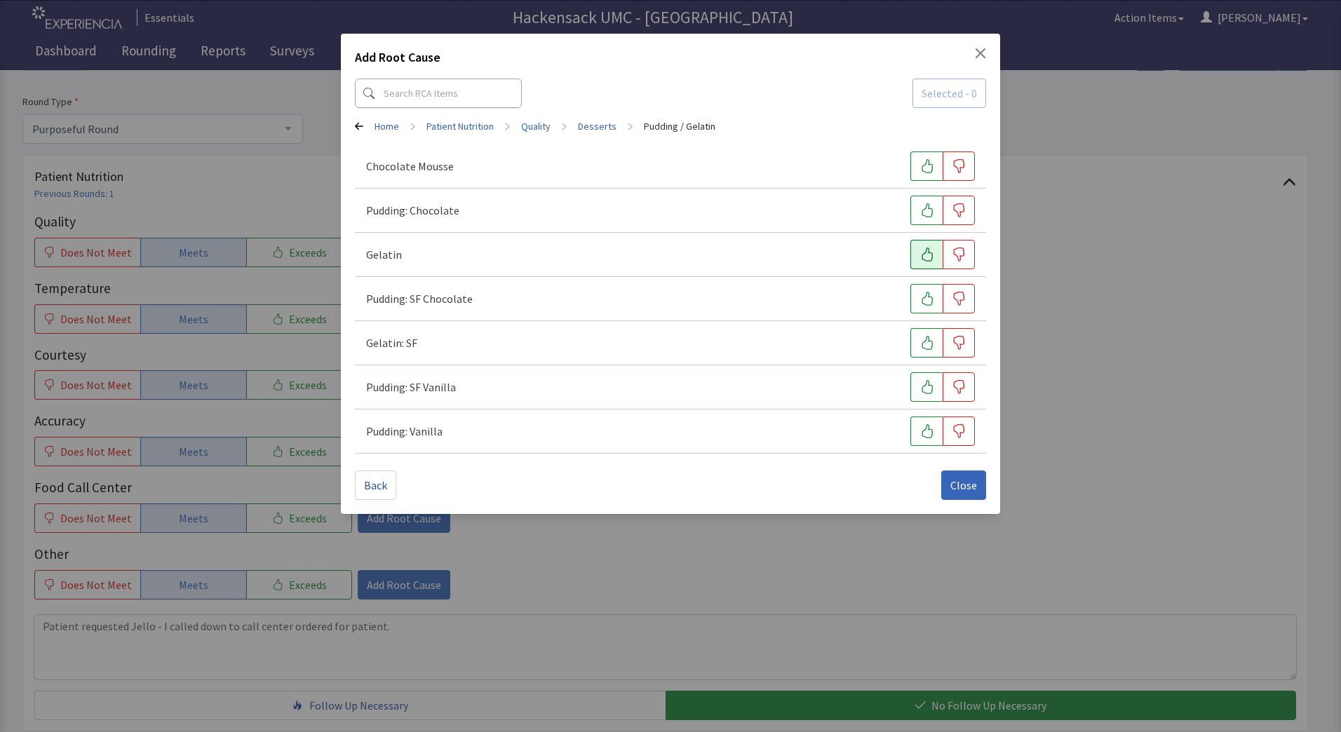
click at [921, 253] on icon "button" at bounding box center [927, 254] width 14 height 14
click at [965, 499] on button "Close" at bounding box center [963, 484] width 45 height 29
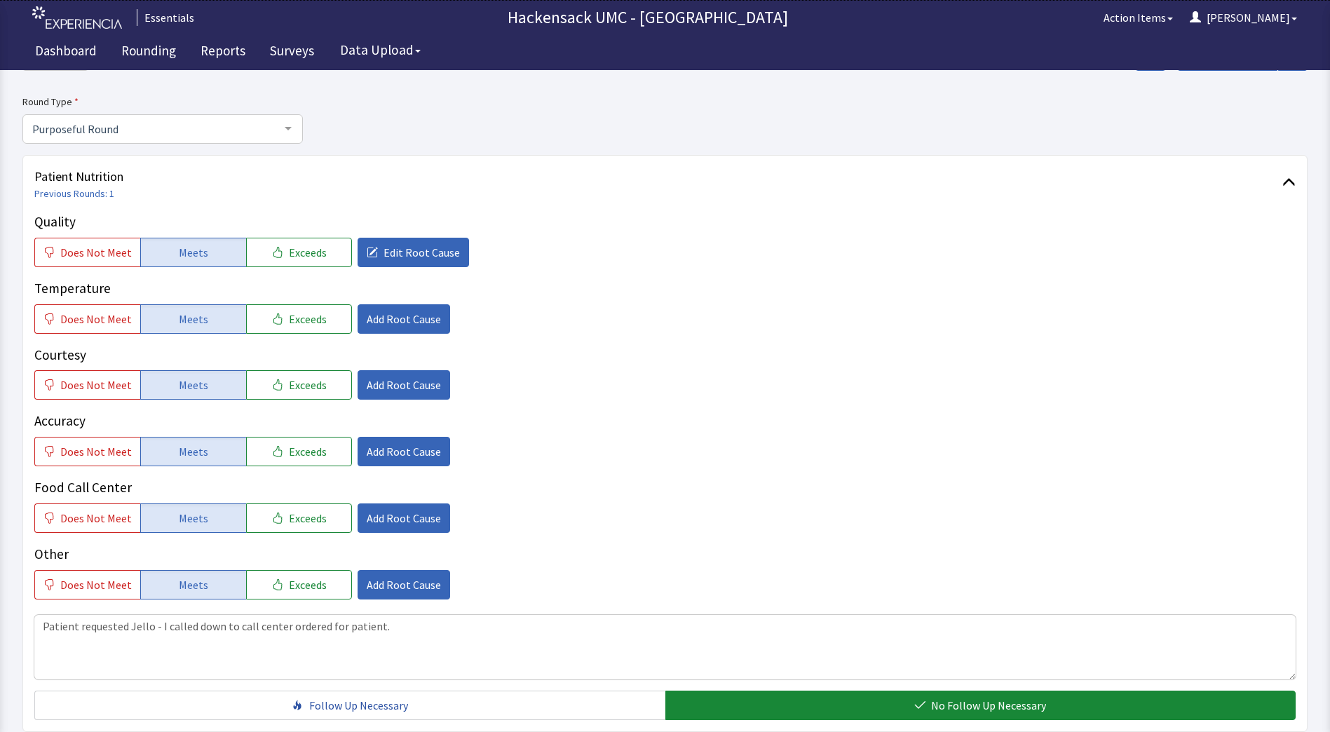
click at [295, 269] on div "Quality Does Not Meet Meets Exceeds Edit Root Cause Temperature Does Not Meet M…" at bounding box center [664, 406] width 1261 height 388
click at [297, 240] on button "Exceeds" at bounding box center [299, 252] width 106 height 29
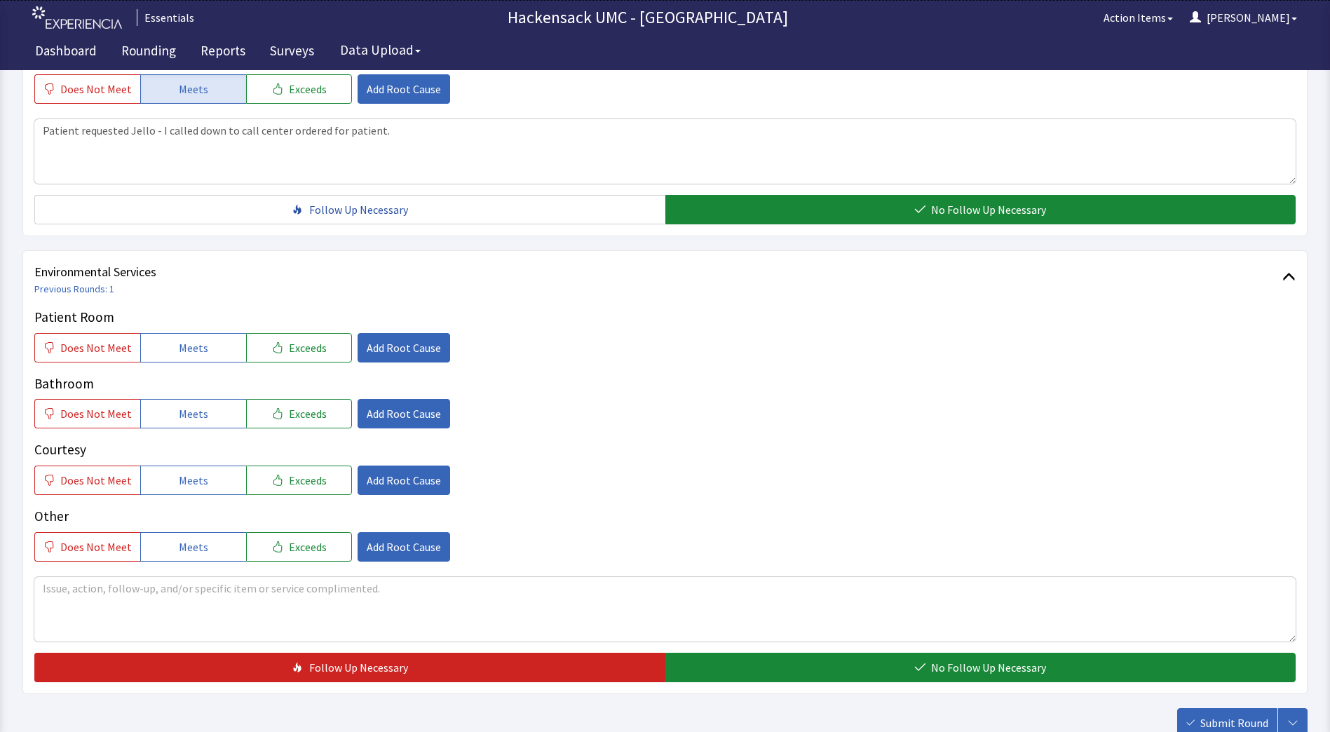
scroll to position [588, 0]
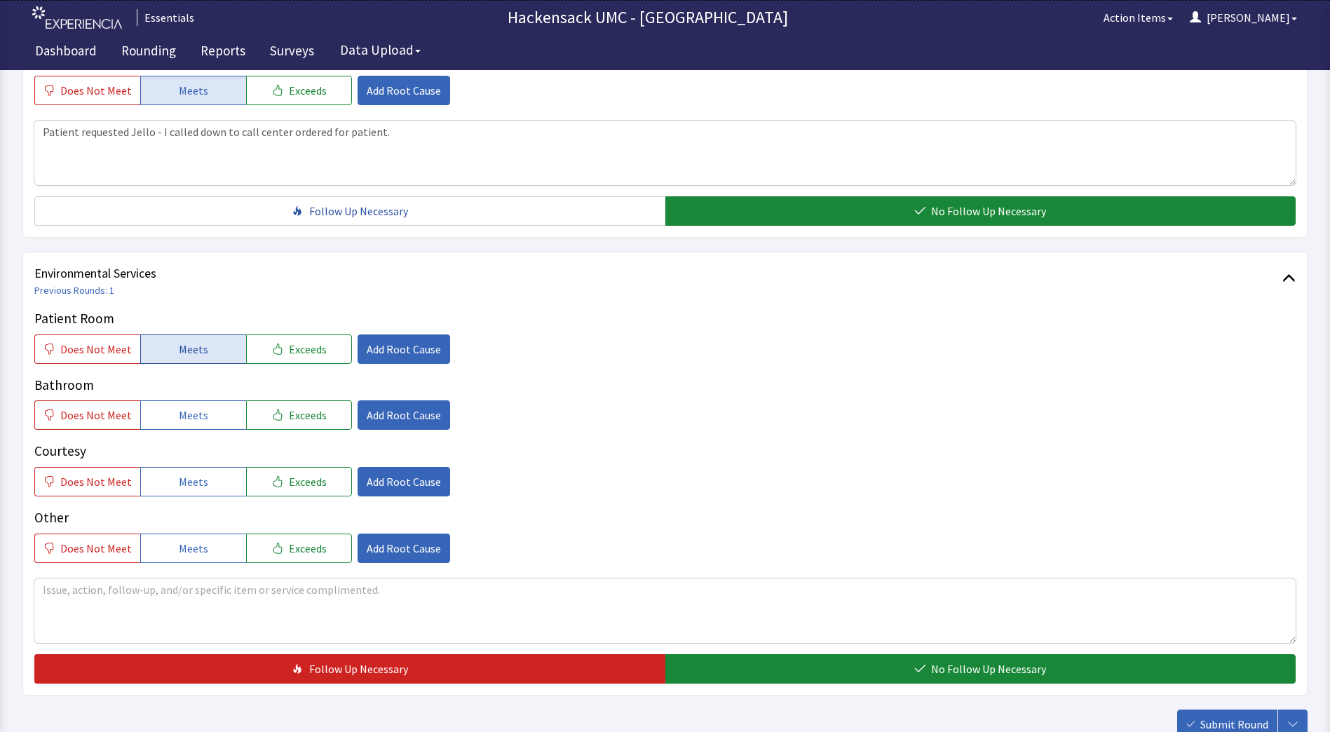
click at [170, 353] on button "Meets" at bounding box center [193, 348] width 106 height 29
click at [185, 412] on span "Meets" at bounding box center [193, 415] width 29 height 17
click at [94, 544] on span "Does Not Meet" at bounding box center [96, 548] width 72 height 17
click at [210, 474] on button "Meets" at bounding box center [193, 481] width 106 height 29
click at [405, 548] on span "Add Root Cause" at bounding box center [404, 548] width 74 height 17
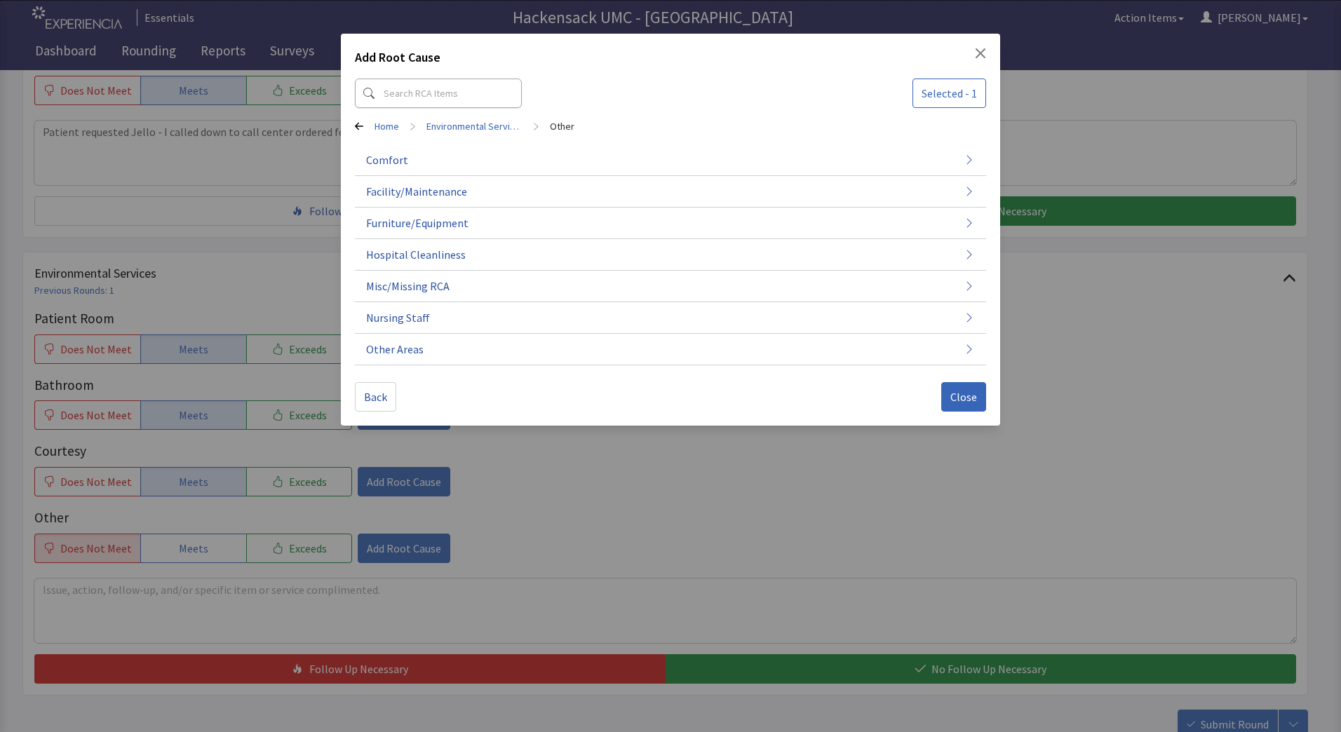
click at [382, 669] on div "Add Root Cause Selected - 1 Home > Environmental Services > Other Comfort Facil…" at bounding box center [670, 366] width 1341 height 732
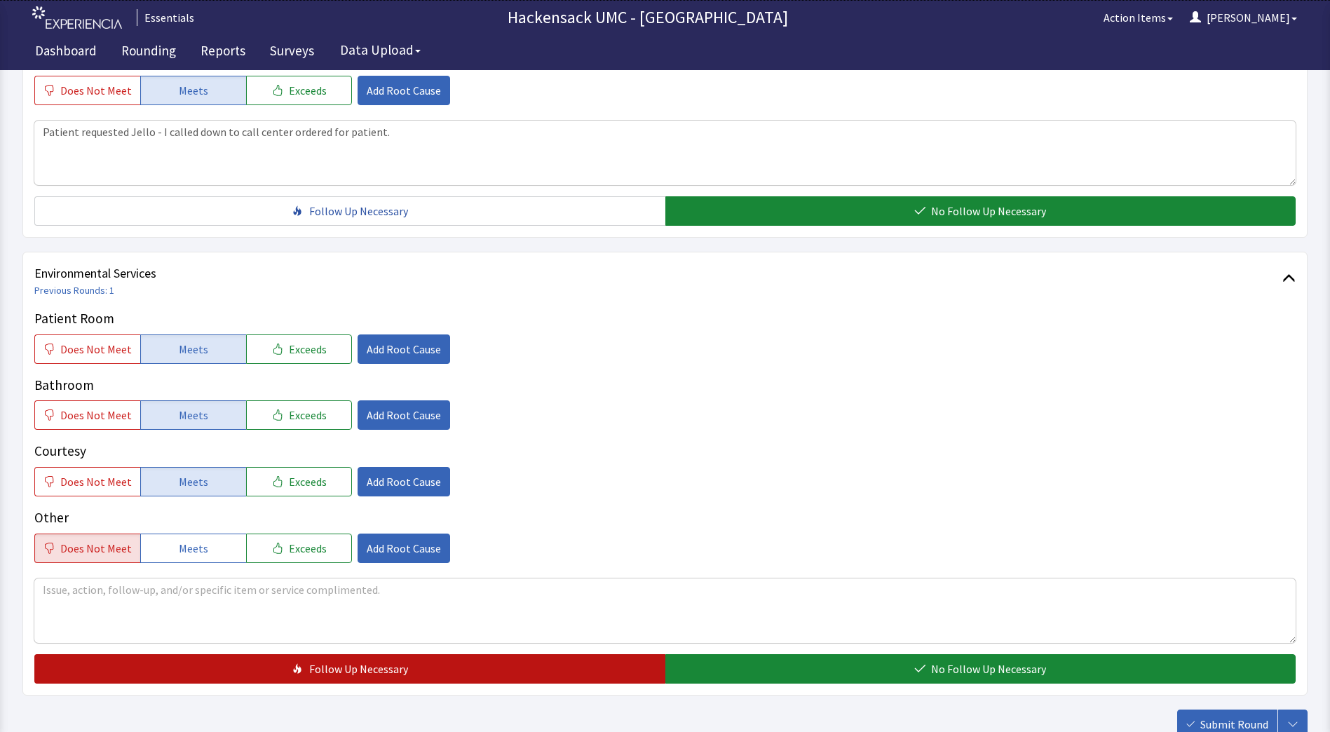
click at [433, 681] on button "Follow Up Necessary" at bounding box center [349, 668] width 631 height 29
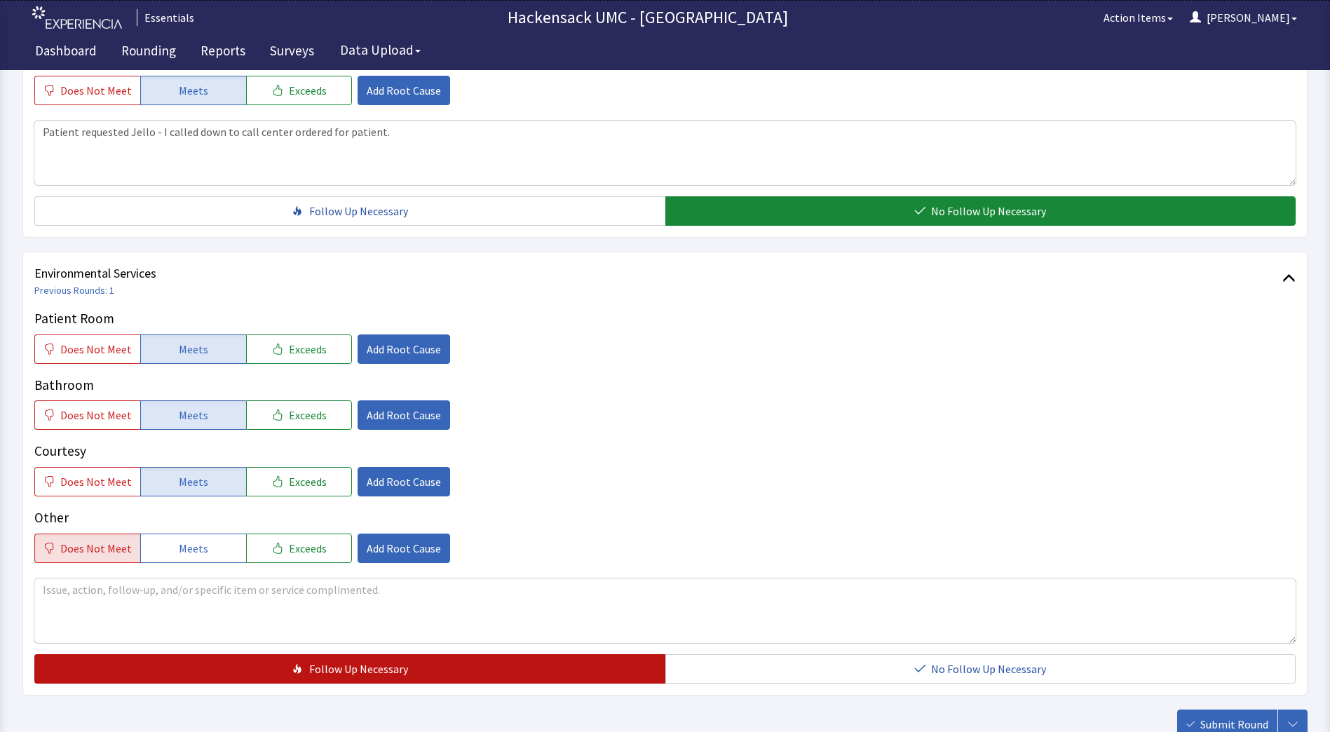
click at [417, 679] on button "Follow Up Necessary" at bounding box center [349, 668] width 631 height 29
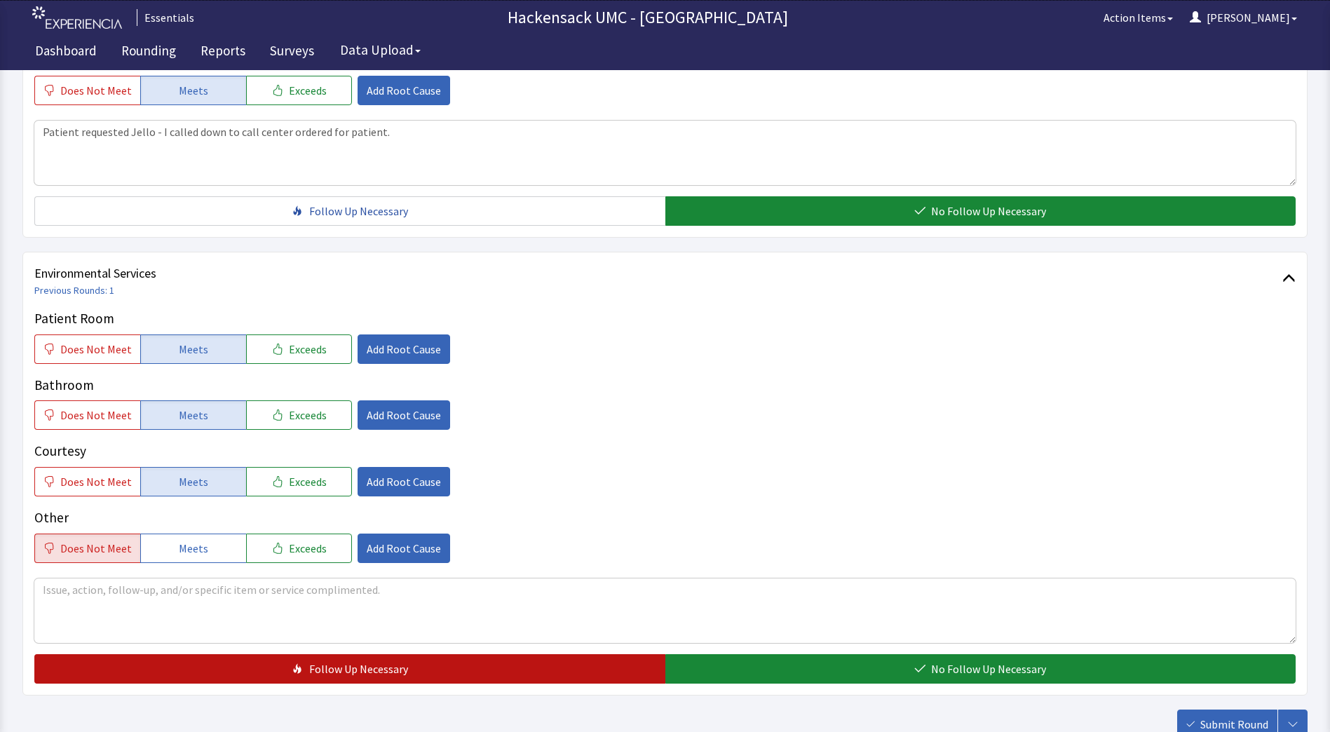
click at [417, 679] on button "Follow Up Necessary" at bounding box center [349, 668] width 631 height 29
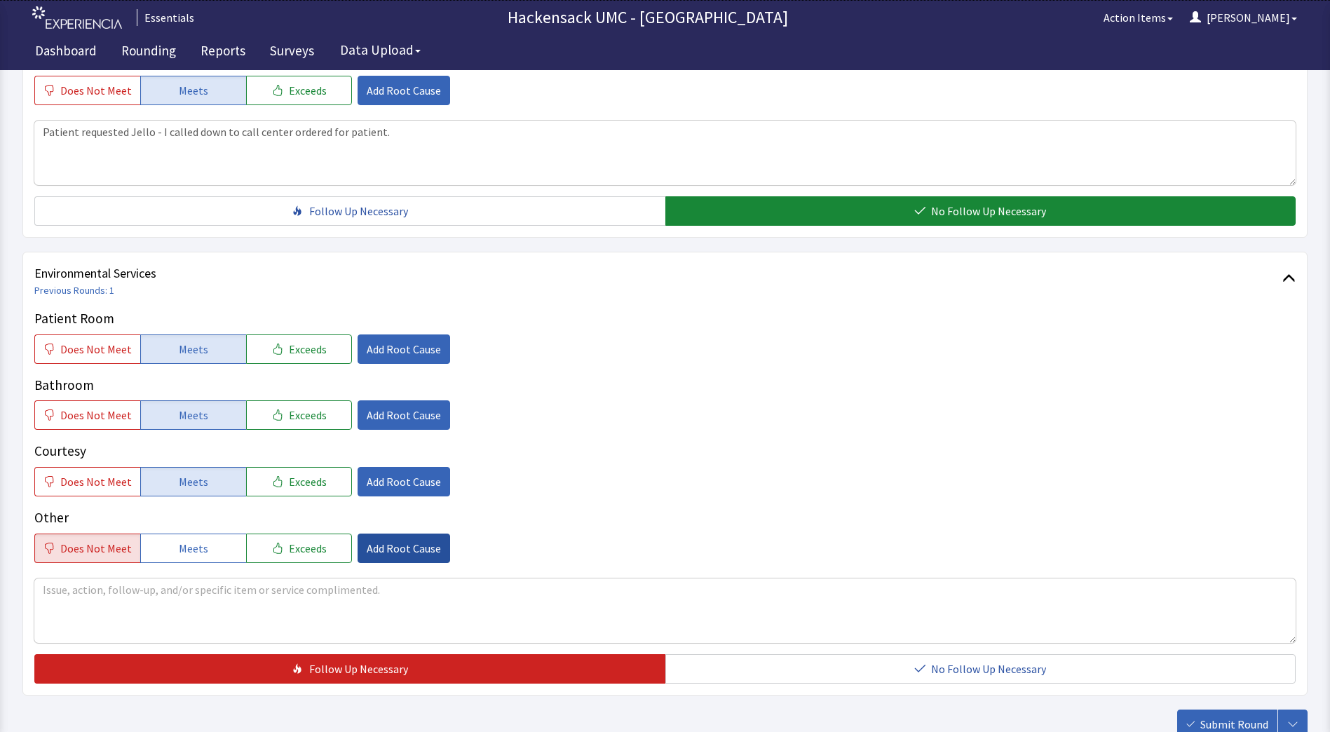
click at [400, 559] on button "Add Root Cause" at bounding box center [404, 548] width 93 height 29
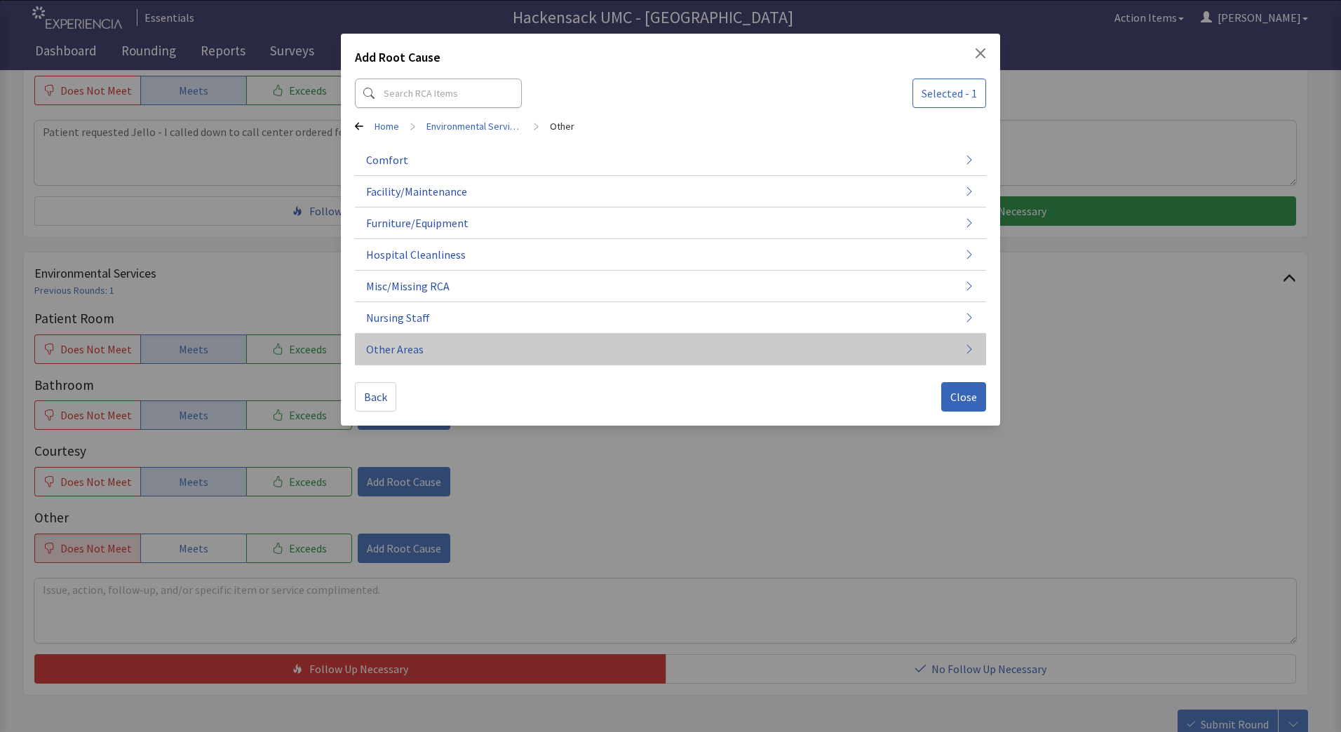
click at [415, 346] on span "Other Areas" at bounding box center [394, 349] width 57 height 17
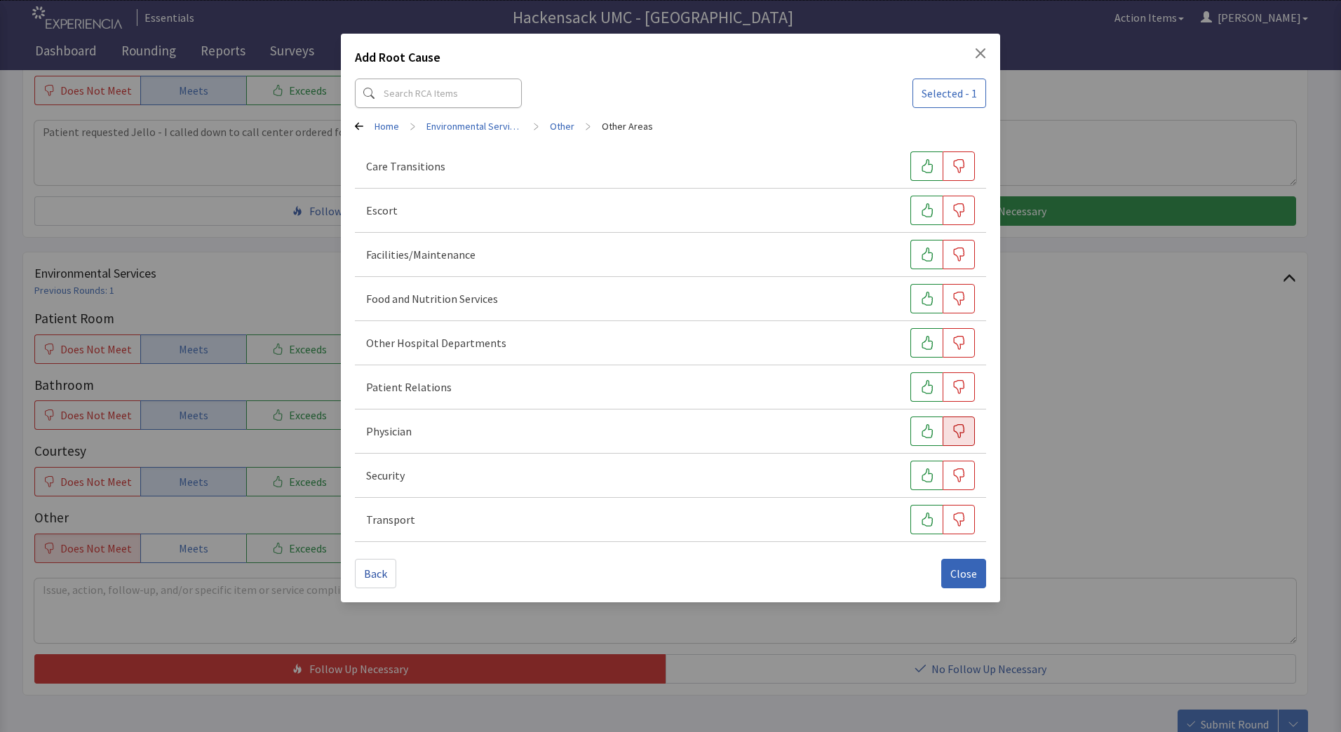
click at [963, 431] on icon "button" at bounding box center [958, 431] width 14 height 14
click at [959, 573] on span "Close" at bounding box center [963, 573] width 27 height 17
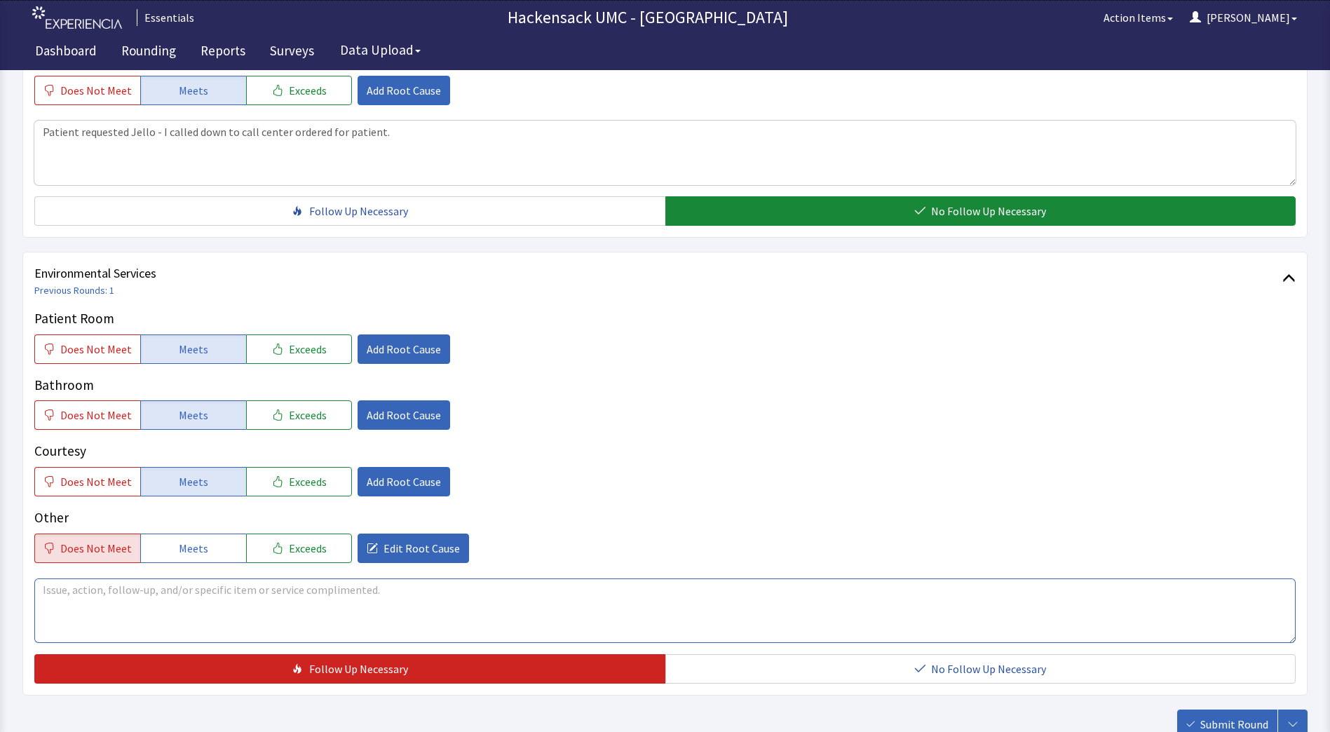
click at [290, 590] on textarea at bounding box center [664, 610] width 1261 height 65
type textarea "Patient and spouse not happy with Physicians and lack of communication and plan…"
click at [1241, 726] on span "Submit Round" at bounding box center [1234, 724] width 68 height 17
click at [1237, 724] on span "Submit Round" at bounding box center [1234, 724] width 68 height 17
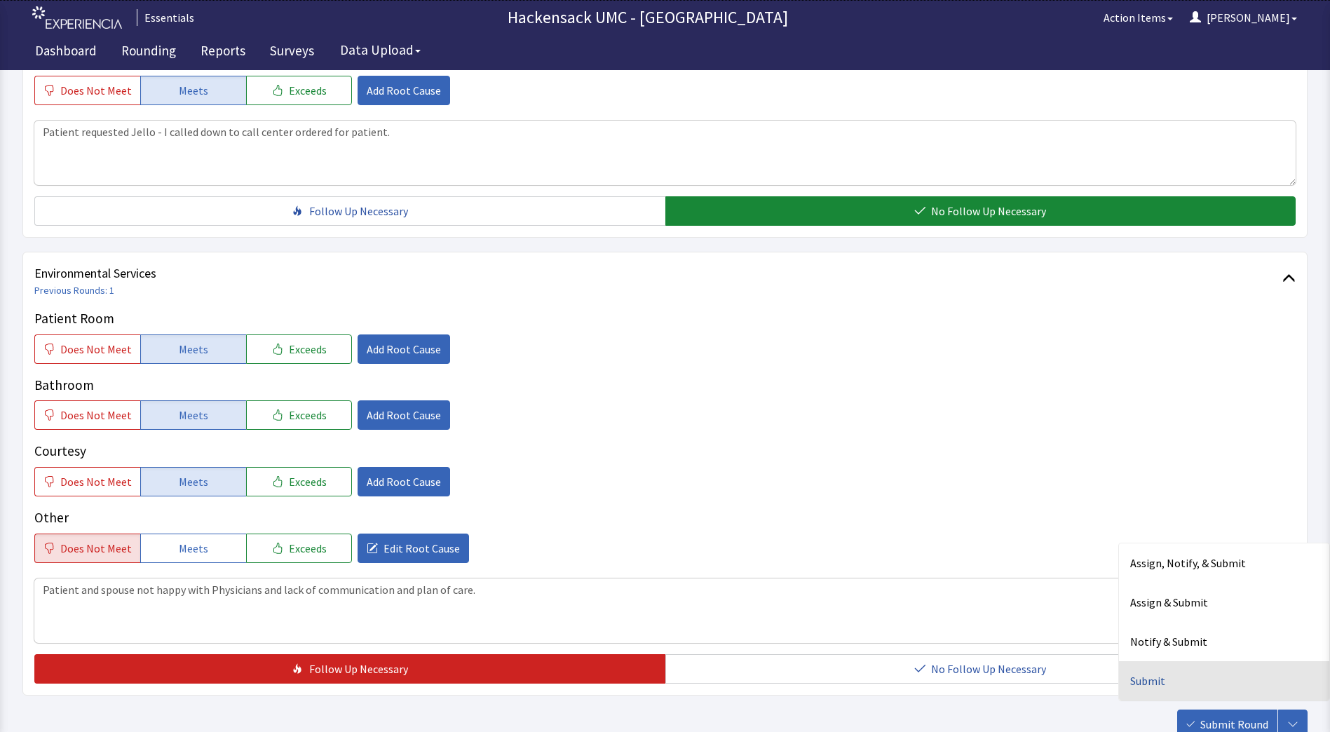
click at [1155, 684] on div "Submit" at bounding box center [1224, 680] width 210 height 39
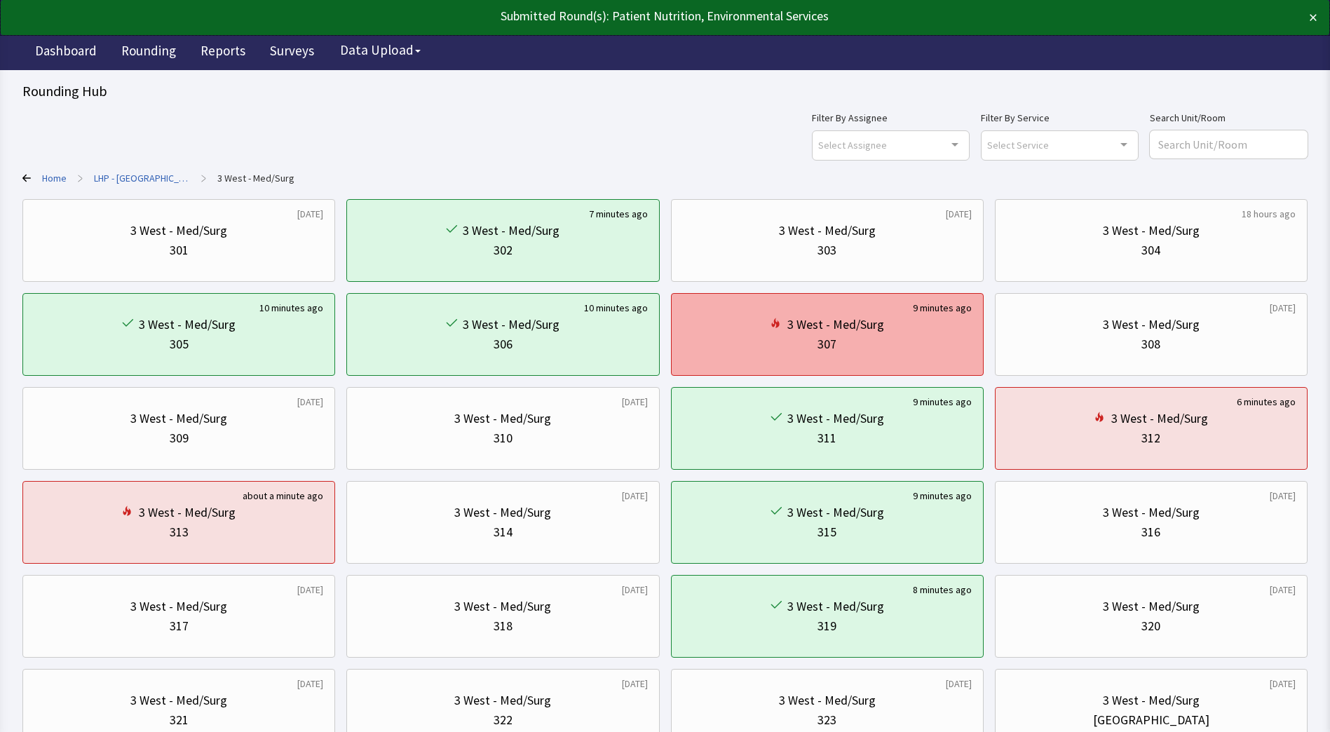
click at [881, 324] on div "3 West - Med/Surg" at bounding box center [835, 325] width 97 height 20
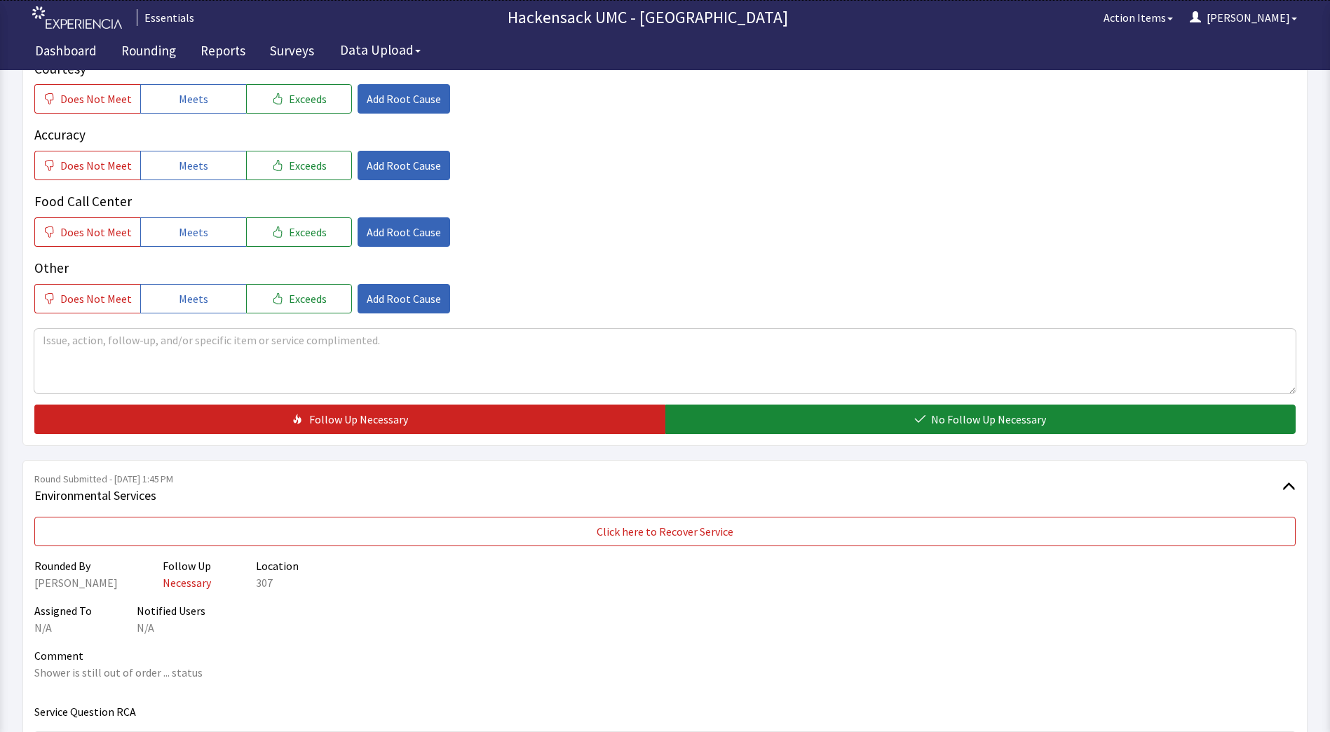
scroll to position [397, 0]
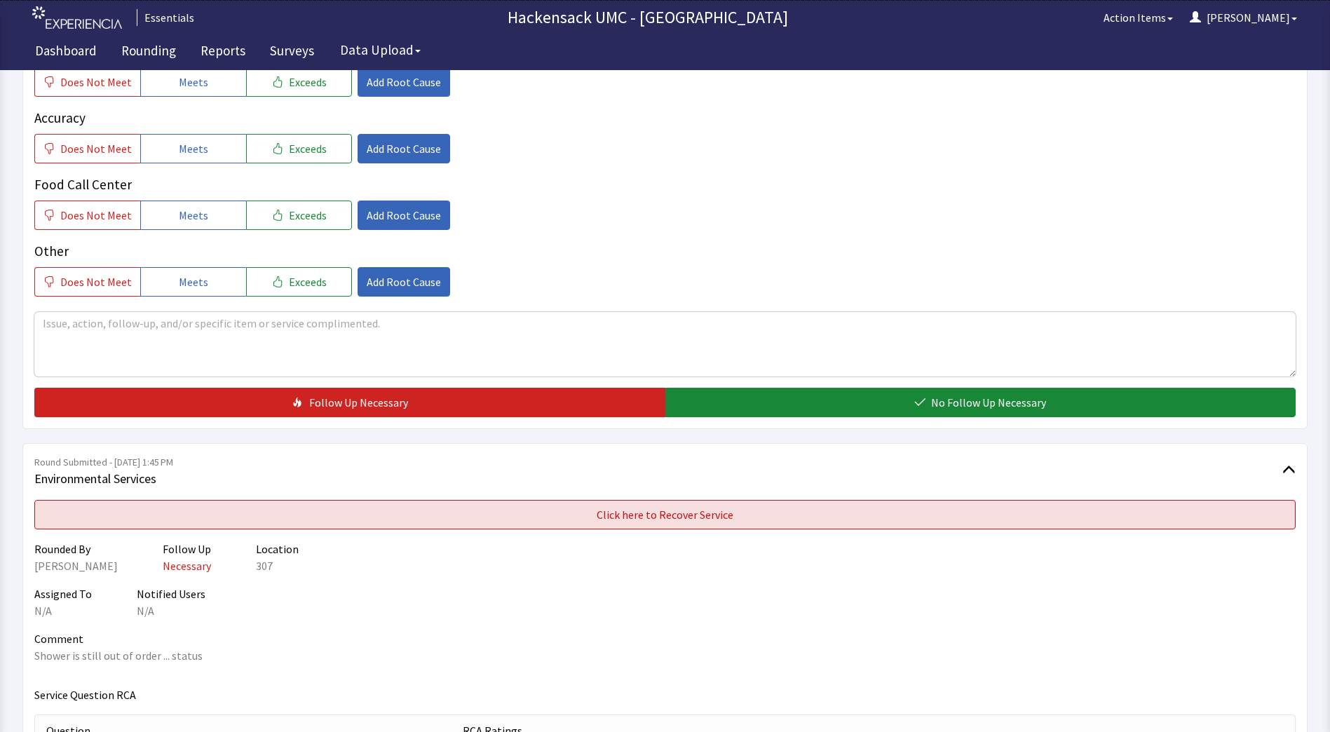
click at [710, 520] on span "Click here to Recover Service" at bounding box center [665, 514] width 137 height 17
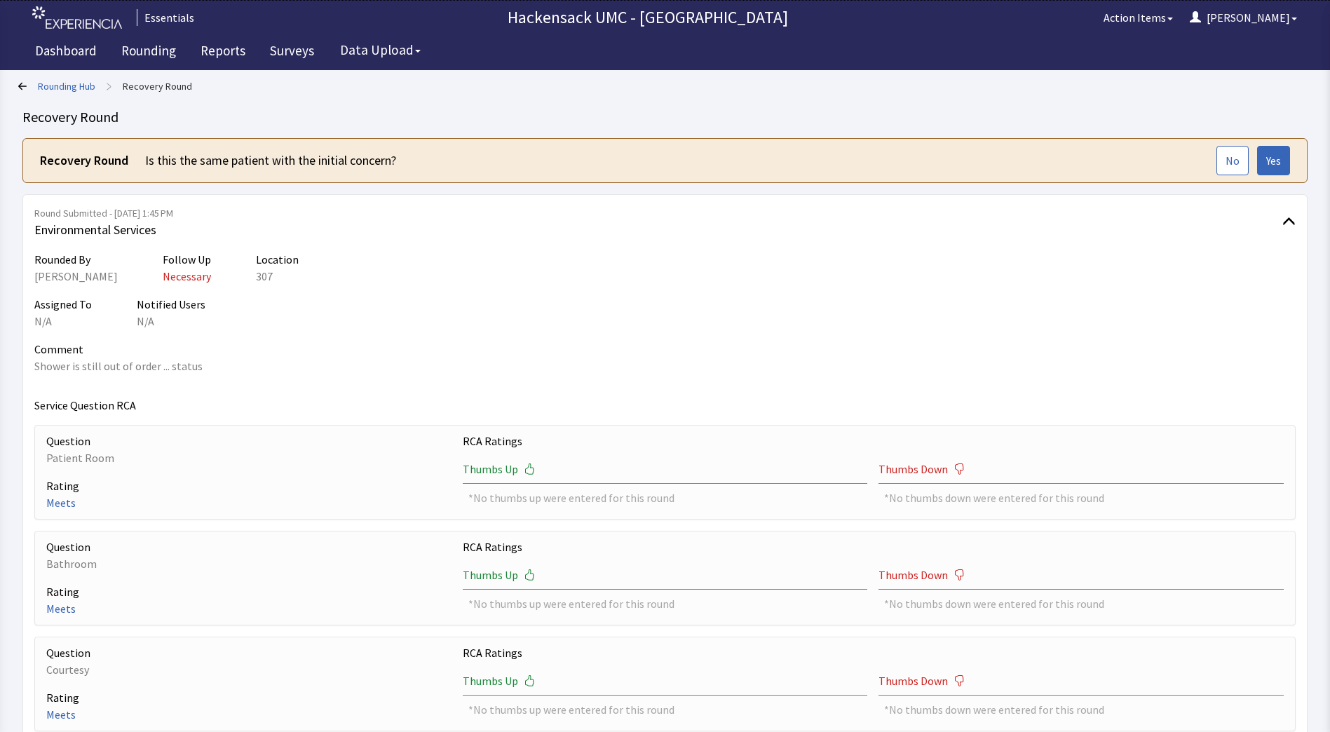
click at [1268, 177] on div "Recovery Round Is this the same patient with the initial concern? No Yes" at bounding box center [664, 160] width 1285 height 45
click at [1272, 167] on span "Yes" at bounding box center [1273, 160] width 15 height 17
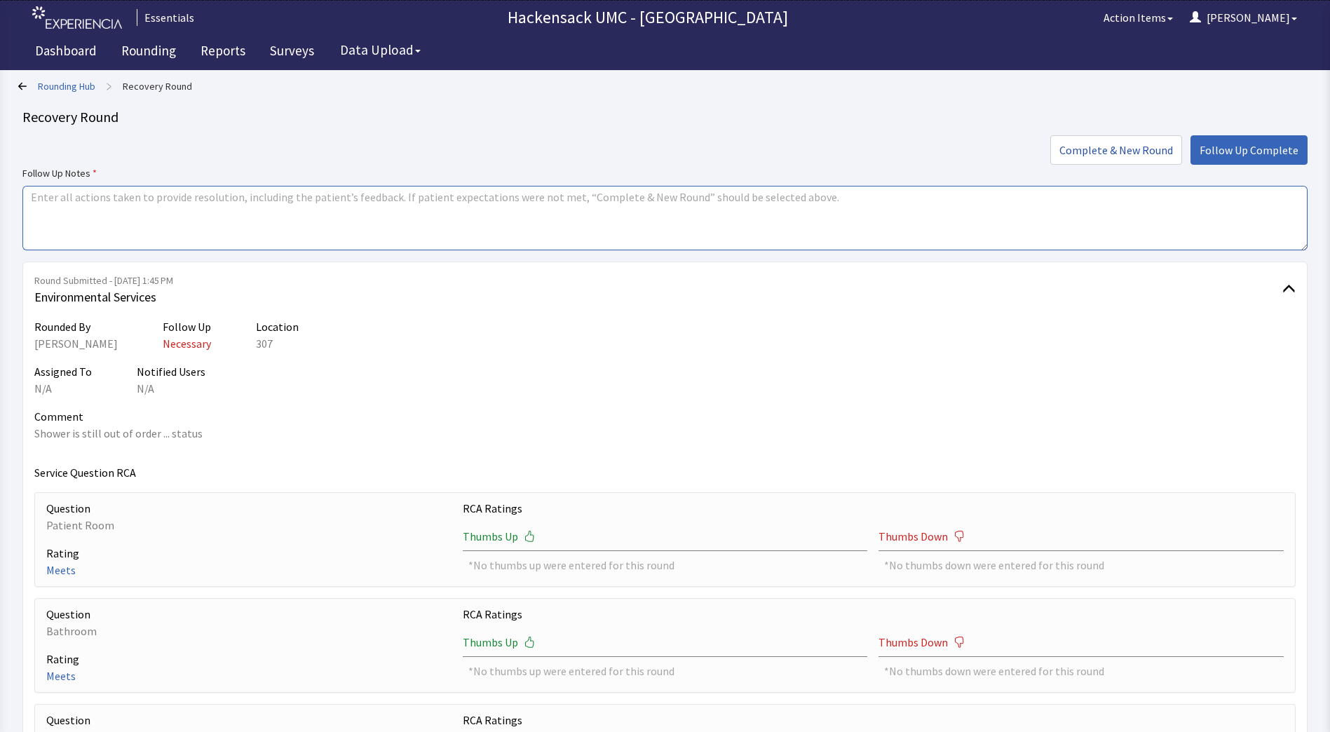
click at [435, 208] on textarea at bounding box center [664, 218] width 1285 height 65
type textarea "Reached out to Plant Ops to get a status update of the parts on order."
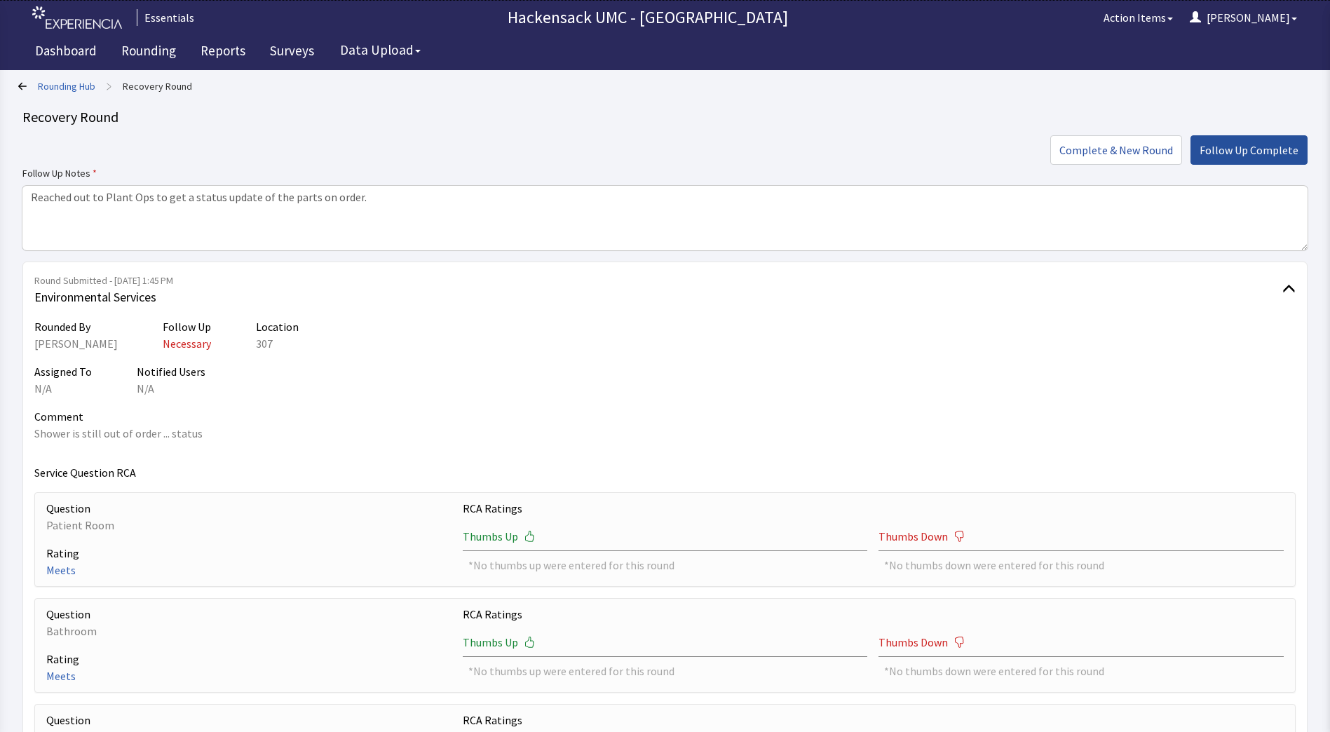
click at [1256, 150] on span "Follow Up Complete" at bounding box center [1249, 150] width 99 height 17
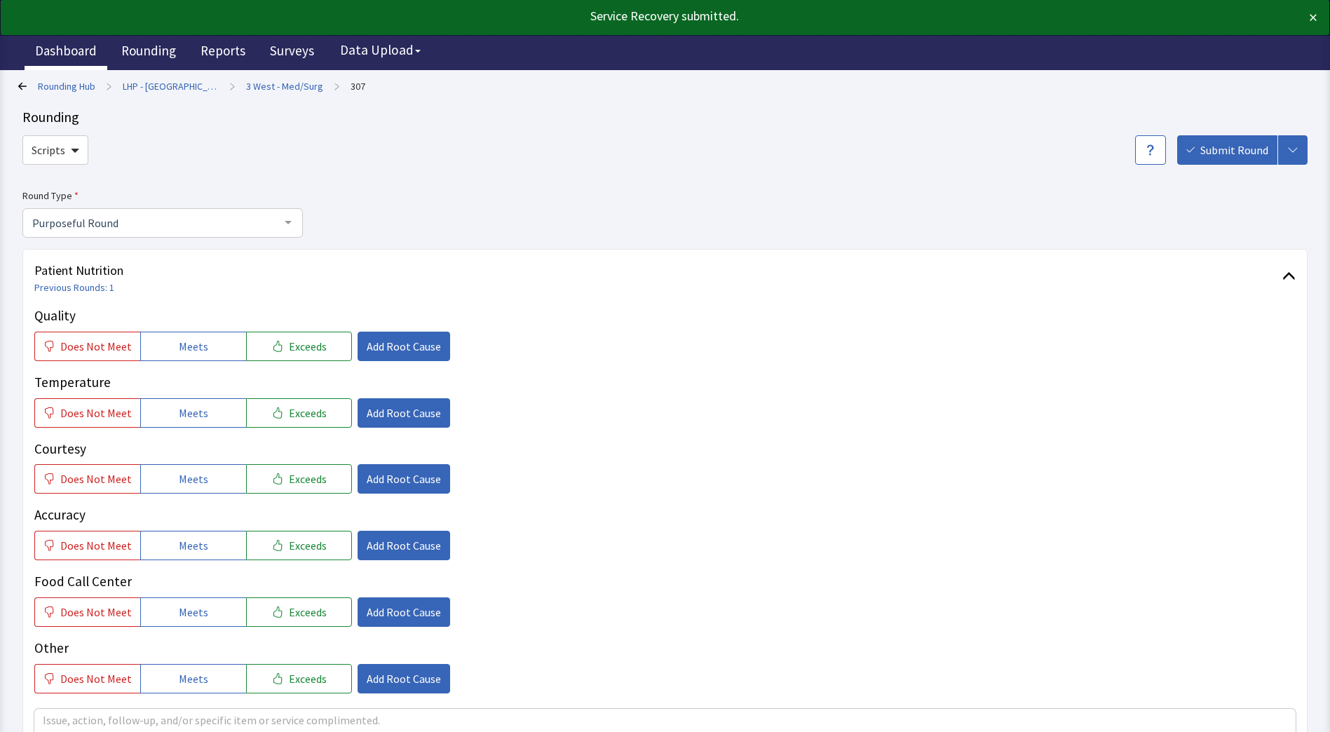
click at [79, 53] on link "Dashboard" at bounding box center [66, 52] width 83 height 35
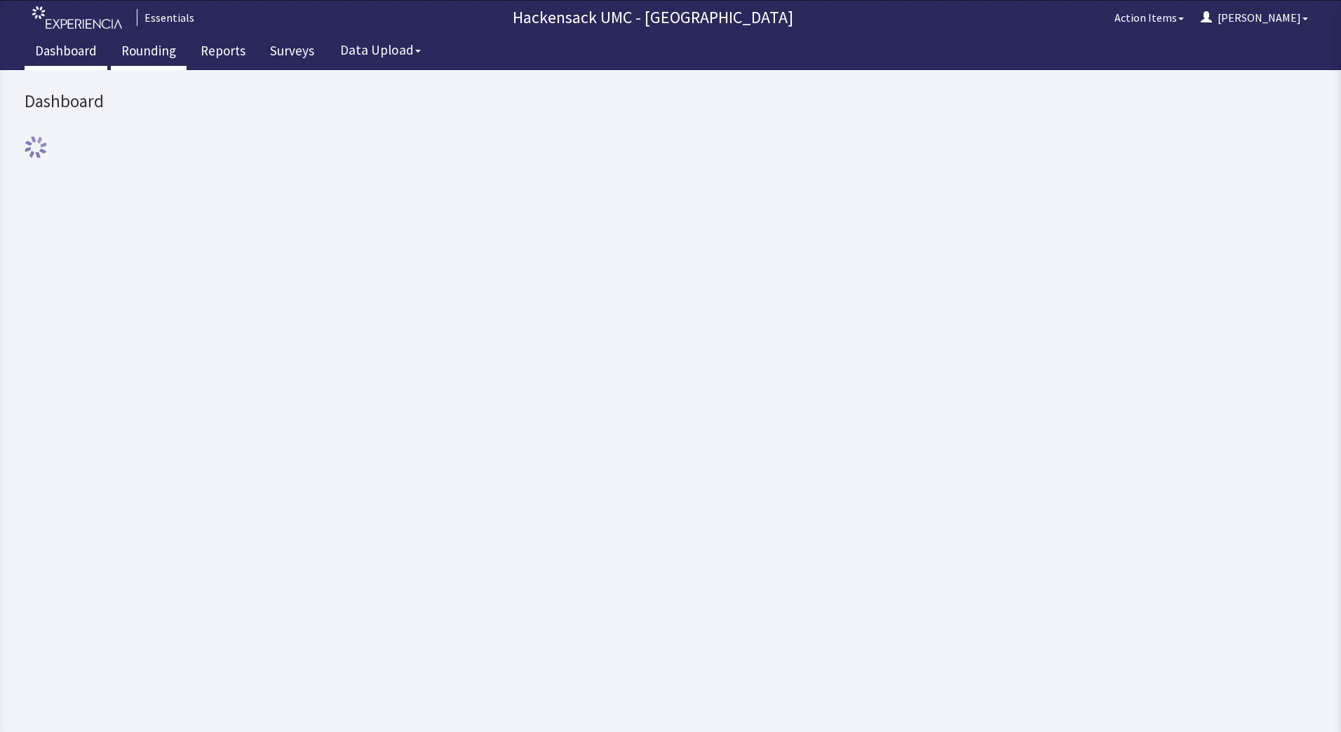
click at [137, 55] on link "Rounding" at bounding box center [149, 52] width 76 height 35
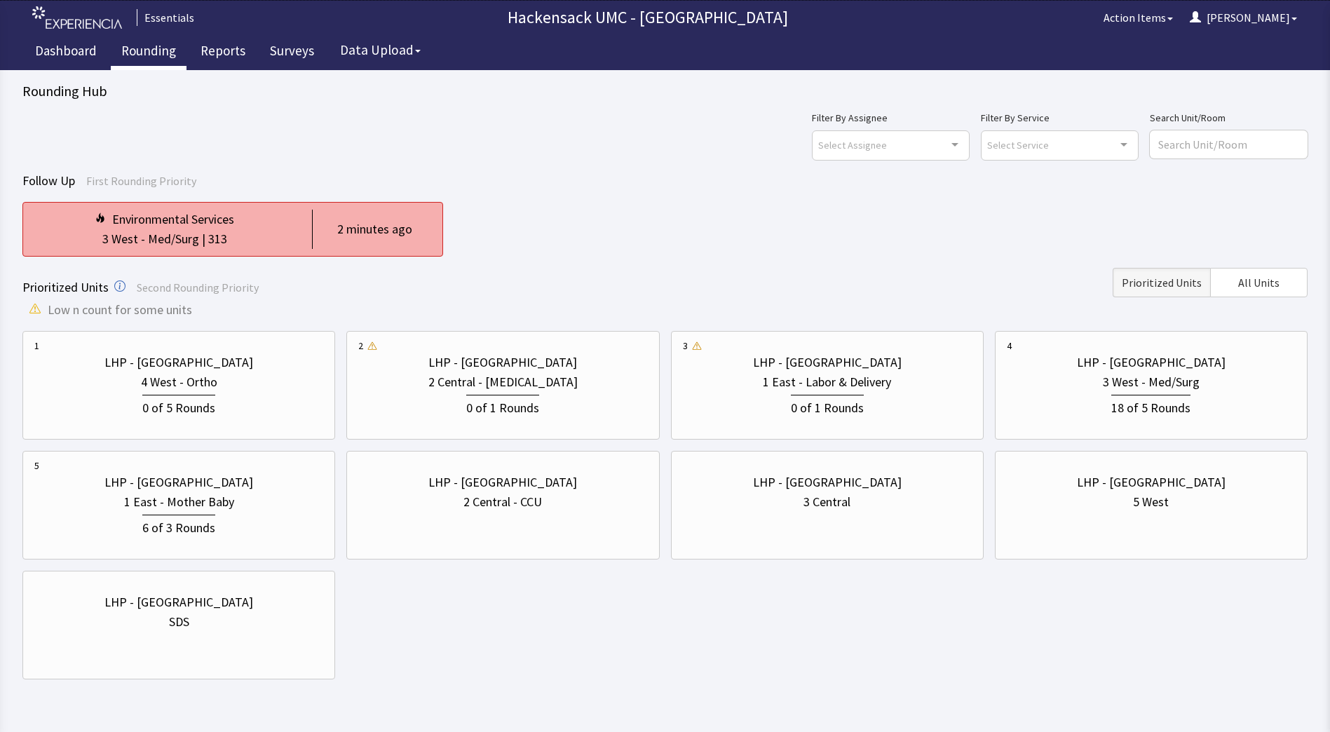
click at [280, 238] on div "3 West - Med/Surg | 313" at bounding box center [164, 239] width 261 height 20
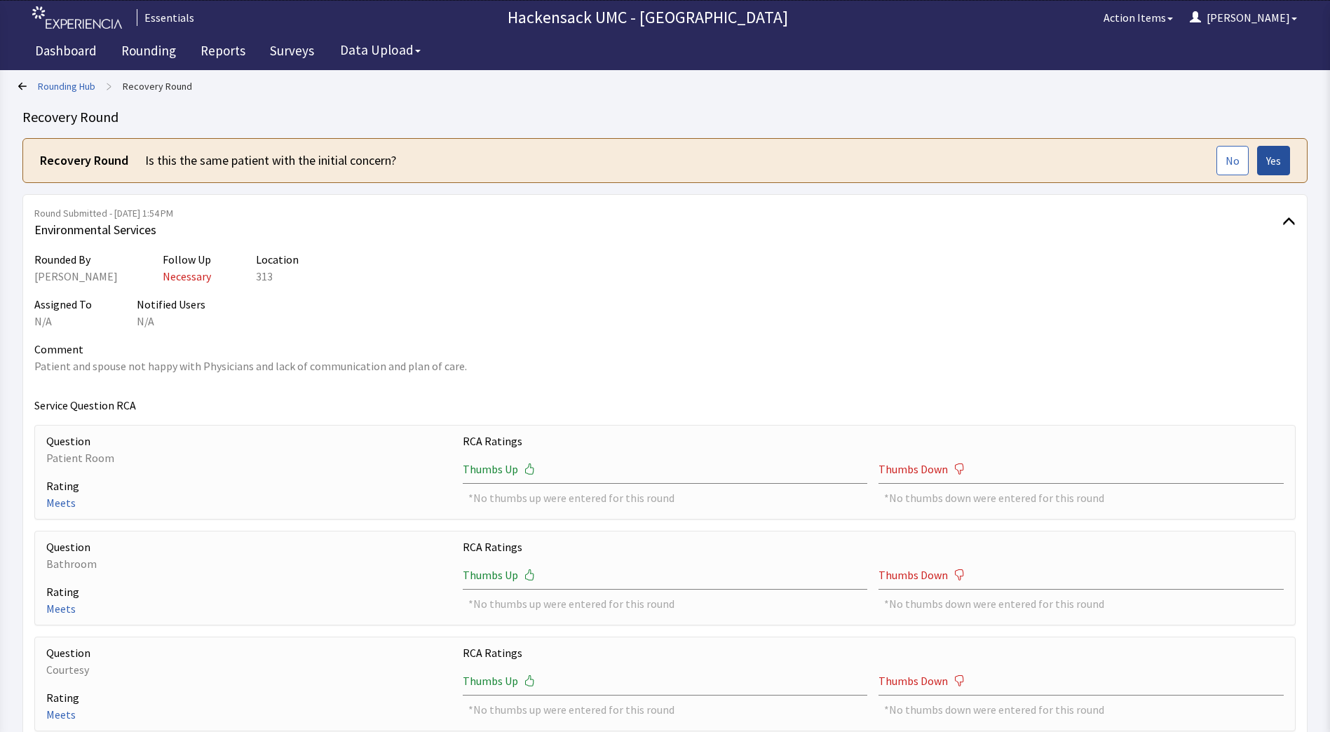
click at [1277, 164] on span "Yes" at bounding box center [1273, 160] width 15 height 17
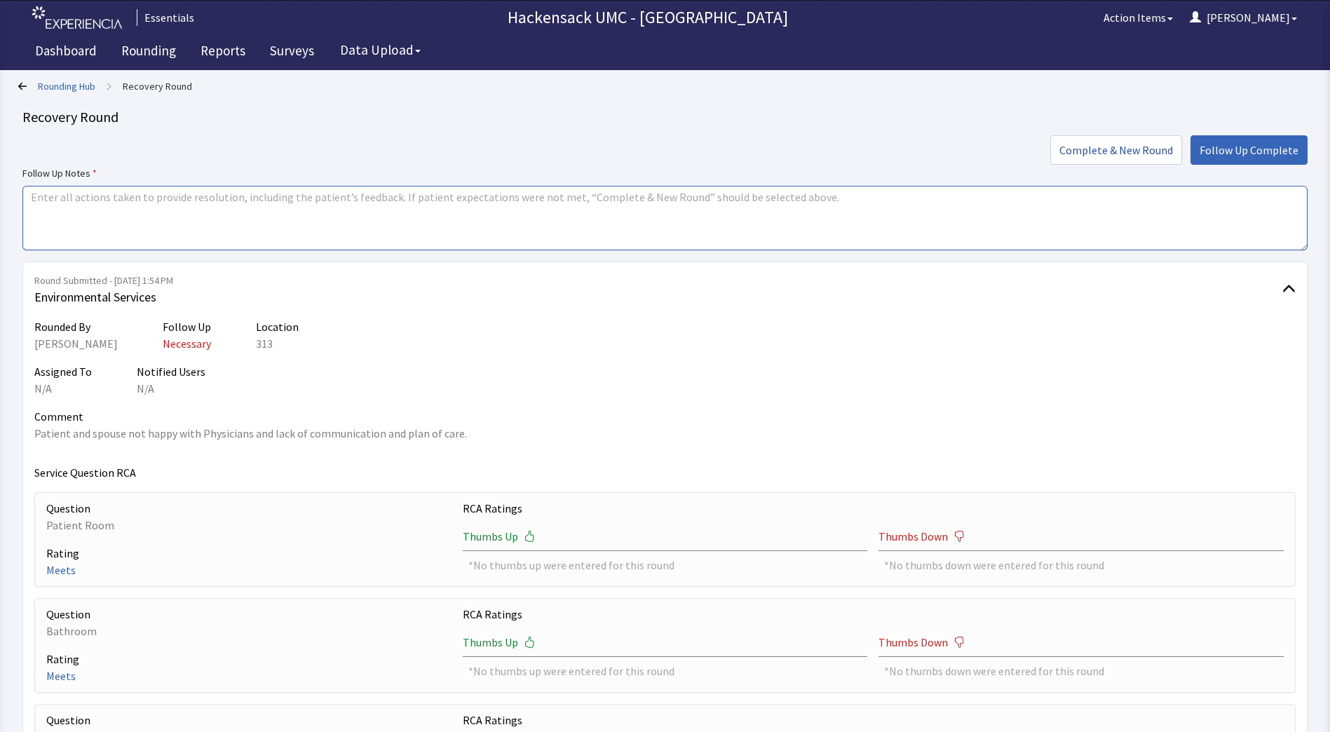
click at [494, 212] on textarea at bounding box center [664, 218] width 1285 height 65
type textarea "P"
type textarea "I reached out to [PERSON_NAME], Acting CNO and informed her of the concern from…"
click at [1256, 146] on span "Follow Up Complete" at bounding box center [1249, 150] width 99 height 17
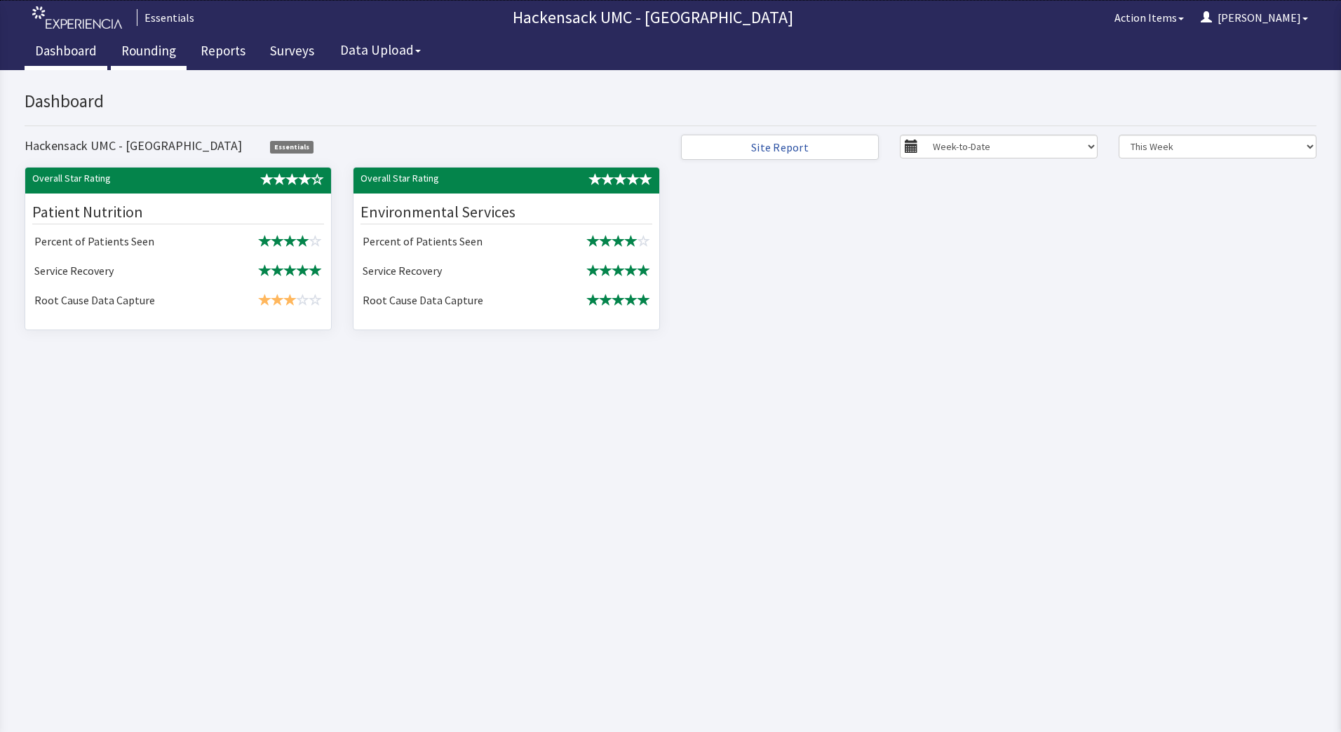
click at [141, 55] on link "Rounding" at bounding box center [149, 52] width 76 height 35
